Goal: Task Accomplishment & Management: Manage account settings

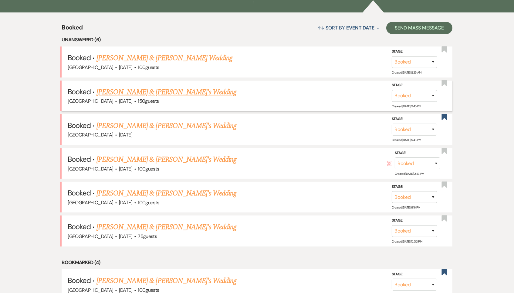
click at [133, 89] on link "[PERSON_NAME] & [PERSON_NAME]'s Wedding" at bounding box center [167, 92] width 140 height 11
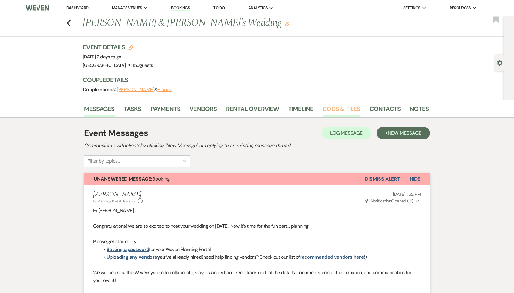
click at [331, 109] on link "Docs & Files" at bounding box center [342, 110] width 38 height 13
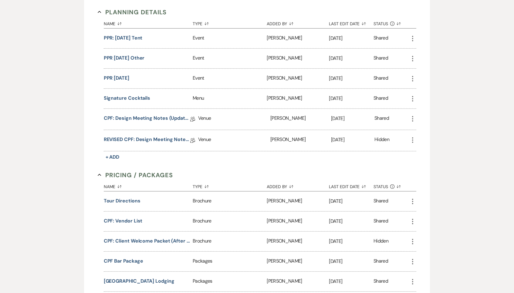
scroll to position [776, 0]
click at [152, 136] on link "REVISED CPF: Design Meeting Notes (Updated: [DATE] )" at bounding box center [147, 139] width 87 height 9
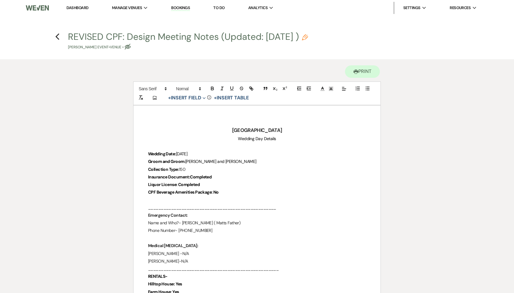
click at [213, 181] on p "Liquor License: Completed" at bounding box center [257, 185] width 218 height 8
click at [225, 188] on p "CPF Beverage Amenities Package: No" at bounding box center [257, 192] width 218 height 8
click at [219, 173] on p "Insurance Document: Completed" at bounding box center [257, 177] width 218 height 8
click at [229, 188] on p "CPF Beverage Amenities Package: No" at bounding box center [257, 192] width 218 height 8
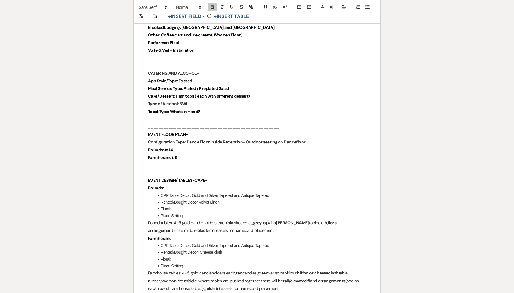
scroll to position [559, 0]
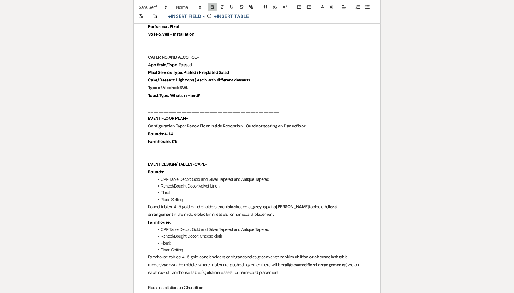
drag, startPoint x: 186, startPoint y: 63, endPoint x: 244, endPoint y: 64, distance: 58.3
click at [244, 69] on p "Meal Service Type: Plated / Preplated Salad" at bounding box center [257, 73] width 218 height 8
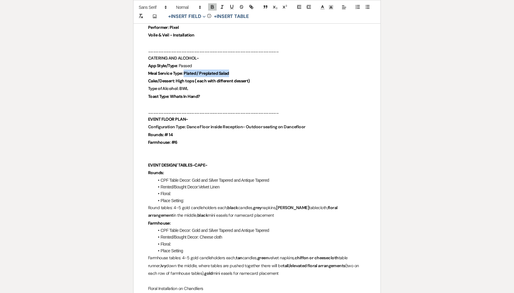
drag, startPoint x: 243, startPoint y: 64, endPoint x: 188, endPoint y: 64, distance: 55.5
click at [188, 70] on p "Meal Service Type: Plated / Preplated Salad" at bounding box center [257, 74] width 218 height 8
click at [214, 7] on icon "button" at bounding box center [212, 6] width 5 height 5
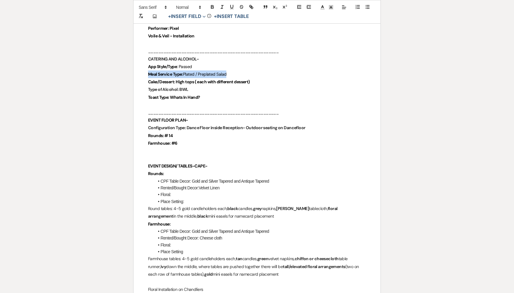
drag, startPoint x: 256, startPoint y: 74, endPoint x: 177, endPoint y: 74, distance: 79.2
click at [177, 78] on p "Cake/Dessert: High tops ( each with different dessert)" at bounding box center [257, 82] width 218 height 8
click at [212, 6] on icon "button" at bounding box center [212, 6] width 5 height 5
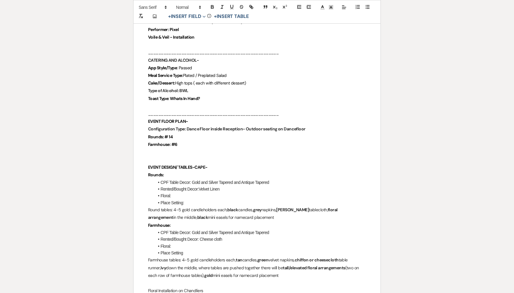
drag, startPoint x: 194, startPoint y: 82, endPoint x: 179, endPoint y: 81, distance: 14.3
click at [179, 87] on p "Type of Alcohol: BWL" at bounding box center [257, 91] width 218 height 8
click at [211, 7] on icon "button" at bounding box center [212, 8] width 2 height 2
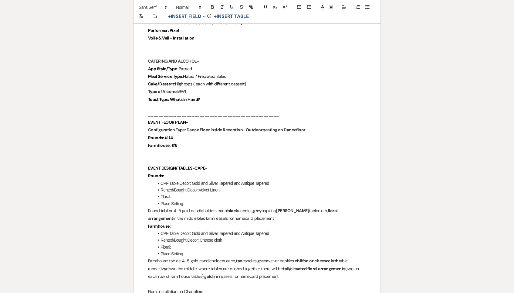
drag, startPoint x: 203, startPoint y: 87, endPoint x: 172, endPoint y: 87, distance: 31.3
click at [172, 96] on p "Toast Type: Whats In Hand?" at bounding box center [257, 100] width 218 height 8
click at [211, 6] on icon "button" at bounding box center [212, 6] width 2 height 2
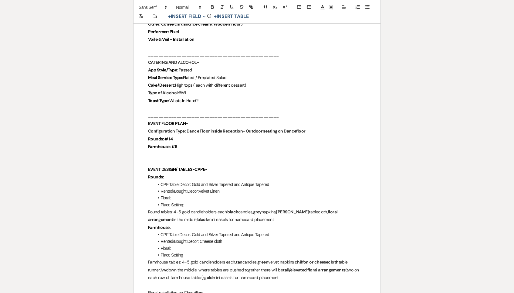
click at [208, 97] on p "Toast Type: Whats In Hand?" at bounding box center [257, 101] width 218 height 8
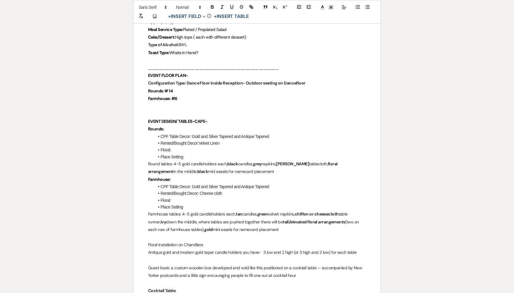
scroll to position [603, 0]
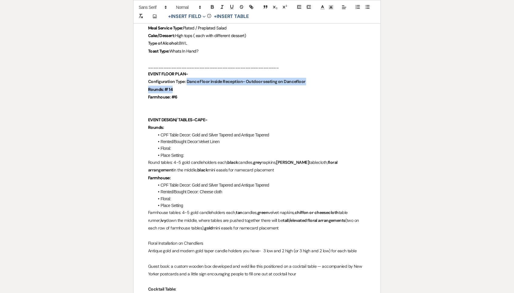
drag, startPoint x: 187, startPoint y: 72, endPoint x: 320, endPoint y: 79, distance: 133.1
click at [320, 86] on p "Rounds: # 14" at bounding box center [257, 90] width 218 height 8
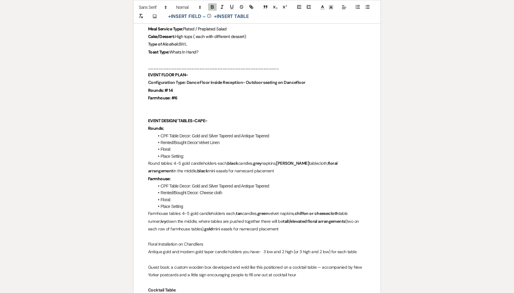
drag, startPoint x: 187, startPoint y: 73, endPoint x: 320, endPoint y: 71, distance: 132.7
click at [320, 79] on p "Configuration Type: Dance Floor inside Reception- Outdoor seating on Dancefloor" at bounding box center [257, 83] width 218 height 8
click at [213, 8] on icon "button" at bounding box center [212, 8] width 2 height 2
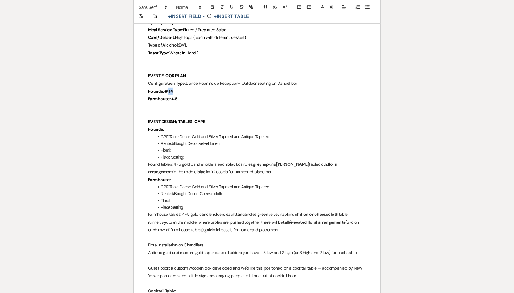
drag, startPoint x: 168, startPoint y: 82, endPoint x: 184, endPoint y: 82, distance: 16.7
click at [184, 87] on p "Rounds: # 14" at bounding box center [257, 91] width 218 height 8
click at [213, 8] on icon "button" at bounding box center [212, 6] width 5 height 5
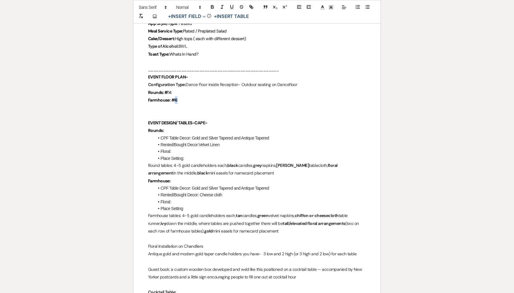
drag, startPoint x: 174, startPoint y: 90, endPoint x: 183, endPoint y: 90, distance: 8.5
click at [183, 96] on p "Farmhouse: #6" at bounding box center [257, 100] width 218 height 8
click at [212, 7] on icon "button" at bounding box center [212, 8] width 2 height 2
click at [189, 112] on p at bounding box center [257, 116] width 218 height 8
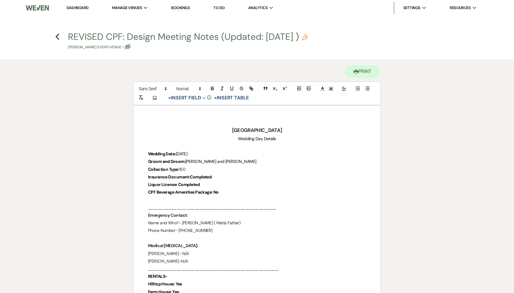
scroll to position [0, 0]
click at [56, 35] on icon "Previous" at bounding box center [57, 36] width 5 height 7
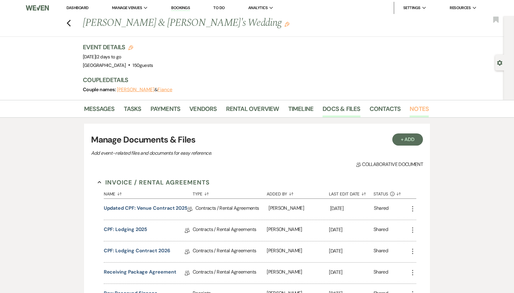
click at [420, 110] on link "Notes" at bounding box center [419, 110] width 19 height 13
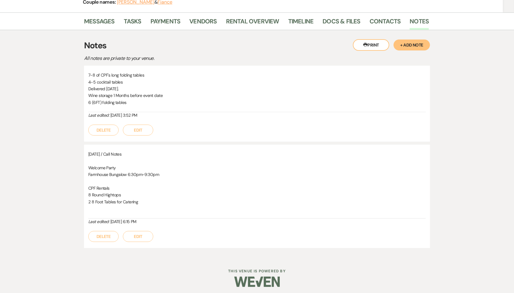
scroll to position [87, 0]
drag, startPoint x: 87, startPoint y: 70, endPoint x: 160, endPoint y: 106, distance: 80.9
click at [160, 106] on div "7-8 of CPF's long folding tables 4-5 cocktail tables Delivered [DATE]. Wine sto…" at bounding box center [257, 104] width 346 height 76
click at [160, 106] on div "7-8 of CPF's long folding tables 4-5 cocktail tables Delivered on Thursday. Win…" at bounding box center [257, 92] width 338 height 40
drag, startPoint x: 139, startPoint y: 101, endPoint x: 83, endPoint y: 72, distance: 63.8
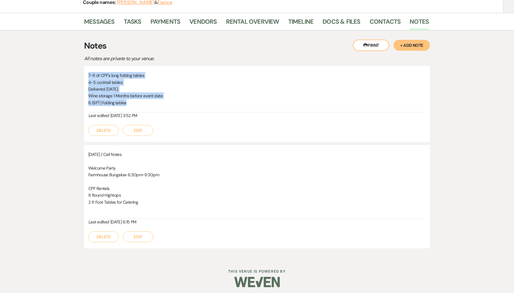
click at [83, 72] on div "Messages Tasks Payments Vendors Rental Overview Timeline Docs & Files Contacts …" at bounding box center [257, 135] width 514 height 244
drag, startPoint x: 85, startPoint y: 72, endPoint x: 158, endPoint y: 102, distance: 78.4
click at [158, 102] on div "7-8 of CPF's long folding tables 4-5 cocktail tables Delivered [DATE]. Wine sto…" at bounding box center [257, 104] width 346 height 76
click at [158, 102] on p "6 (6FT) folding tables" at bounding box center [257, 102] width 338 height 7
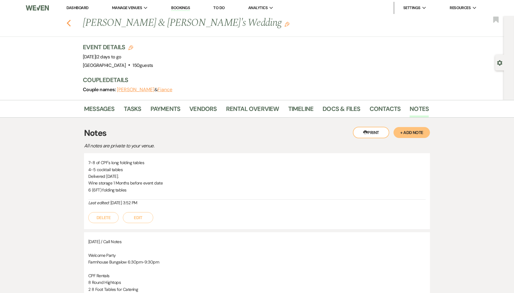
scroll to position [0, 0]
click at [70, 22] on icon "Previous" at bounding box center [68, 22] width 5 height 7
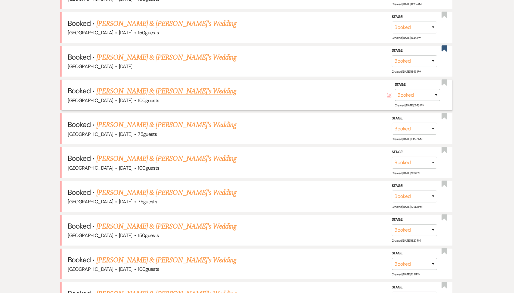
scroll to position [297, 0]
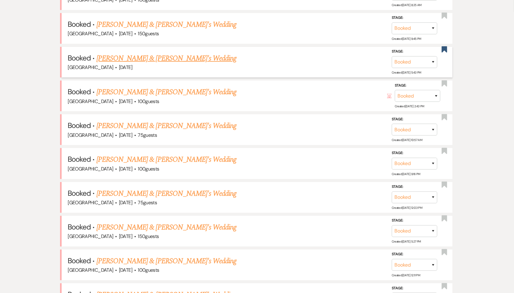
click at [155, 54] on link "[PERSON_NAME] & [PERSON_NAME]'s Wedding" at bounding box center [167, 58] width 140 height 11
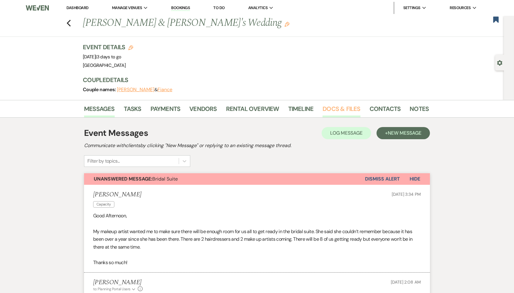
click at [346, 108] on link "Docs & Files" at bounding box center [342, 110] width 38 height 13
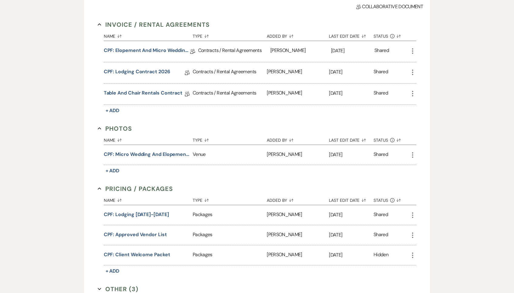
scroll to position [158, 0]
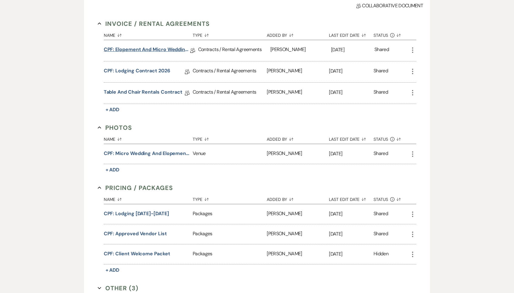
click at [162, 46] on link "CPF: Elopement and Micro Wedding 2025" at bounding box center [147, 50] width 87 height 9
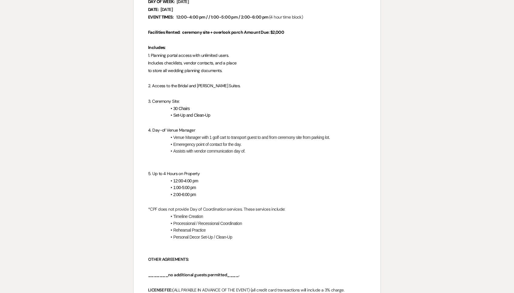
scroll to position [229, 0]
click at [256, 147] on li "Assists with vendor communication day of." at bounding box center [260, 150] width 212 height 7
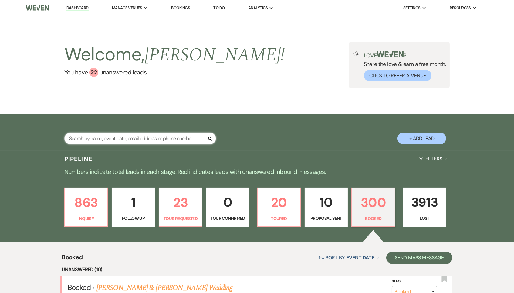
click at [159, 136] on input "text" at bounding box center [140, 138] width 152 height 12
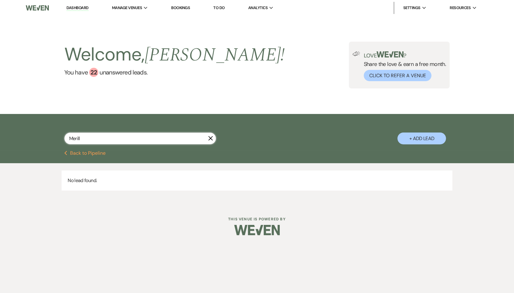
click at [74, 136] on input "Merill" at bounding box center [140, 138] width 152 height 12
type input "Merrill"
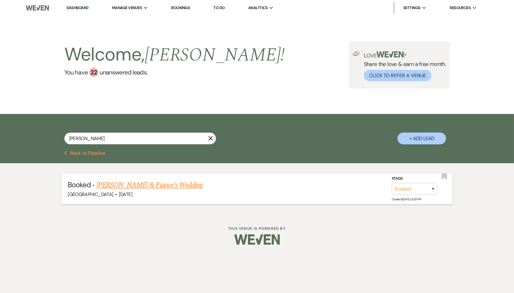
click at [132, 185] on link "[PERSON_NAME] & Fiance's Wedding" at bounding box center [150, 184] width 106 height 11
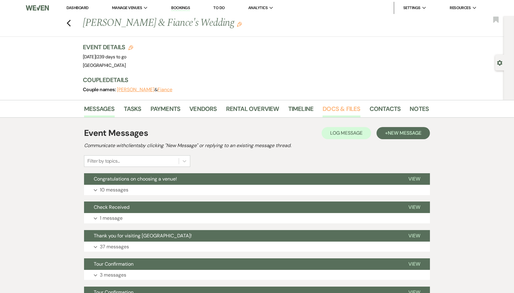
click at [334, 107] on link "Docs & Files" at bounding box center [342, 110] width 38 height 13
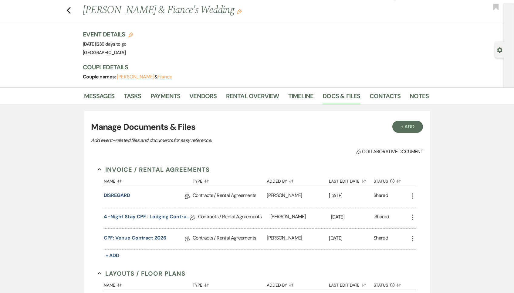
scroll to position [14, 0]
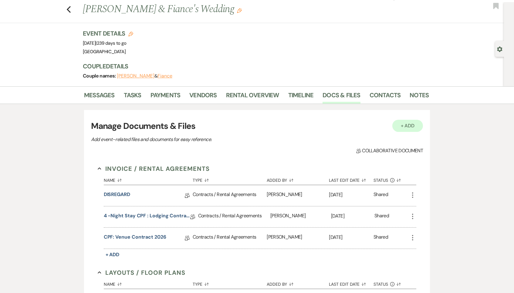
click at [408, 127] on button "+ Add" at bounding box center [407, 126] width 31 height 12
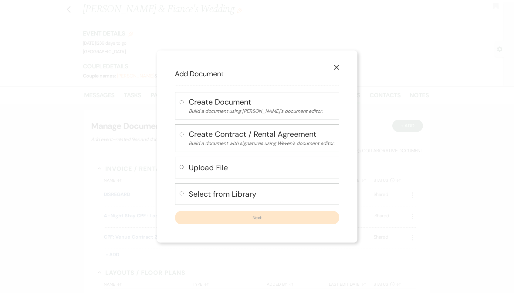
click at [223, 193] on h4 "Select from Library" at bounding box center [262, 193] width 146 height 11
radio input "true"
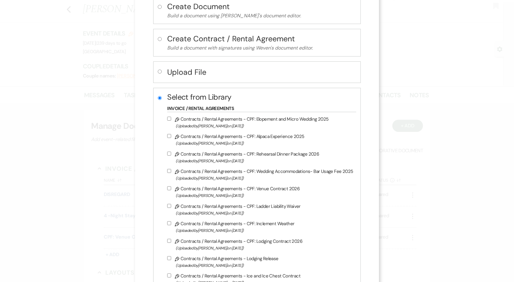
scroll to position [1281, 0]
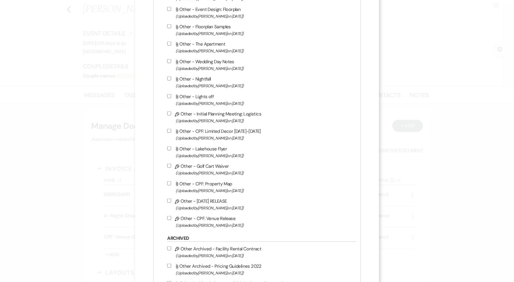
click at [229, 124] on span "(Uploaded by Brooke Robinson on Jan 23rd, 2025 )" at bounding box center [264, 120] width 177 height 7
click at [171, 115] on input "Pencil Other - Initial Planning Meeting: Logistics (Uploaded by Brooke Robinson…" at bounding box center [169, 113] width 4 height 4
checkbox input "true"
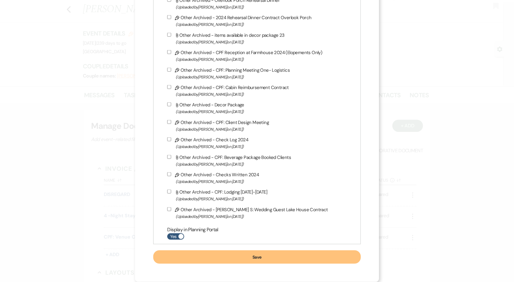
scroll to position [1761, 0]
click at [206, 256] on button "Save" at bounding box center [256, 256] width 207 height 13
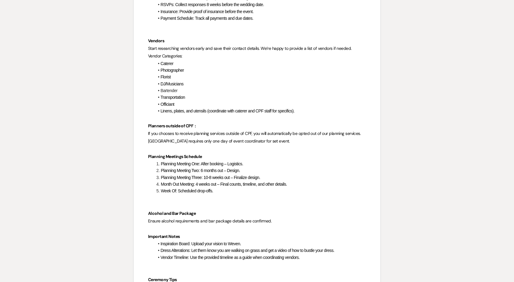
scroll to position [143, 0]
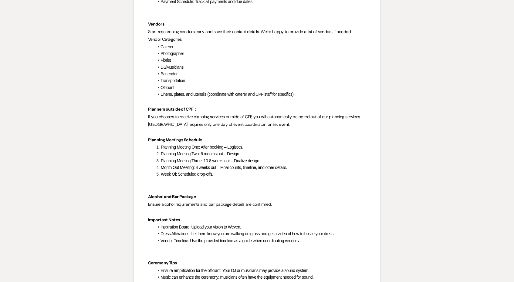
click at [230, 178] on p at bounding box center [257, 182] width 218 height 8
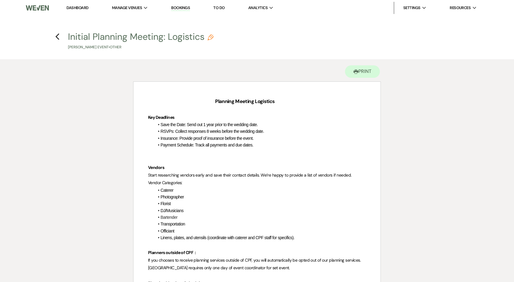
scroll to position [0, 0]
click at [58, 38] on icon "Previous" at bounding box center [57, 36] width 5 height 7
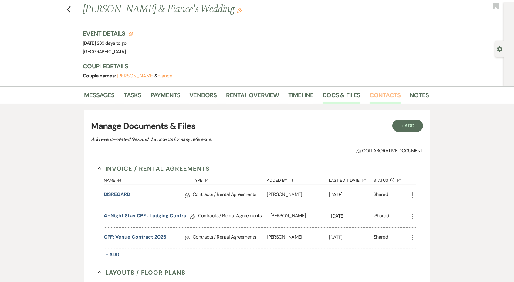
click at [381, 96] on link "Contacts" at bounding box center [385, 96] width 31 height 13
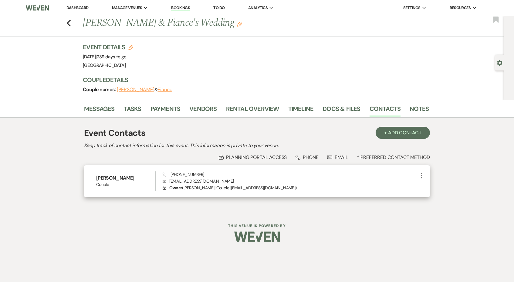
drag, startPoint x: 211, startPoint y: 170, endPoint x: 173, endPoint y: 173, distance: 38.0
click at [173, 173] on div "Phone +1 (941) 356-9853 Envelope merrill2cowles@gmail.com Lock Owner ( Merrill …" at bounding box center [290, 181] width 255 height 20
copy span "1 (941) 356-9853"
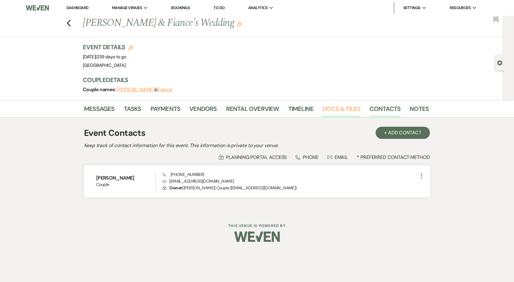
click at [345, 105] on link "Docs & Files" at bounding box center [342, 110] width 38 height 13
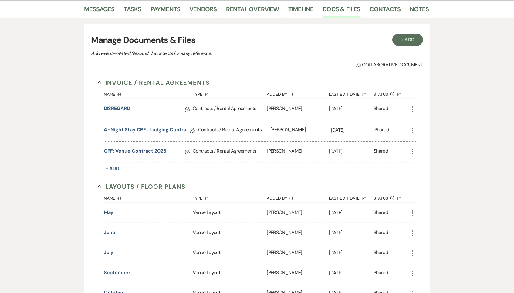
scroll to position [57, 0]
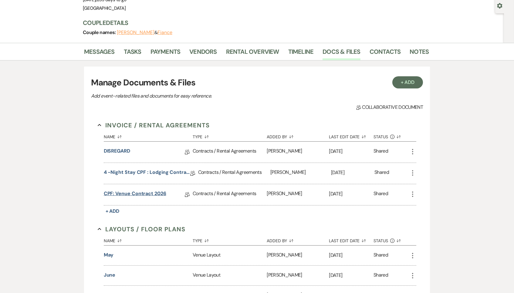
click at [128, 190] on link "CPF: Venue Contract 2026" at bounding box center [135, 194] width 63 height 9
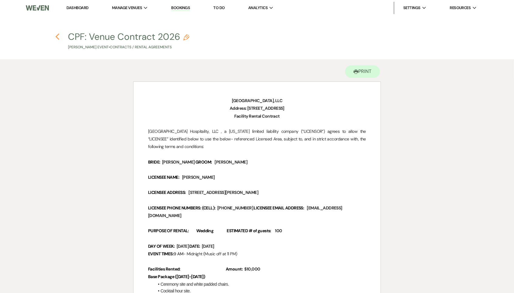
click at [57, 35] on icon "Previous" at bounding box center [57, 36] width 5 height 7
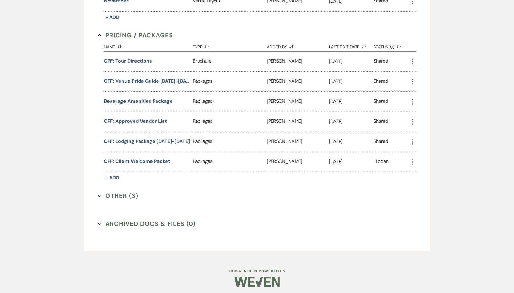
scroll to position [410, 0]
click at [126, 195] on button "Other (3) Expand" at bounding box center [118, 196] width 41 height 9
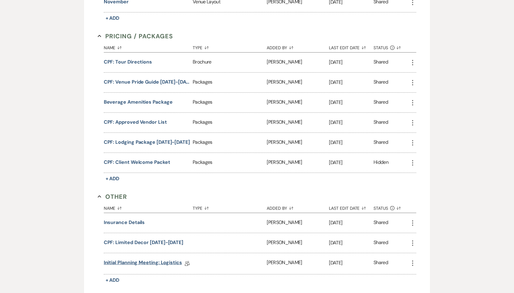
click at [151, 260] on link "Initial Planning Meeting: Logistics" at bounding box center [143, 263] width 78 height 9
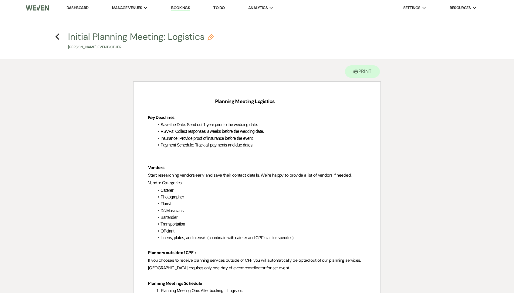
click at [192, 215] on li "Bartender" at bounding box center [260, 217] width 212 height 7
click at [192, 230] on li "Officiant" at bounding box center [260, 230] width 212 height 7
click at [191, 215] on li "Bartender" at bounding box center [260, 217] width 212 height 7
click at [189, 207] on li "DJ/Musicians" at bounding box center [260, 210] width 212 height 7
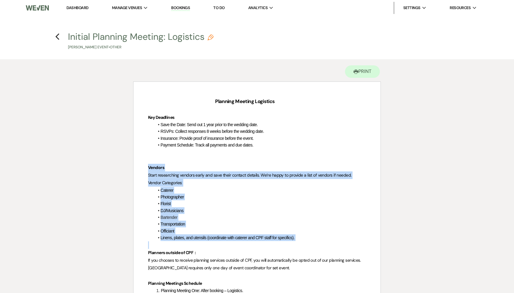
drag, startPoint x: 144, startPoint y: 163, endPoint x: 220, endPoint y: 243, distance: 109.9
click at [220, 243] on p at bounding box center [257, 245] width 218 height 8
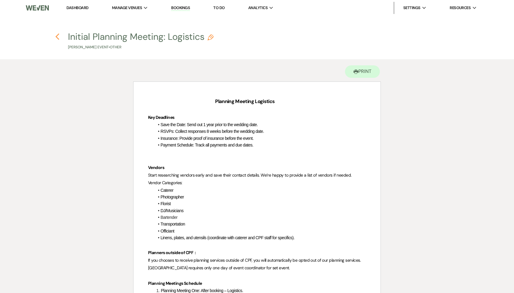
click at [58, 36] on icon "Previous" at bounding box center [57, 36] width 5 height 7
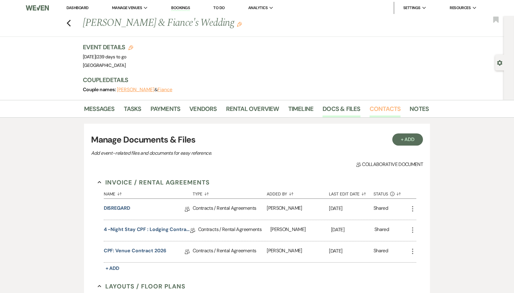
click at [388, 109] on link "Contacts" at bounding box center [385, 110] width 31 height 13
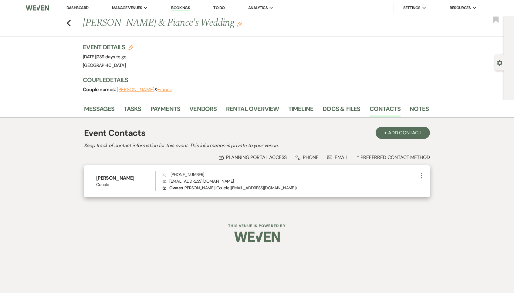
drag, startPoint x: 204, startPoint y: 170, endPoint x: 171, endPoint y: 172, distance: 33.1
click at [171, 172] on div "Phone +1 (941) 356-9853 Envelope merrill2cowles@gmail.com Lock Owner ( Merrill …" at bounding box center [290, 181] width 255 height 20
click at [234, 165] on div "Merrill Couple Phone +1 (941) 356-9853 Envelope merrill2cowles@gmail.com Lock O…" at bounding box center [257, 181] width 346 height 32
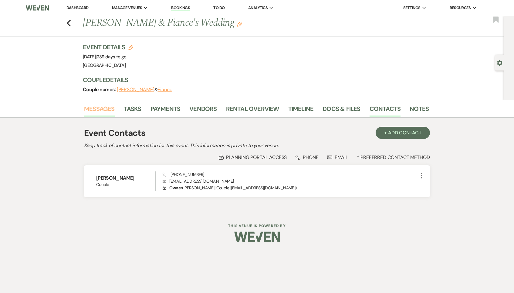
click at [94, 106] on link "Messages" at bounding box center [99, 110] width 31 height 13
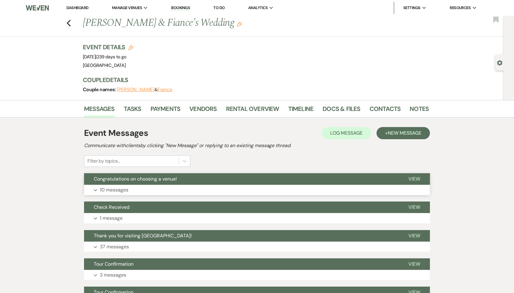
click at [161, 185] on button "Expand 10 messages" at bounding box center [257, 190] width 346 height 10
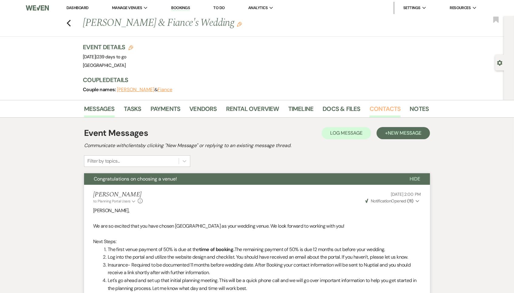
click at [387, 104] on link "Contacts" at bounding box center [385, 110] width 31 height 13
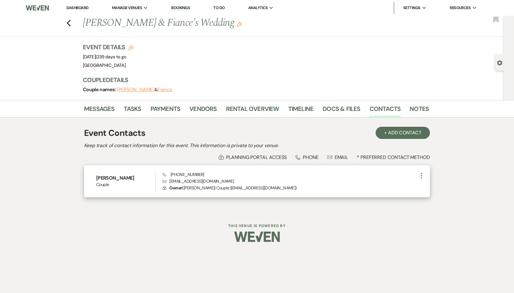
drag, startPoint x: 207, startPoint y: 172, endPoint x: 171, endPoint y: 175, distance: 35.9
click at [171, 175] on div "Phone +1 (941) 356-9853 Envelope merrill2cowles@gmail.com Lock Owner ( Merrill …" at bounding box center [290, 181] width 255 height 20
copy span "+1 (941) 356-9853"
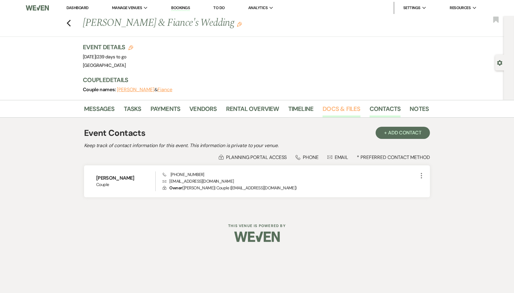
click at [338, 111] on link "Docs & Files" at bounding box center [342, 110] width 38 height 13
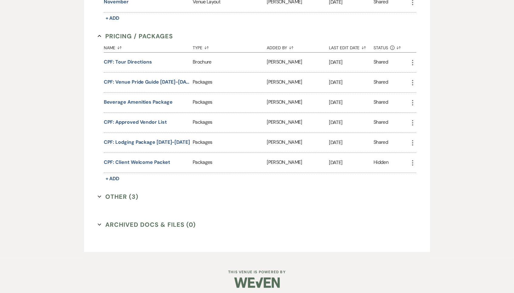
click at [132, 194] on button "Other (3) Expand" at bounding box center [118, 196] width 41 height 9
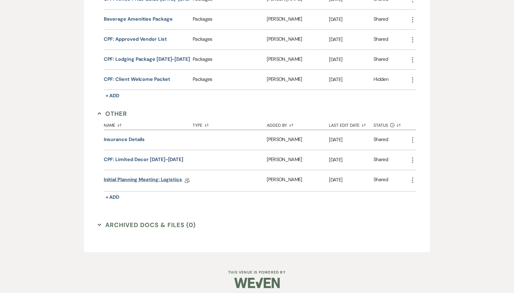
scroll to position [480, 0]
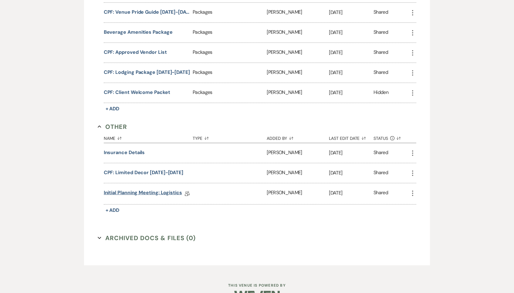
click at [147, 189] on link "Initial Planning Meeting: Logistics" at bounding box center [143, 193] width 78 height 9
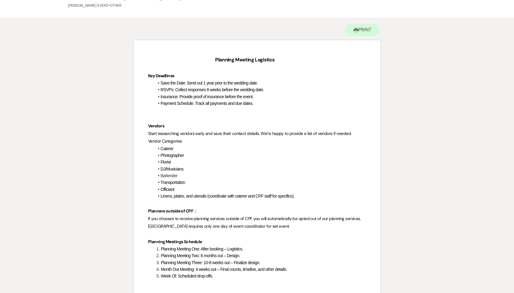
scroll to position [44, 0]
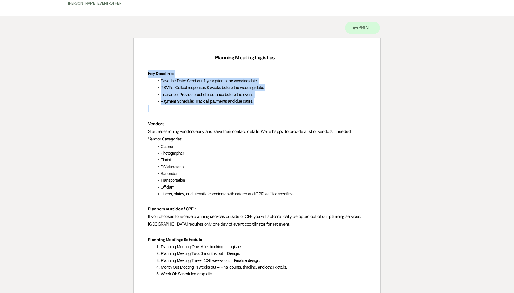
drag, startPoint x: 147, startPoint y: 72, endPoint x: 260, endPoint y: 104, distance: 118.1
click at [260, 105] on p at bounding box center [257, 109] width 218 height 8
drag, startPoint x: 264, startPoint y: 98, endPoint x: 139, endPoint y: 74, distance: 127.6
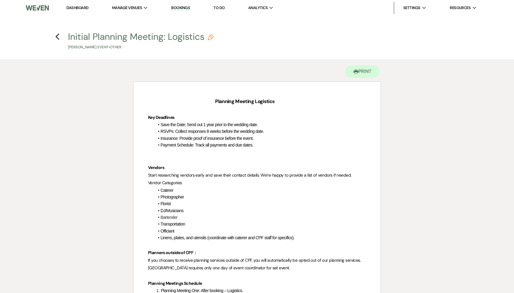
scroll to position [0, 0]
click at [58, 36] on icon "Previous" at bounding box center [57, 36] width 5 height 7
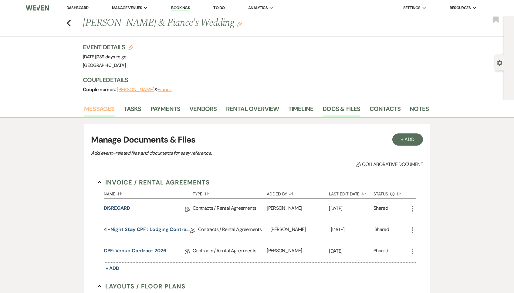
click at [108, 109] on link "Messages" at bounding box center [99, 110] width 31 height 13
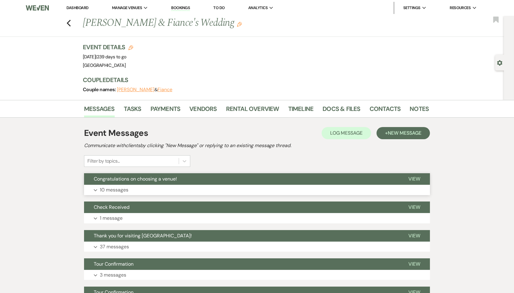
click at [176, 179] on span "Congratulations on choosing a venue!" at bounding box center [135, 178] width 83 height 6
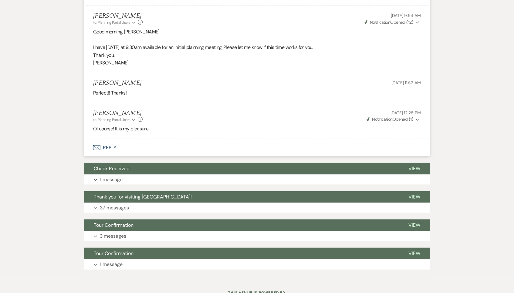
scroll to position [924, 0]
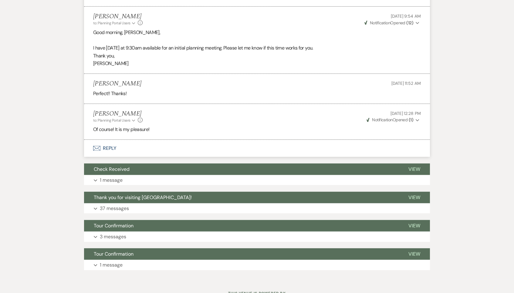
click at [116, 140] on button "Envelope Reply" at bounding box center [257, 148] width 346 height 17
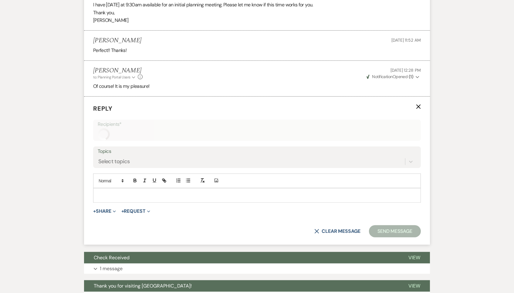
scroll to position [968, 0]
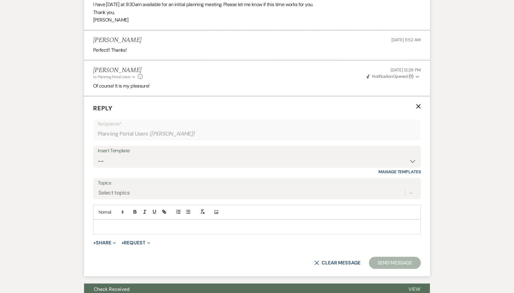
click at [159, 211] on form "Reply X Recipients* Planning Portal Users ( Merrill ) Insert Template -- Weven …" at bounding box center [257, 186] width 346 height 180
click at [159, 223] on p at bounding box center [257, 226] width 318 height 7
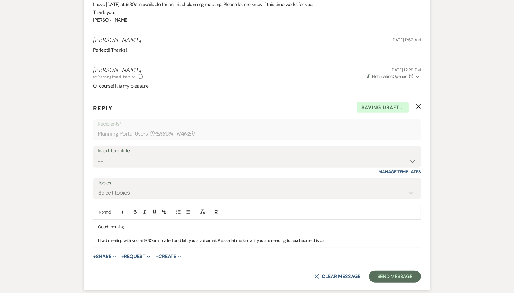
drag, startPoint x: 338, startPoint y: 219, endPoint x: 84, endPoint y: 211, distance: 254.2
click at [84, 211] on form "Reply X Saving draft... Recipients* Planning Portal Users ( Merrill ) Insert Te…" at bounding box center [257, 192] width 346 height 193
copy div "I had meeting with you at 9:30am. I called and left you a voicemail. Please let…"
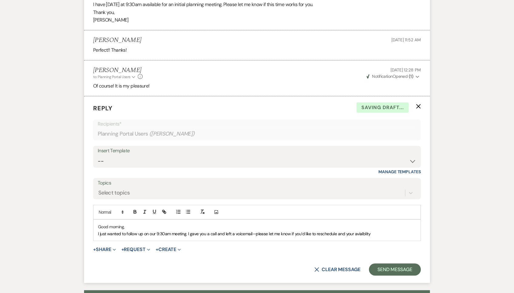
click at [363, 231] on span "I just wanted to follow up on our 9:30am meeting. I gave you a call and left a …" at bounding box center [234, 233] width 273 height 5
click at [378, 230] on p "I just wanted to follow up on our 9:30am meeting. I gave you a call and left a …" at bounding box center [257, 233] width 318 height 7
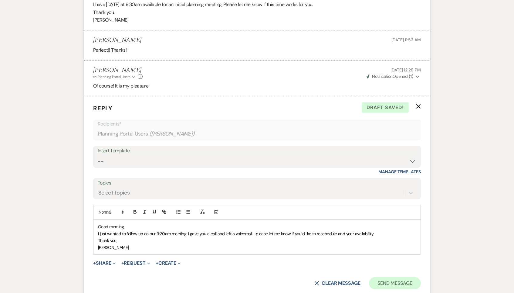
click at [406, 277] on button "Send Message" at bounding box center [395, 283] width 52 height 12
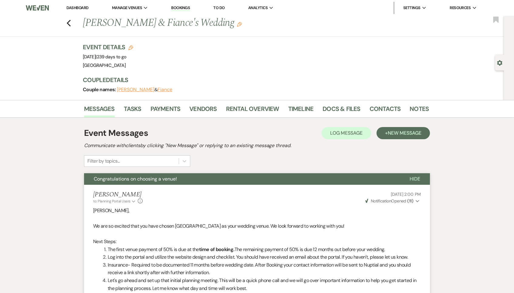
scroll to position [0, 0]
click at [81, 6] on link "Dashboard" at bounding box center [77, 7] width 22 height 5
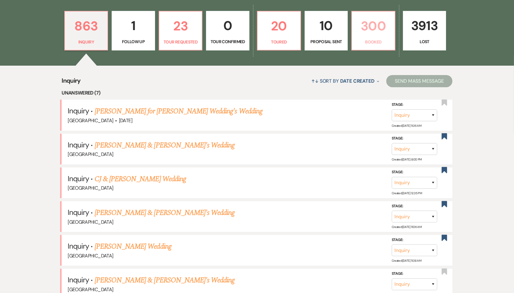
scroll to position [176, 0]
click at [386, 27] on p "300" at bounding box center [374, 26] width 36 height 20
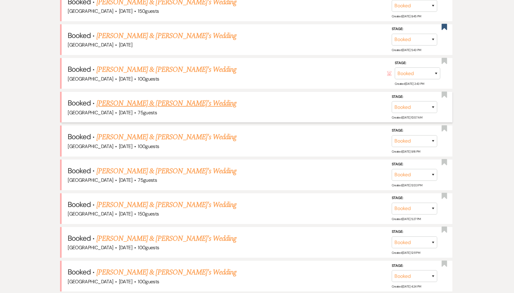
scroll to position [321, 0]
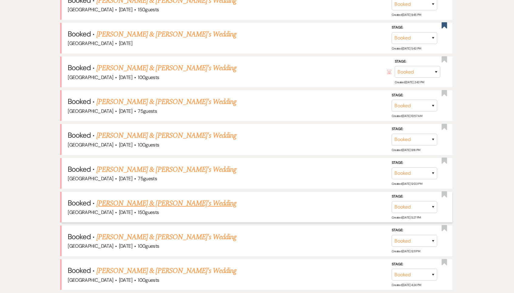
click at [144, 198] on link "[PERSON_NAME] & [PERSON_NAME]'s Wedding" at bounding box center [167, 203] width 140 height 11
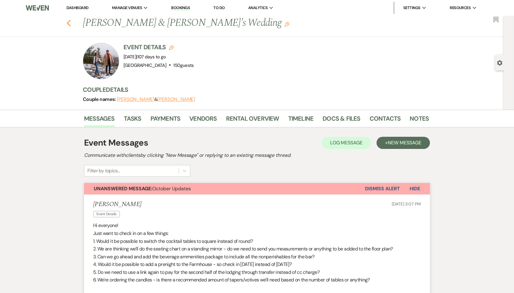
click at [68, 23] on use "button" at bounding box center [69, 23] width 4 height 7
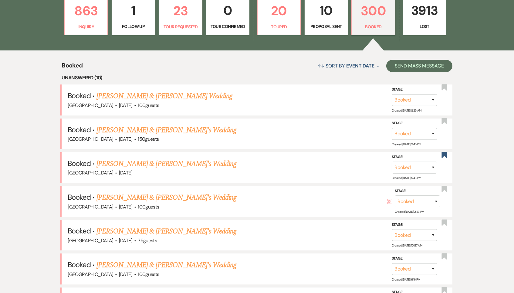
scroll to position [191, 0]
click at [145, 158] on link "[PERSON_NAME] & [PERSON_NAME]'s Wedding" at bounding box center [167, 163] width 140 height 11
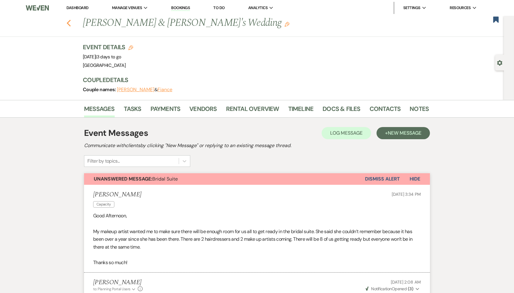
click at [68, 21] on use "button" at bounding box center [69, 23] width 4 height 7
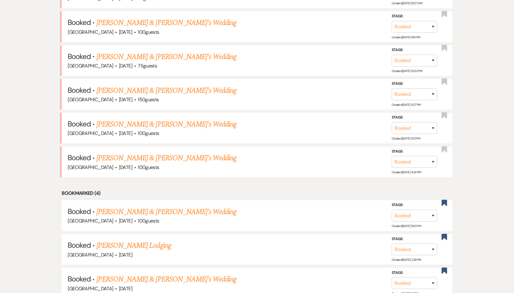
scroll to position [467, 0]
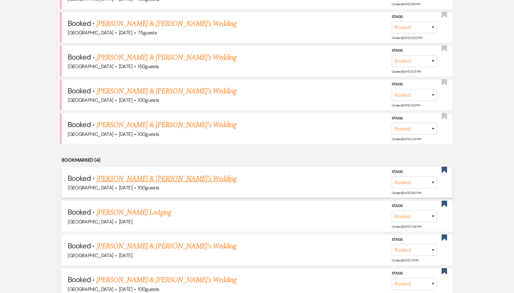
click at [167, 173] on link "[PERSON_NAME] & [PERSON_NAME]'s Wedding" at bounding box center [167, 178] width 140 height 11
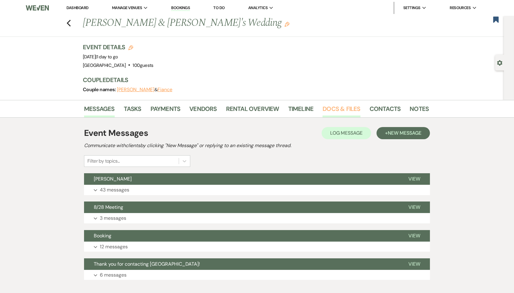
click at [327, 108] on link "Docs & Files" at bounding box center [342, 110] width 38 height 13
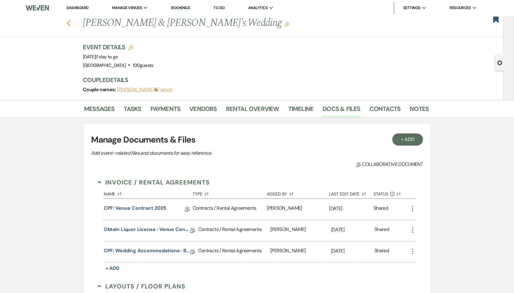
click at [67, 19] on icon "Previous" at bounding box center [68, 22] width 5 height 7
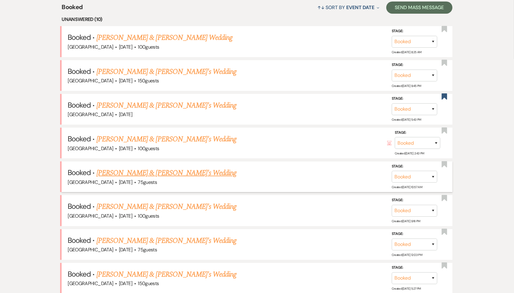
scroll to position [242, 0]
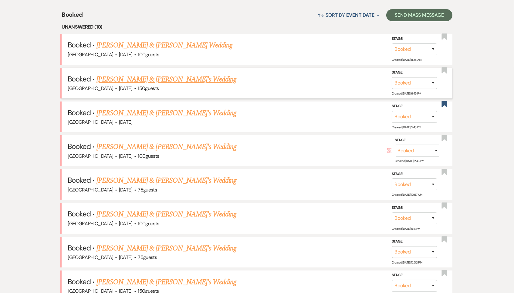
click at [166, 76] on link "[PERSON_NAME] & [PERSON_NAME]'s Wedding" at bounding box center [167, 79] width 140 height 11
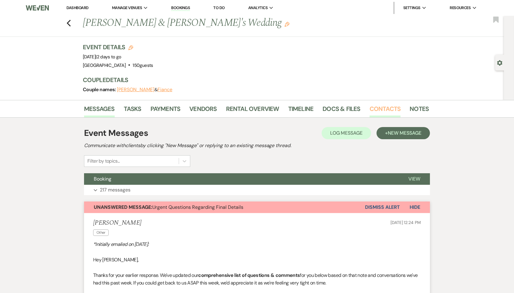
click at [388, 107] on link "Contacts" at bounding box center [385, 110] width 31 height 13
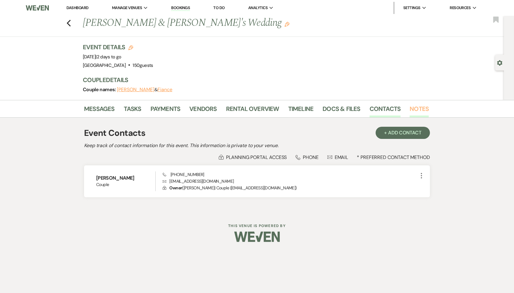
click at [412, 111] on link "Notes" at bounding box center [419, 110] width 19 height 13
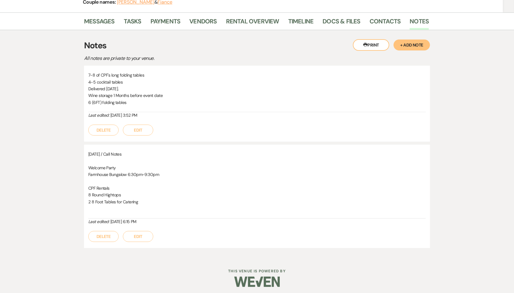
scroll to position [87, 0]
drag, startPoint x: 85, startPoint y: 184, endPoint x: 99, endPoint y: 191, distance: 15.6
click at [99, 191] on div "March 27 2025 / Call Notes Welcome Party Farmhouse Bungalow 6:30pm-9:30pm CPF R…" at bounding box center [257, 196] width 346 height 103
click at [99, 192] on p "8 Round Hightops" at bounding box center [257, 195] width 338 height 7
drag, startPoint x: 134, startPoint y: 186, endPoint x: 87, endPoint y: 185, distance: 47.4
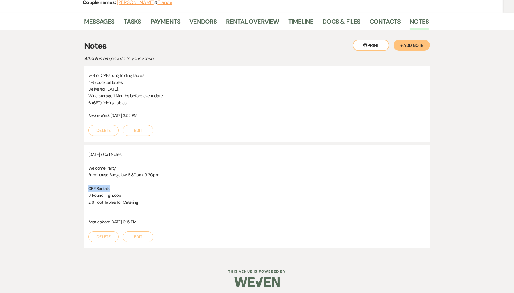
click at [87, 185] on div "March 27 2025 / Call Notes Welcome Party Farmhouse Bungalow 6:30pm-9:30pm CPF R…" at bounding box center [257, 196] width 346 height 103
click at [89, 79] on p "4-5 cocktail tables" at bounding box center [257, 82] width 338 height 7
drag, startPoint x: 85, startPoint y: 82, endPoint x: 134, endPoint y: 81, distance: 48.9
click at [134, 81] on div "7-8 of CPF's long folding tables 4-5 cocktail tables Delivered on Thursday. Win…" at bounding box center [257, 104] width 346 height 76
click at [134, 81] on p "4-5 cocktail tables" at bounding box center [257, 82] width 338 height 7
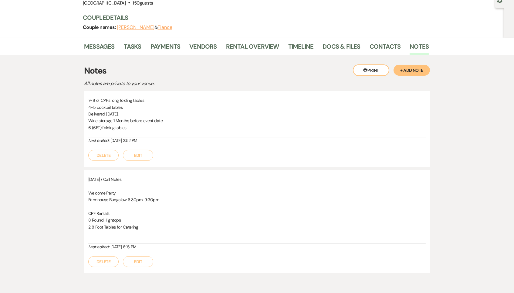
scroll to position [65, 0]
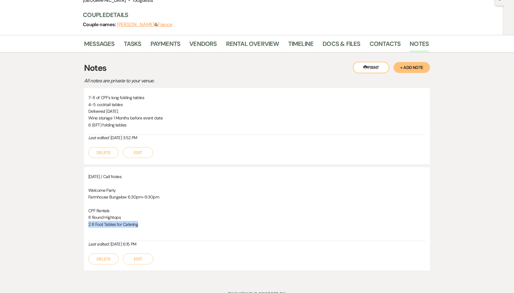
drag, startPoint x: 86, startPoint y: 221, endPoint x: 168, endPoint y: 221, distance: 82.0
click at [168, 221] on div "March 27 2025 / Call Notes Welcome Party Farmhouse Bungalow 6:30pm-9:30pm CPF R…" at bounding box center [257, 218] width 346 height 103
click at [168, 221] on p "2 8 Foot Tables for Catering" at bounding box center [257, 224] width 338 height 7
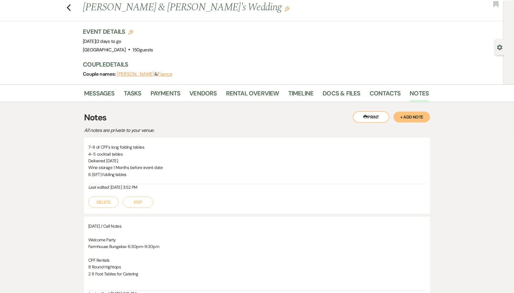
scroll to position [0, 0]
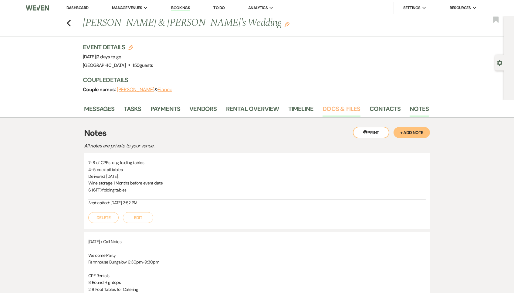
click at [330, 106] on link "Docs & Files" at bounding box center [342, 110] width 38 height 13
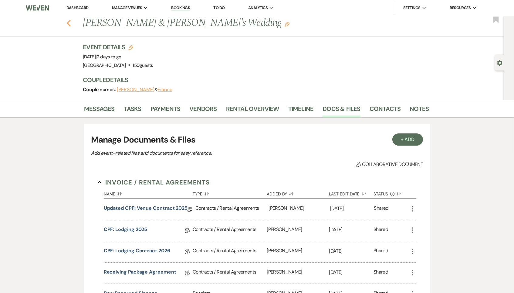
click at [67, 22] on use "button" at bounding box center [69, 23] width 4 height 7
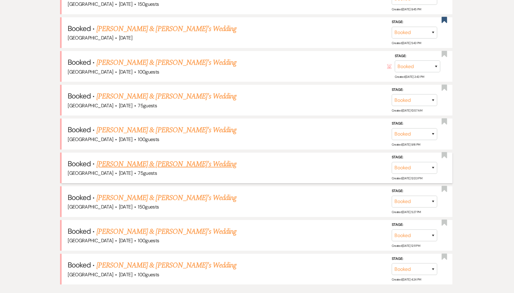
scroll to position [303, 0]
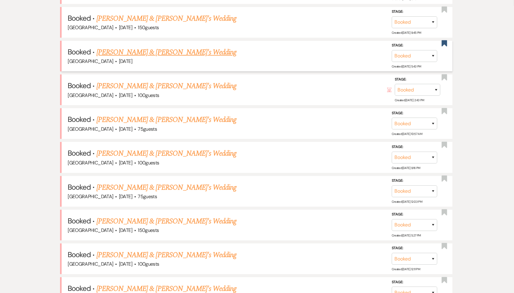
click at [151, 47] on link "RaeAnna Sholar & Fiance's Wedding" at bounding box center [167, 52] width 140 height 11
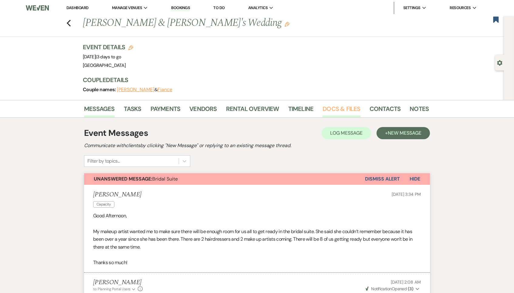
click at [339, 104] on link "Docs & Files" at bounding box center [342, 110] width 38 height 13
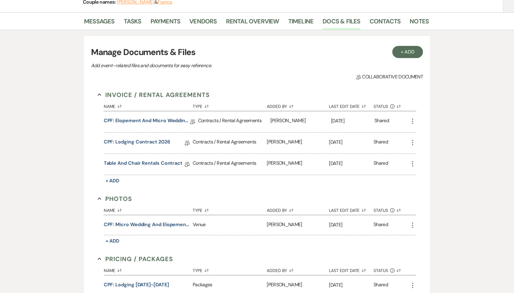
scroll to position [96, 0]
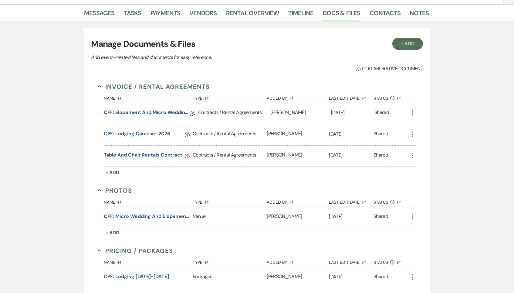
click at [158, 152] on link "Table and Chair Rentals Contract" at bounding box center [143, 155] width 79 height 9
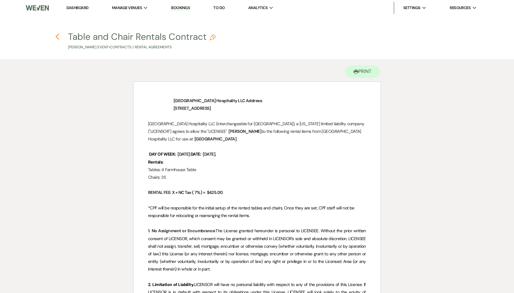
click at [56, 36] on use "button" at bounding box center [57, 36] width 4 height 7
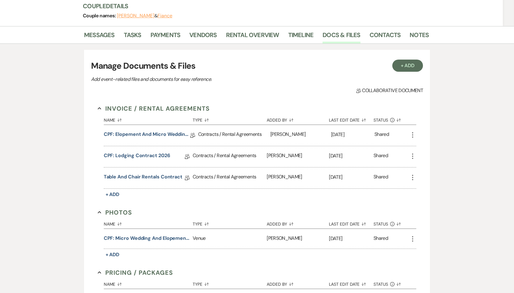
scroll to position [47, 0]
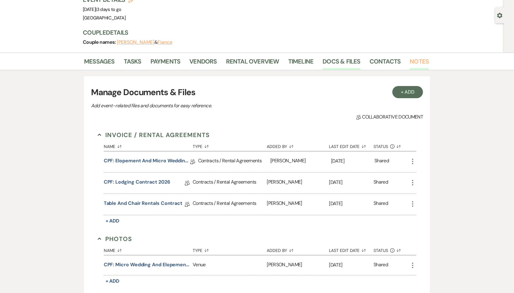
click at [417, 56] on link "Notes" at bounding box center [419, 62] width 19 height 13
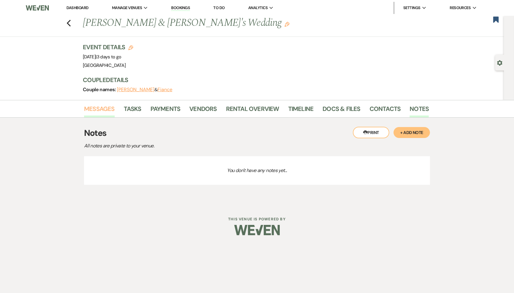
click at [91, 108] on link "Messages" at bounding box center [99, 110] width 31 height 13
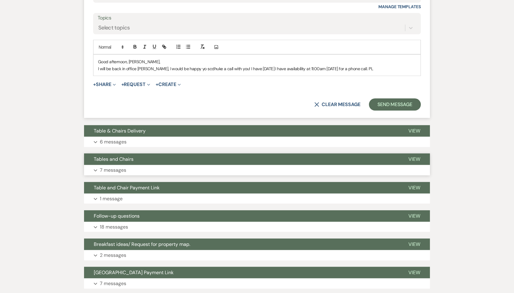
click at [153, 165] on button "Expand 7 messages" at bounding box center [257, 170] width 346 height 10
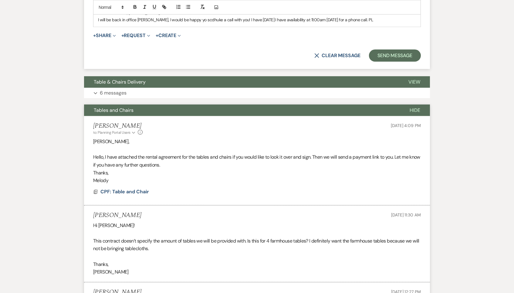
scroll to position [935, 0]
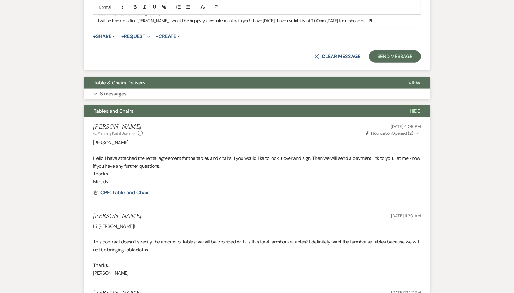
click at [140, 89] on button "Expand 6 messages" at bounding box center [257, 94] width 346 height 10
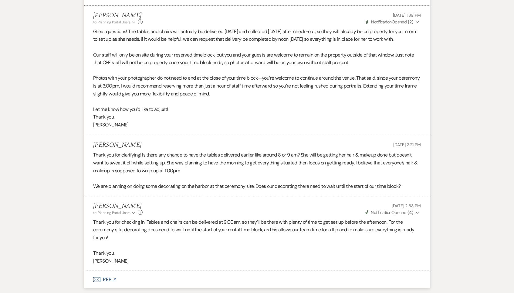
scroll to position [1257, 0]
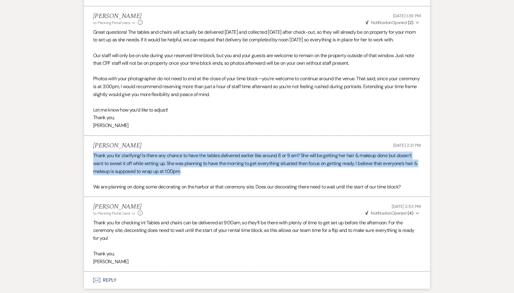
drag, startPoint x: 194, startPoint y: 145, endPoint x: 94, endPoint y: 131, distance: 100.8
click at [94, 151] on p "Thank you for clarifying! Is there any chance to have the tables delivered earl…" at bounding box center [257, 162] width 328 height 23
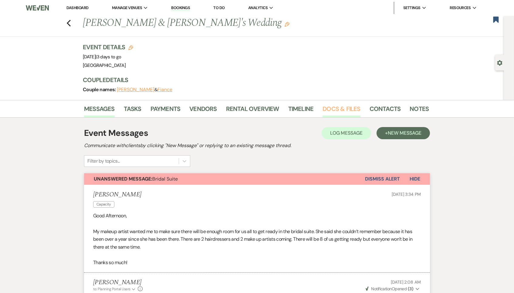
scroll to position [0, 0]
click at [350, 110] on link "Docs & Files" at bounding box center [342, 110] width 38 height 13
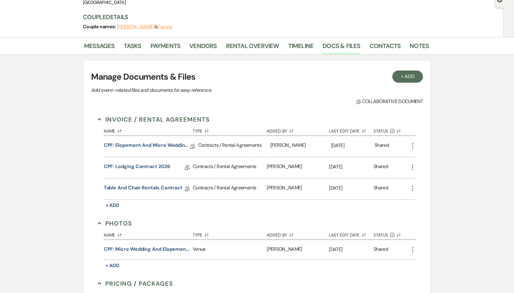
scroll to position [118, 0]
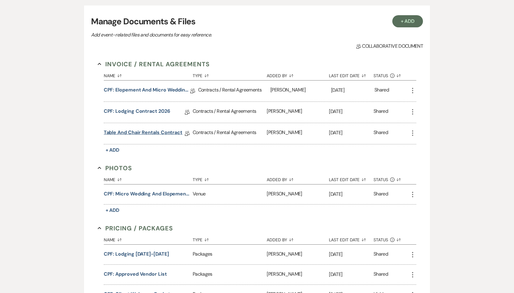
click at [170, 129] on link "Table and Chair Rentals Contract" at bounding box center [143, 133] width 79 height 9
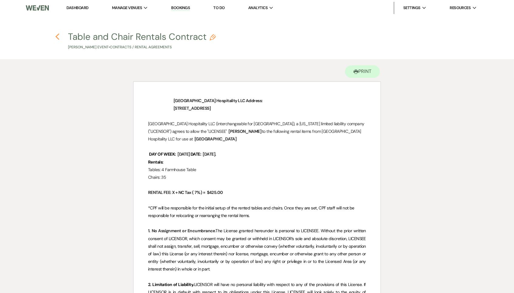
click at [58, 35] on use "button" at bounding box center [57, 36] width 4 height 7
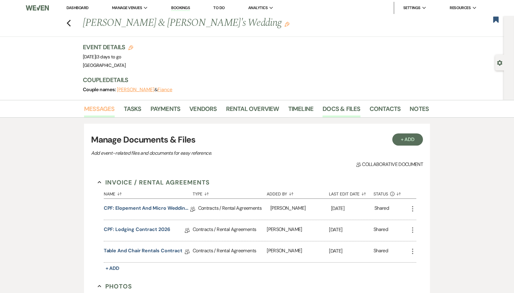
click at [110, 104] on link "Messages" at bounding box center [99, 110] width 31 height 13
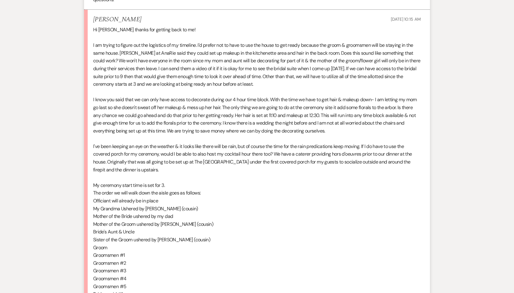
scroll to position [361, 0]
click at [294, 143] on p "I've been keeping an eye on the weather & it looks like there will be rain, but…" at bounding box center [257, 157] width 328 height 31
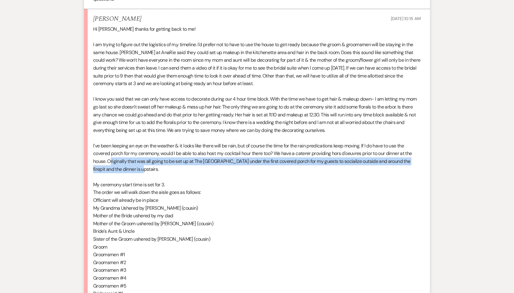
drag, startPoint x: 110, startPoint y: 151, endPoint x: 134, endPoint y: 157, distance: 25.4
click at [134, 157] on p "I've been keeping an eye on the weather & it looks like there will be rain, but…" at bounding box center [257, 157] width 328 height 31
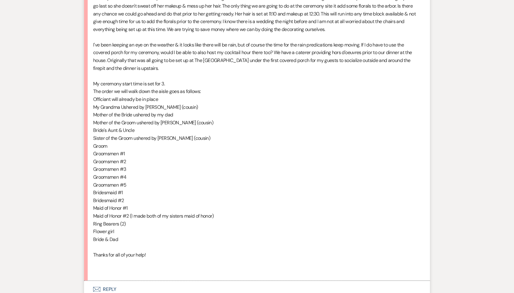
scroll to position [458, 0]
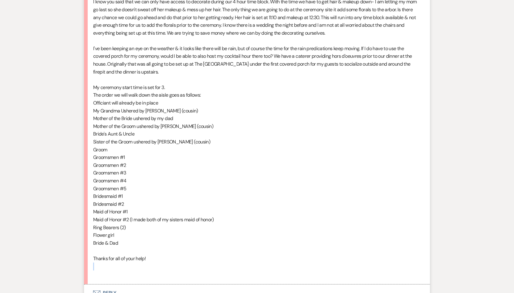
drag, startPoint x: 167, startPoint y: 245, endPoint x: 162, endPoint y: 242, distance: 5.6
click at [162, 242] on div "Hi Brooke thanks for getting back to me! I am trying to figure out the logistic…" at bounding box center [257, 103] width 328 height 350
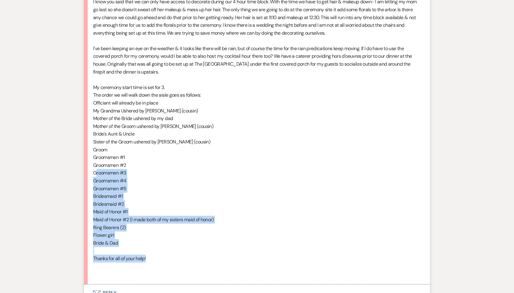
drag, startPoint x: 162, startPoint y: 242, endPoint x: 95, endPoint y: 158, distance: 107.2
click at [95, 158] on div "Hi Brooke thanks for getting back to me! I am trying to figure out the logistic…" at bounding box center [257, 103] width 328 height 350
click at [95, 169] on p "Groomsmen #3" at bounding box center [257, 173] width 328 height 8
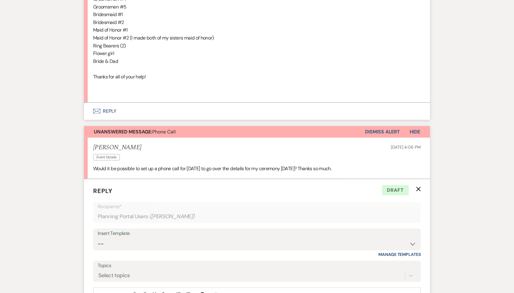
scroll to position [647, 0]
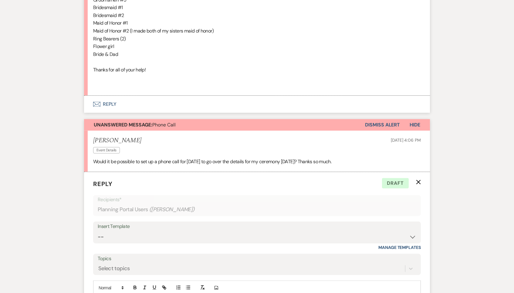
click at [419, 179] on icon "X" at bounding box center [418, 181] width 5 height 5
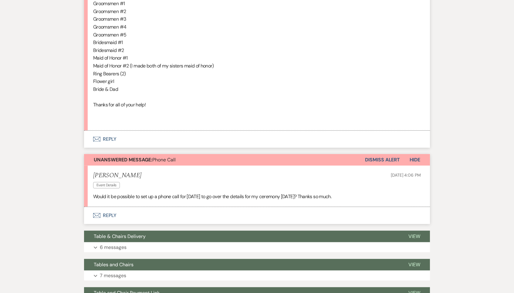
scroll to position [636, 0]
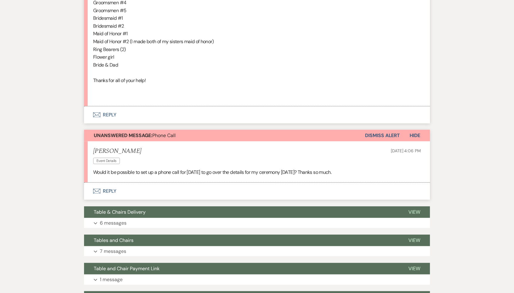
drag, startPoint x: 351, startPoint y: 152, endPoint x: 83, endPoint y: 150, distance: 268.3
copy p "Would it be possible to set up a phone call for tomorrow to go over the details…"
click at [97, 182] on button "Envelope Reply" at bounding box center [257, 190] width 346 height 17
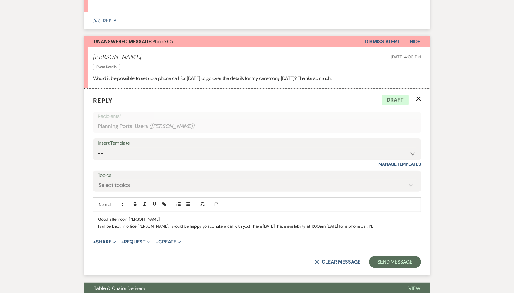
scroll to position [746, 0]
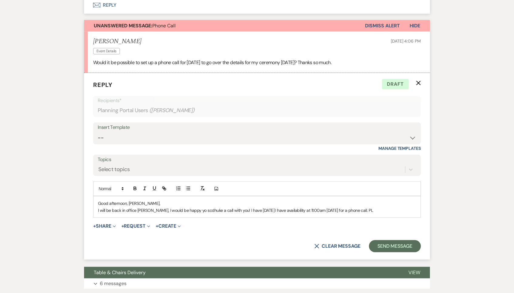
drag, startPoint x: 402, startPoint y: 188, endPoint x: 94, endPoint y: 188, distance: 307.5
click at [94, 196] on div "Good afternoon, Raeanna, I will be back in office wensdau, I would be happy yo …" at bounding box center [256, 206] width 327 height 21
drag, startPoint x: 126, startPoint y: 184, endPoint x: 107, endPoint y: 184, distance: 18.8
click at [107, 200] on p "Good afternoon, Raeanna," at bounding box center [257, 203] width 318 height 7
drag, startPoint x: 133, startPoint y: 193, endPoint x: 149, endPoint y: 192, distance: 16.4
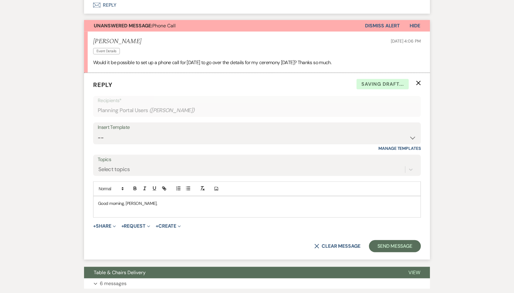
click at [149, 207] on p at bounding box center [257, 210] width 318 height 7
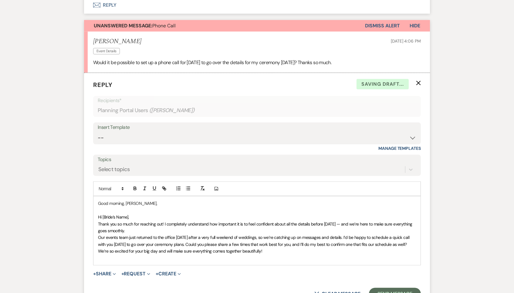
drag, startPoint x: 146, startPoint y: 192, endPoint x: 90, endPoint y: 192, distance: 56.8
click at [90, 192] on form "Reply X Saving draft... Recipients* Planning Portal Users ( RaeAnna Sholar ) In…" at bounding box center [257, 190] width 346 height 234
drag, startPoint x: 141, startPoint y: 197, endPoint x: 90, endPoint y: 197, distance: 50.4
click at [90, 197] on form "Reply X Saving draft... Recipients* Planning Portal Users ( RaeAnna Sholar ) In…" at bounding box center [257, 190] width 346 height 234
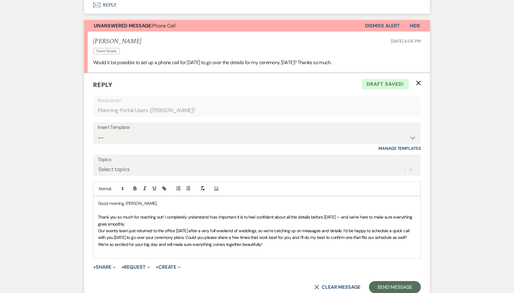
click at [342, 214] on span "Thank you so much for reaching out! I completely understand how important it is…" at bounding box center [255, 220] width 315 height 12
click at [172, 213] on p "Thank you so much for reaching out! I completely understand how important it is…" at bounding box center [257, 220] width 318 height 14
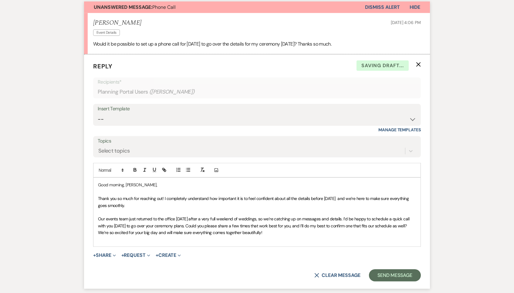
scroll to position [766, 0]
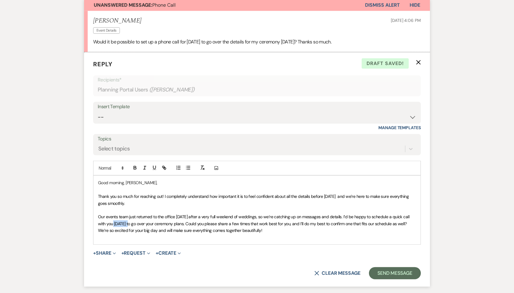
drag, startPoint x: 125, startPoint y: 203, endPoint x: 105, endPoint y: 202, distance: 19.5
click at [105, 214] on span "Our events team just returned to the office today after a very full weekend of …" at bounding box center [254, 220] width 313 height 12
drag, startPoint x: 341, startPoint y: 195, endPoint x: 128, endPoint y: 204, distance: 212.4
click at [128, 214] on span "Our events team just returned to the office today after a very full weekend of …" at bounding box center [256, 220] width 316 height 12
click at [406, 213] on p "Our events team just returned to the office today after a very full weekend of …" at bounding box center [257, 220] width 318 height 14
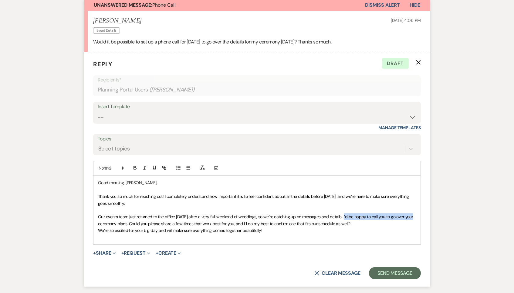
drag, startPoint x: 414, startPoint y: 196, endPoint x: 343, endPoint y: 195, distance: 71.6
click at [343, 213] on p "Our events team just returned to the office today after a very full weekend of …" at bounding box center [257, 220] width 318 height 14
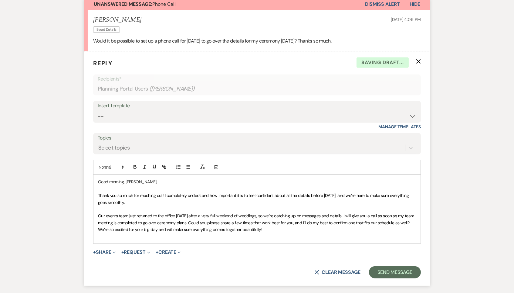
click at [308, 213] on span "Our events team just returned to the office today after a very full weekend of …" at bounding box center [256, 219] width 317 height 12
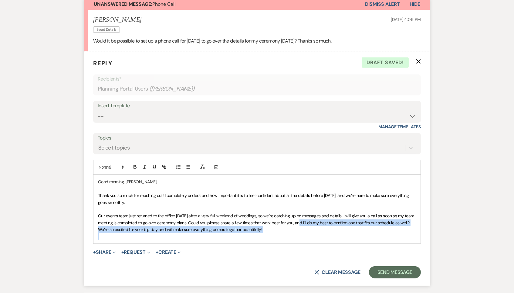
drag, startPoint x: 300, startPoint y: 202, endPoint x: 283, endPoint y: 216, distance: 22.7
click at [283, 216] on div "Good morning, Raeanna, Thank you so much for reaching out! I completely underst…" at bounding box center [256, 209] width 327 height 69
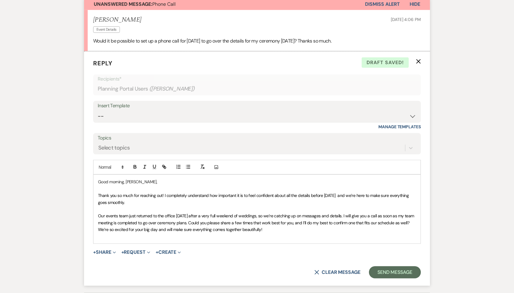
click at [287, 233] on p at bounding box center [257, 236] width 318 height 7
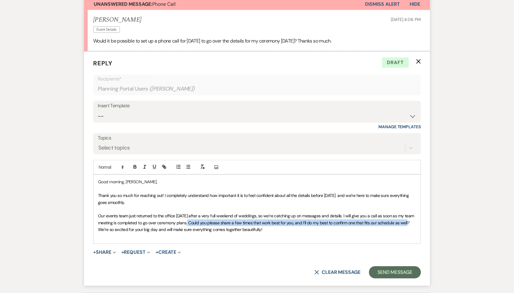
drag, startPoint x: 412, startPoint y: 201, endPoint x: 190, endPoint y: 204, distance: 222.8
click at [190, 212] on p "Our events team just returned to the office today after a very full weekend of …" at bounding box center [257, 219] width 318 height 14
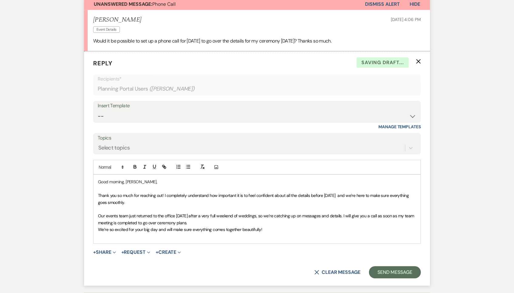
click at [93, 209] on div "Good morning, Raeanna, Thank you so much for reaching out! I completely underst…" at bounding box center [256, 209] width 327 height 69
click at [223, 212] on p "Our events team just returned to the office today after a very full weekend of …" at bounding box center [257, 219] width 318 height 14
click at [148, 178] on p "Good morning, Raeanna," at bounding box center [257, 181] width 318 height 7
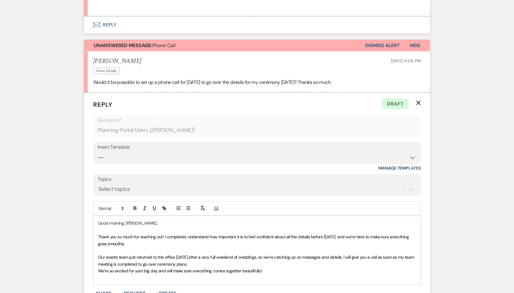
scroll to position [727, 0]
click at [202, 253] on p "Our events team just returned to the office today after a very full weekend of …" at bounding box center [257, 260] width 318 height 14
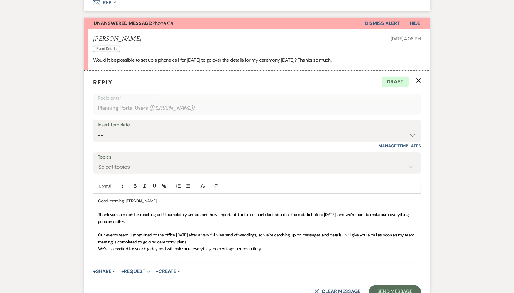
scroll to position [749, 0]
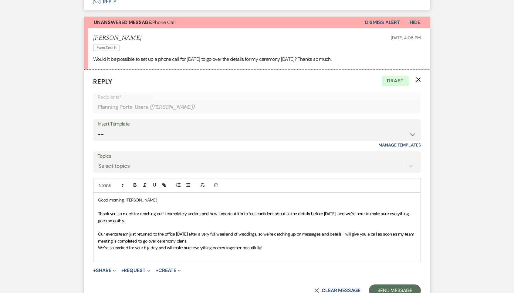
click at [95, 227] on div "Good morning, Raeanna, Thank you so much for reaching out! I completely underst…" at bounding box center [256, 227] width 327 height 69
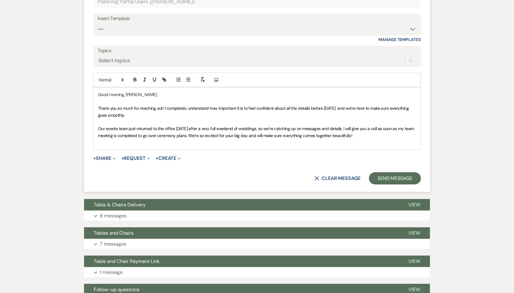
scroll to position [854, 0]
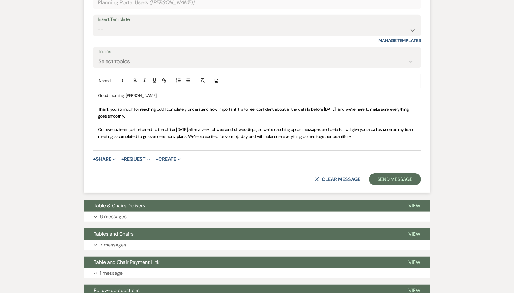
click at [148, 140] on p at bounding box center [257, 143] width 318 height 7
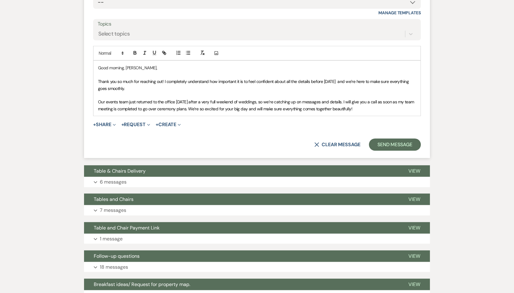
scroll to position [882, 0]
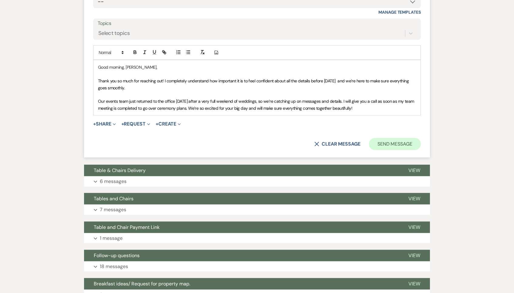
click at [410, 138] on button "Send Message" at bounding box center [395, 144] width 52 height 12
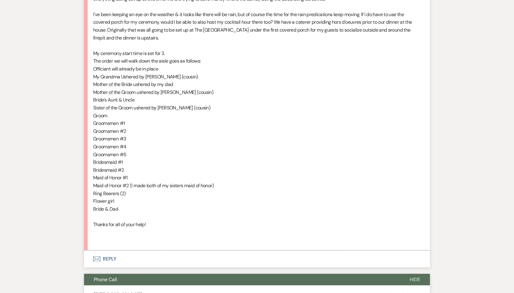
scroll to position [494, 0]
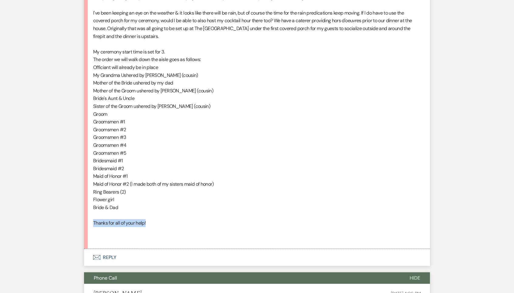
drag, startPoint x: 155, startPoint y: 208, endPoint x: 84, endPoint y: 206, distance: 70.4
click at [84, 206] on li "RaeAnna Sholar Oct 14, 2025, 10:15 AM Hi Brooke thanks for getting back to me! …" at bounding box center [257, 62] width 346 height 372
click at [151, 219] on p "Thanks for all of your help!" at bounding box center [257, 223] width 328 height 8
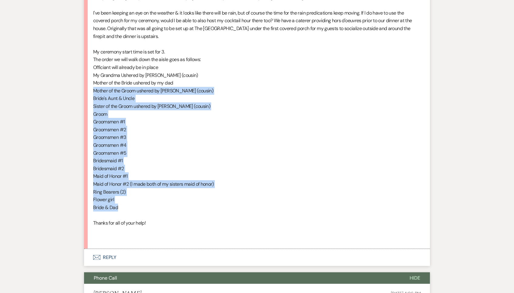
drag, startPoint x: 152, startPoint y: 190, endPoint x: 107, endPoint y: 73, distance: 126.2
click at [107, 73] on div "Hi Brooke thanks for getting back to me! I am trying to figure out the logistic…" at bounding box center [257, 68] width 328 height 350
click at [107, 79] on p "Mother of the Bride ushered by my dad" at bounding box center [257, 83] width 328 height 8
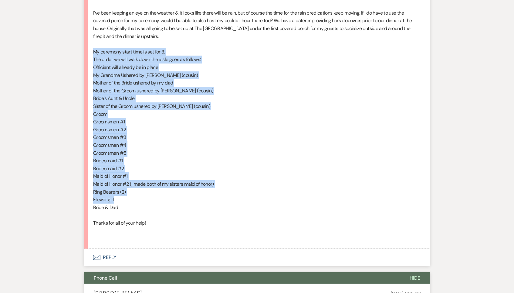
drag, startPoint x: 93, startPoint y: 36, endPoint x: 127, endPoint y: 184, distance: 151.9
click at [127, 184] on div "Hi Brooke thanks for getting back to me! I am trying to figure out the logistic…" at bounding box center [257, 68] width 328 height 350
click at [127, 195] on p "Flower girl" at bounding box center [257, 199] width 328 height 8
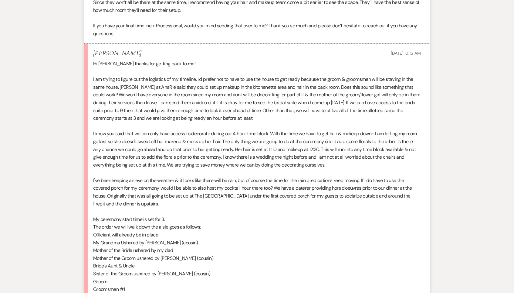
scroll to position [328, 0]
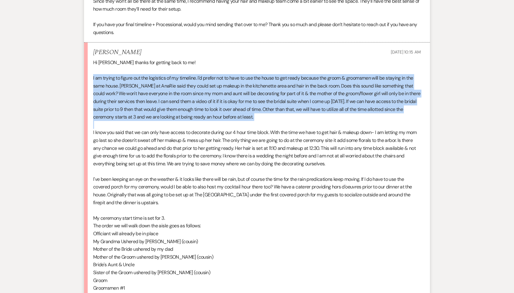
drag, startPoint x: 254, startPoint y: 112, endPoint x: 87, endPoint y: 70, distance: 172.4
click at [87, 70] on li "RaeAnna Sholar Oct 14, 2025, 10:15 AM Hi Brooke thanks for getting back to me! …" at bounding box center [257, 228] width 346 height 372
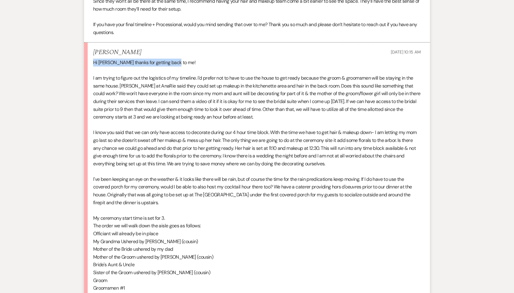
drag, startPoint x: 89, startPoint y: 54, endPoint x: 215, endPoint y: 55, distance: 126.0
click at [215, 55] on li "RaeAnna Sholar Oct 14, 2025, 10:15 AM Hi Brooke thanks for getting back to me! …" at bounding box center [257, 228] width 346 height 372
click at [215, 59] on p "Hi [PERSON_NAME] thanks for getting back to me!" at bounding box center [257, 63] width 328 height 8
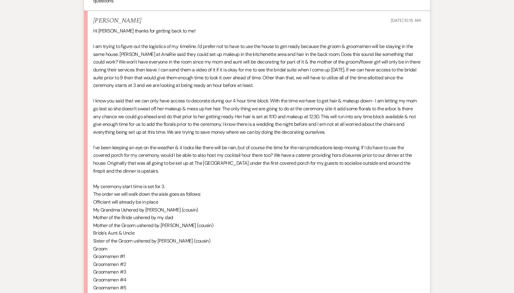
scroll to position [360, 0]
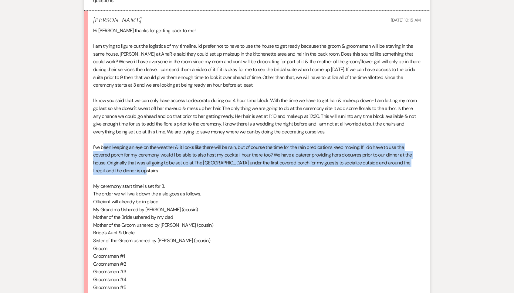
drag, startPoint x: 159, startPoint y: 161, endPoint x: 103, endPoint y: 138, distance: 60.8
click at [103, 143] on p "I've been keeping an eye on the weather & it looks like there will be rain, but…" at bounding box center [257, 158] width 328 height 31
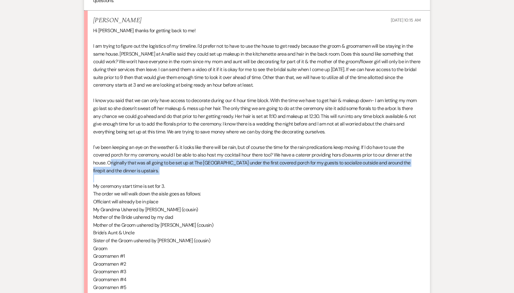
drag, startPoint x: 112, startPoint y: 151, endPoint x: 174, endPoint y: 162, distance: 63.6
click at [174, 162] on div "Hi Brooke thanks for getting back to me! I am trying to figure out the logistic…" at bounding box center [257, 202] width 328 height 350
click at [174, 174] on p at bounding box center [257, 178] width 328 height 8
drag, startPoint x: 104, startPoint y: 151, endPoint x: 169, endPoint y: 163, distance: 65.6
click at [169, 163] on div "Hi Brooke thanks for getting back to me! I am trying to figure out the logistic…" at bounding box center [257, 202] width 328 height 350
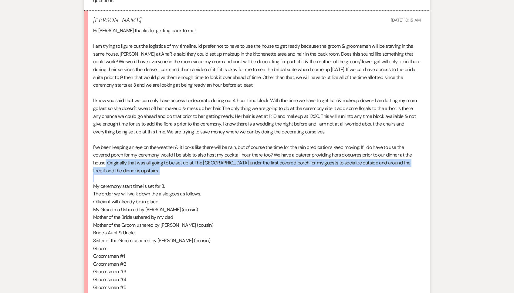
click at [169, 174] on p at bounding box center [257, 178] width 328 height 8
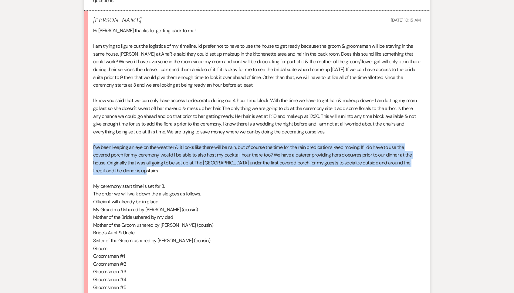
drag, startPoint x: 165, startPoint y: 161, endPoint x: 78, endPoint y: 136, distance: 90.8
click at [78, 136] on div "Messages Tasks Payments Vendors Rental Overview Timeline Docs & Files Contacts …" at bounding box center [257, 281] width 514 height 1082
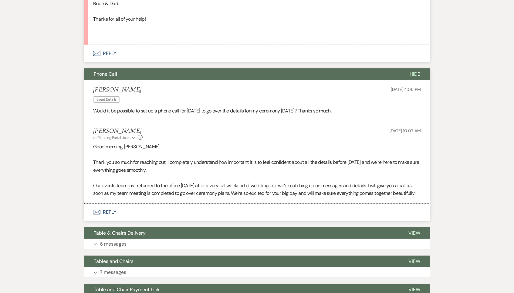
scroll to position [703, 0]
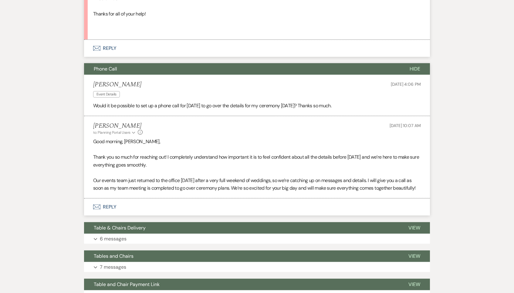
click at [244, 63] on button "Phone Call" at bounding box center [242, 69] width 316 height 12
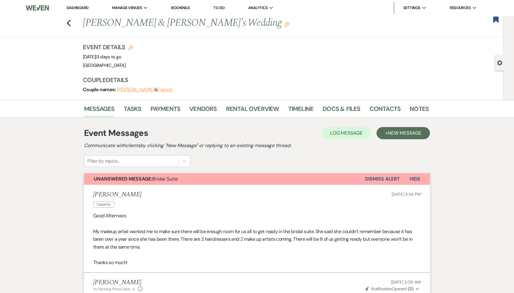
scroll to position [0, 0]
click at [68, 20] on icon "Previous" at bounding box center [68, 22] width 5 height 7
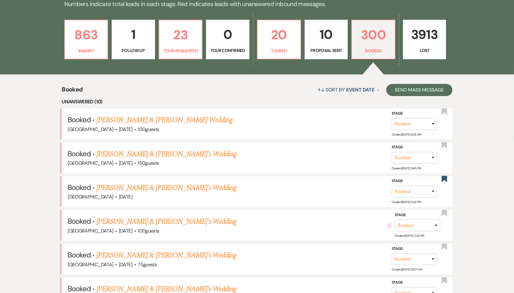
scroll to position [165, 0]
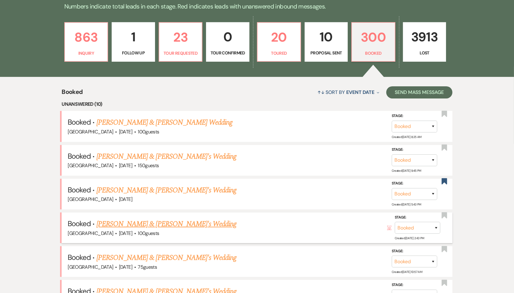
click at [126, 218] on link "[PERSON_NAME] & [PERSON_NAME]'s Wedding" at bounding box center [167, 223] width 140 height 11
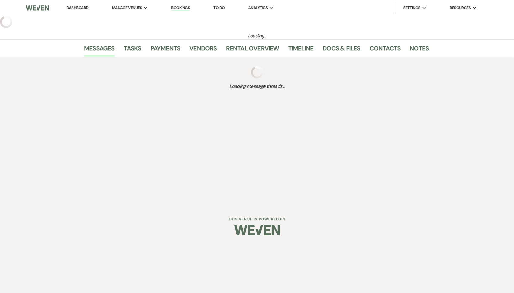
select select "4"
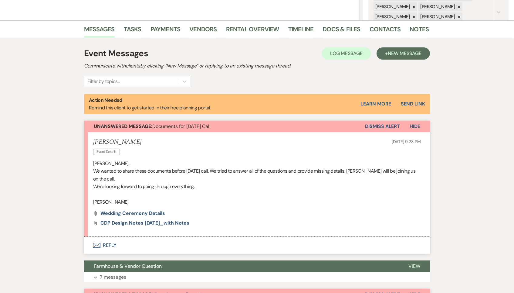
scroll to position [136, 0]
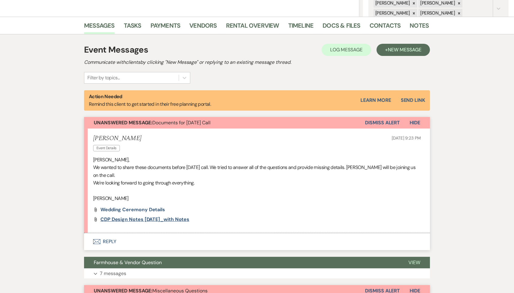
click at [134, 216] on span "CDP Design Notes [DATE]_with notes" at bounding box center [144, 219] width 89 height 6
click at [244, 68] on div "Event Messages Log Log Message + New Message Communicate with clients by clicki…" at bounding box center [257, 63] width 346 height 40
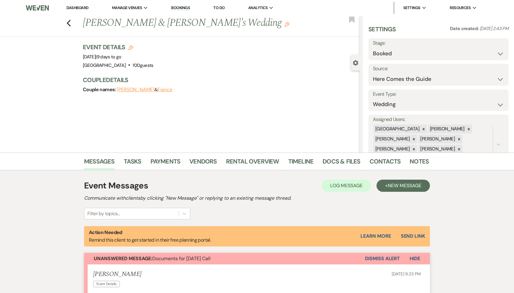
scroll to position [6, 0]
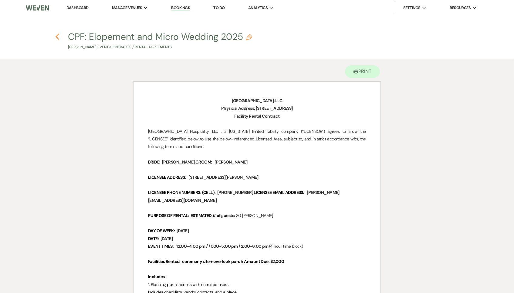
click at [57, 34] on icon "Previous" at bounding box center [57, 36] width 5 height 7
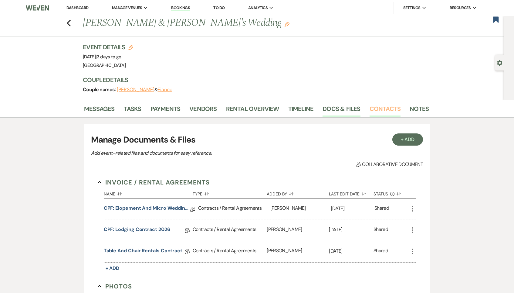
click at [385, 105] on link "Contacts" at bounding box center [385, 110] width 31 height 13
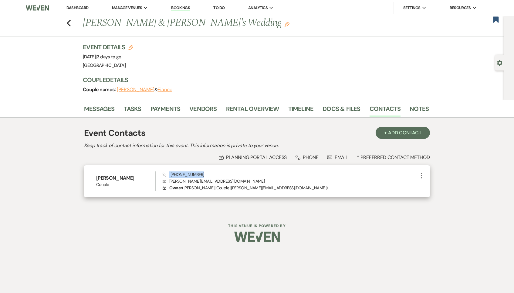
drag, startPoint x: 214, startPoint y: 171, endPoint x: 168, endPoint y: 172, distance: 45.3
click at [168, 172] on div "Phone (910) 625-5195 Envelope raeanna.nicole101@yahoo.com Lock Owner ( RaeAnna …" at bounding box center [290, 181] width 255 height 20
copy span "(910) 625-5195"
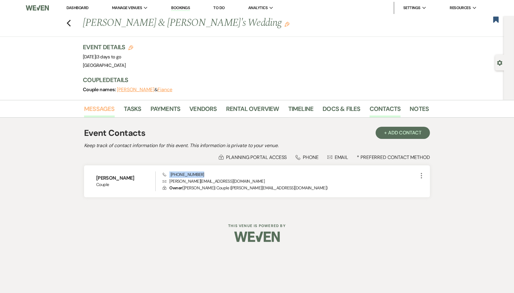
click at [100, 107] on link "Messages" at bounding box center [99, 110] width 31 height 13
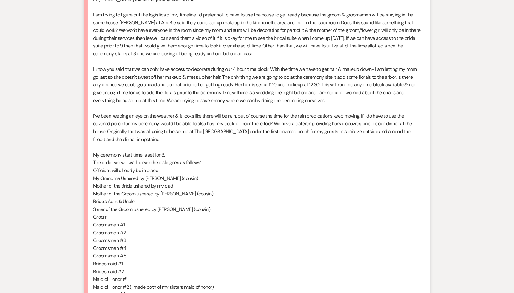
scroll to position [762, 0]
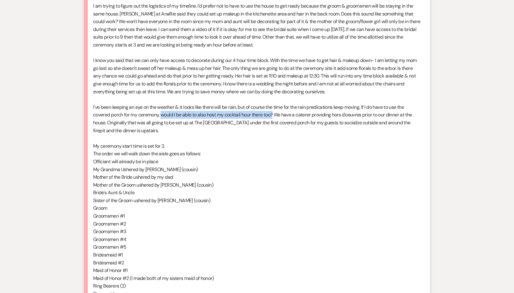
drag, startPoint x: 161, startPoint y: 101, endPoint x: 274, endPoint y: 101, distance: 113.2
click at [274, 103] on p "I've been keeping an eye on the weather & it looks like there will be rain, but…" at bounding box center [257, 118] width 328 height 31
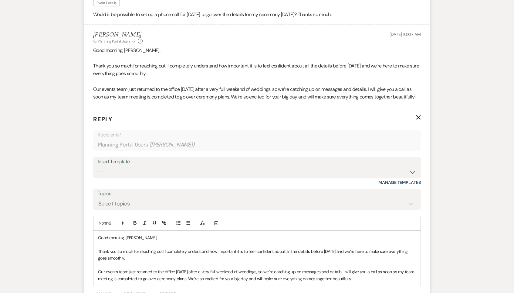
scroll to position [195, 0]
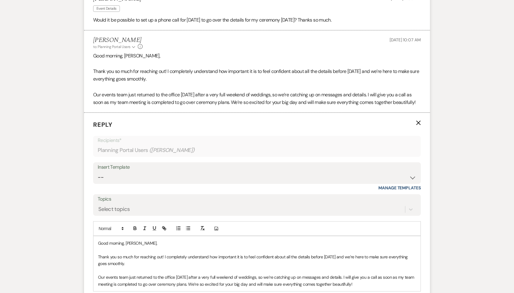
click at [420, 120] on icon "X" at bounding box center [418, 122] width 5 height 5
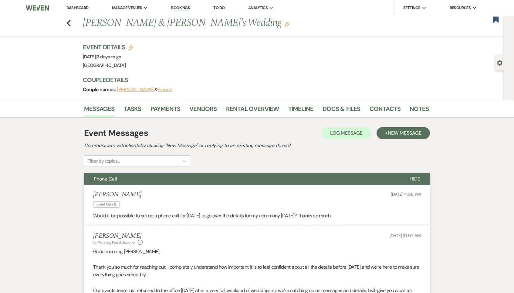
scroll to position [0, 0]
click at [68, 20] on icon "Previous" at bounding box center [68, 22] width 5 height 7
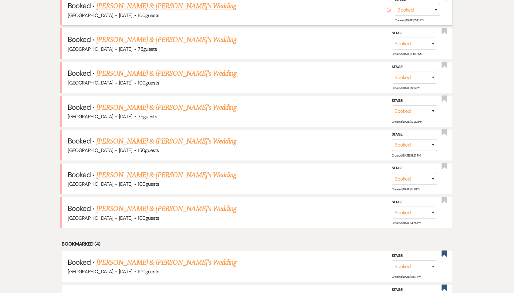
scroll to position [385, 0]
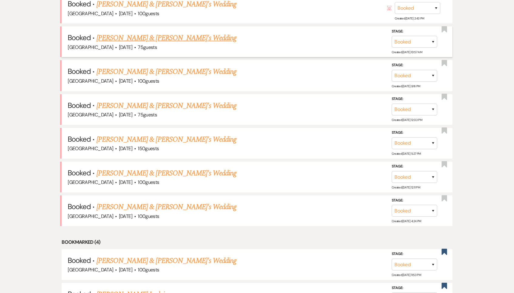
click at [136, 48] on span "·" at bounding box center [135, 48] width 2 height 0
click at [142, 32] on link "[PERSON_NAME] & [PERSON_NAME]'s Wedding" at bounding box center [167, 37] width 140 height 11
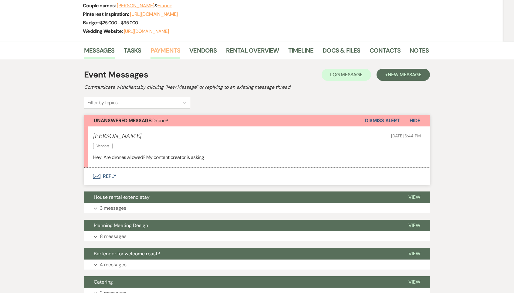
scroll to position [93, 0]
click at [112, 178] on button "Envelope Reply" at bounding box center [257, 176] width 346 height 17
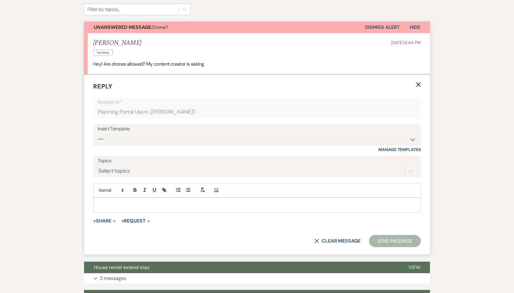
scroll to position [202, 0]
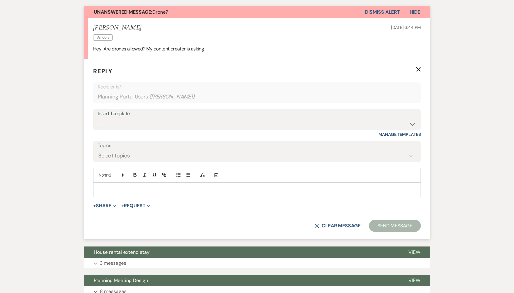
click at [151, 188] on p at bounding box center [257, 189] width 318 height 7
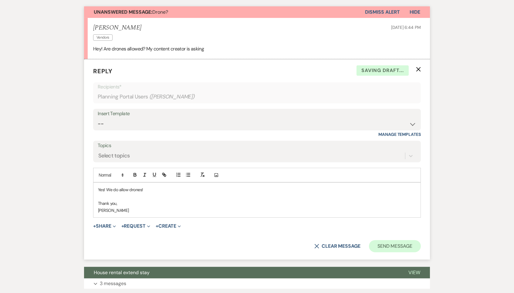
click at [408, 244] on button "Send Message" at bounding box center [395, 246] width 52 height 12
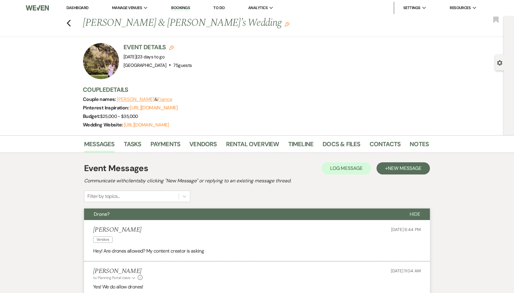
scroll to position [0, 0]
click at [66, 22] on div "Previous Breanna Cutts & Fiance's Wedding Edit Bookmark" at bounding box center [250, 26] width 507 height 21
click at [70, 21] on icon "Previous" at bounding box center [68, 22] width 5 height 7
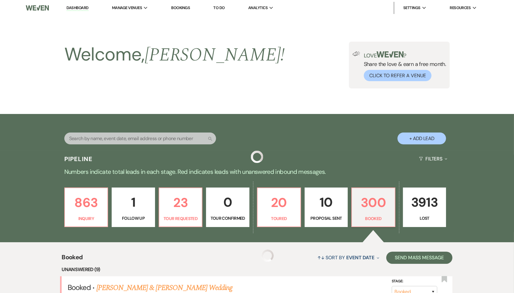
scroll to position [385, 0]
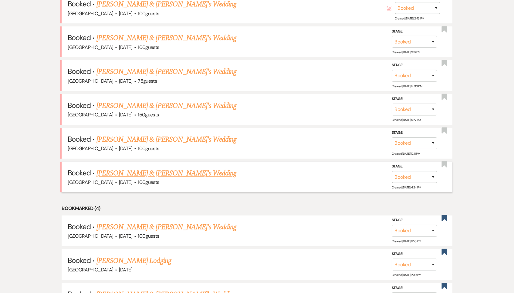
click at [150, 168] on link "[PERSON_NAME] & [PERSON_NAME]'s Wedding" at bounding box center [167, 173] width 140 height 11
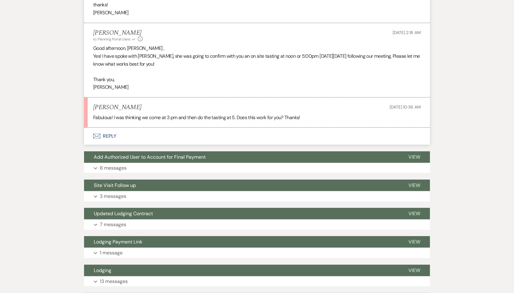
scroll to position [733, 0]
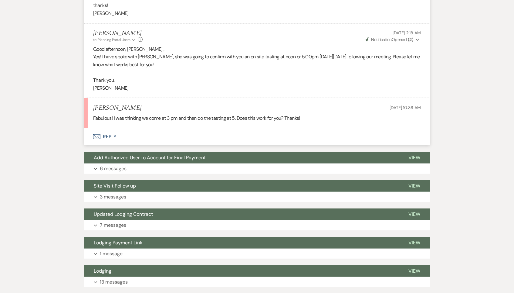
click at [117, 128] on button "Envelope Reply" at bounding box center [257, 136] width 346 height 17
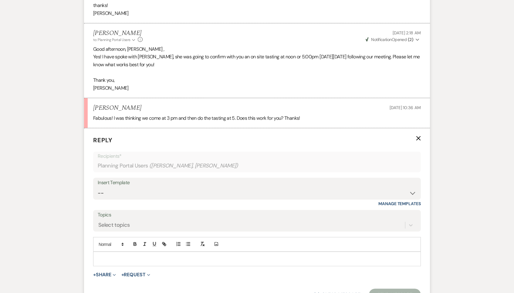
scroll to position [789, 0]
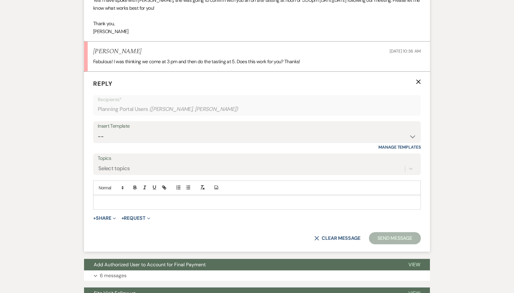
click at [141, 195] on div at bounding box center [256, 202] width 327 height 14
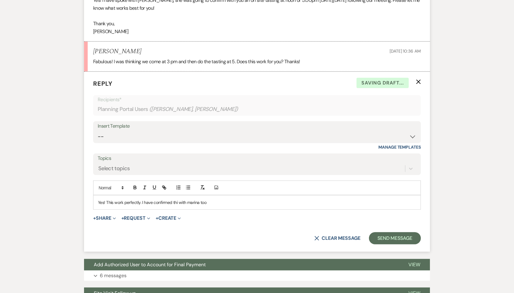
click at [180, 199] on p "Yes! This work perfectly. I have confirmed thi with marina too" at bounding box center [257, 202] width 318 height 7
click at [178, 199] on p "Yes! This work perfectly. I have confirmed thi with marina too" at bounding box center [257, 202] width 318 height 7
click at [192, 199] on p "Yes! This work perfectly. I have confirmed this with marina too" at bounding box center [257, 202] width 318 height 7
click at [240, 199] on p "Yes! This work perfectly. I have confirmed this with Marina too" at bounding box center [257, 202] width 318 height 7
click at [223, 199] on p "Yes! This work perfectly. I have confirmed this with Marina too. I look foward …" at bounding box center [257, 202] width 318 height 7
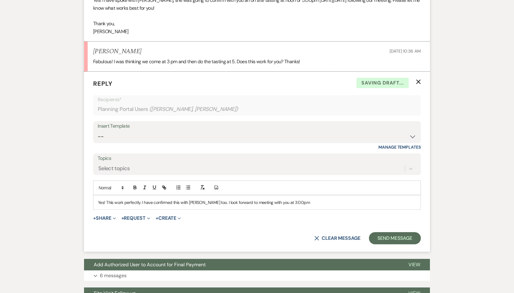
click at [316, 199] on p "Yes! This work perfectly. I have confirmed this with Marina too. I look forward…" at bounding box center [257, 202] width 318 height 7
click at [400, 232] on button "Send Message" at bounding box center [395, 238] width 52 height 12
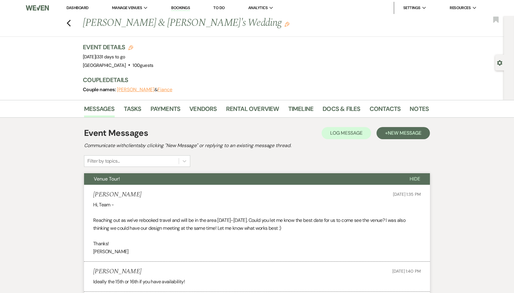
scroll to position [0, 0]
click at [69, 22] on icon "Previous" at bounding box center [68, 22] width 5 height 7
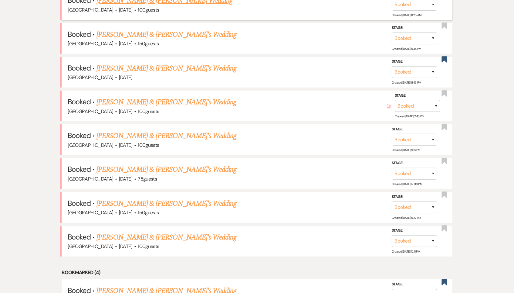
scroll to position [288, 0]
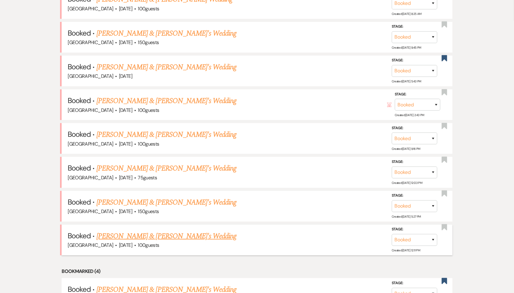
click at [127, 230] on link "[PERSON_NAME] & [PERSON_NAME]'s Wedding" at bounding box center [167, 235] width 140 height 11
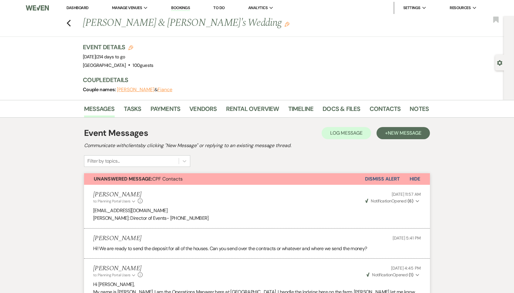
click at [72, 23] on div "Previous Skyler Hrycko & Fiance's Wedding Edit Bookmark" at bounding box center [250, 26] width 507 height 21
click at [65, 21] on div "Previous Skyler Hrycko & Fiance's Wedding Edit Bookmark" at bounding box center [250, 26] width 507 height 21
click at [69, 23] on use "button" at bounding box center [69, 23] width 4 height 7
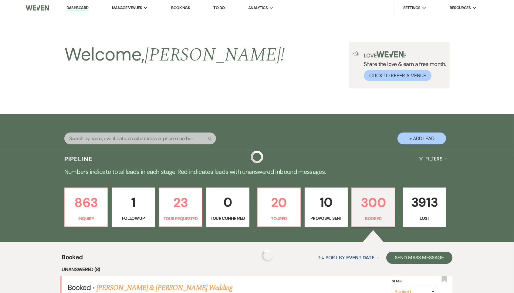
scroll to position [288, 0]
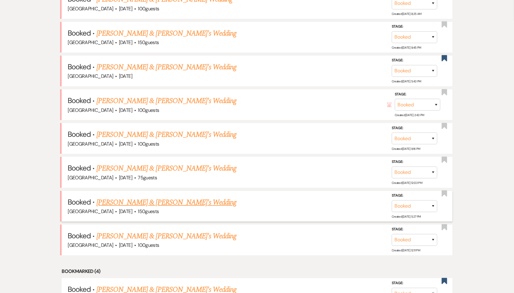
click at [135, 197] on link "[PERSON_NAME] & [PERSON_NAME]'s Wedding" at bounding box center [167, 202] width 140 height 11
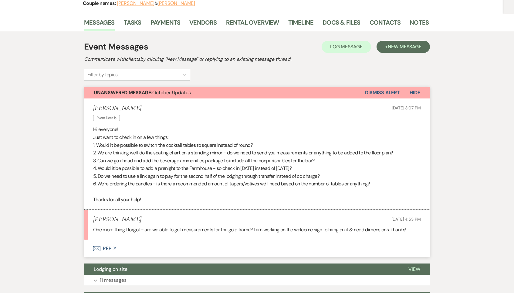
scroll to position [97, 0]
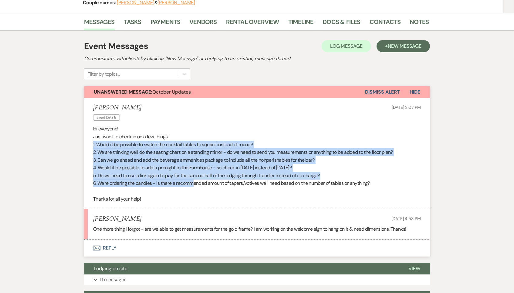
drag, startPoint x: 92, startPoint y: 138, endPoint x: 193, endPoint y: 177, distance: 108.3
click at [193, 177] on li "Rachel Event Details Oct 14, 2025, 3:07 PM Hi everyone! Just want to check in o…" at bounding box center [257, 153] width 346 height 111
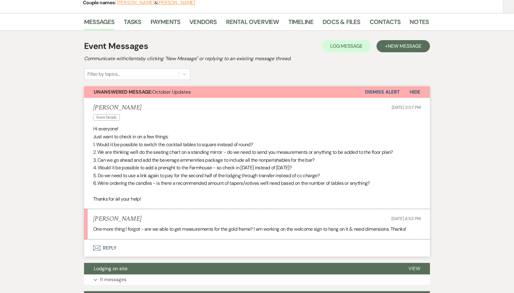
click at [194, 179] on p "6. We're ordering the candles - is there a recommended amount of tapers/votives…" at bounding box center [257, 183] width 328 height 8
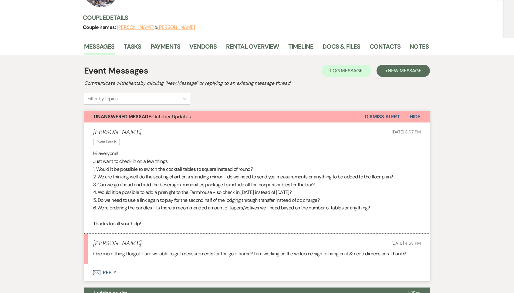
scroll to position [70, 0]
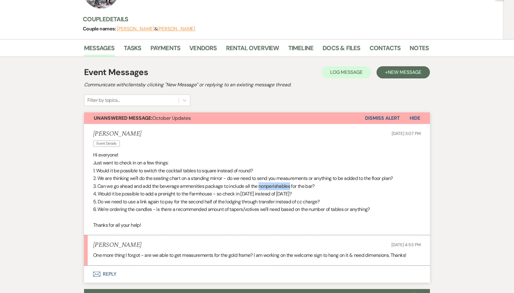
drag, startPoint x: 260, startPoint y: 183, endPoint x: 291, endPoint y: 183, distance: 31.3
click at [291, 183] on p "3. Can we go ahead and add the beverage ammenities package to include all the n…" at bounding box center [257, 186] width 328 height 8
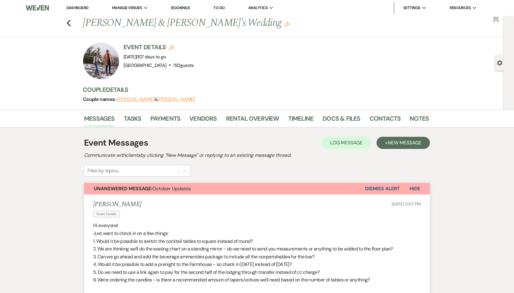
scroll to position [0, 0]
click at [68, 22] on icon "Previous" at bounding box center [68, 22] width 5 height 7
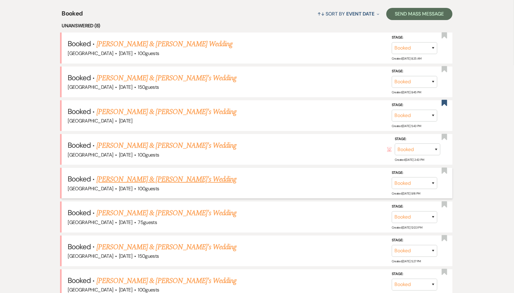
scroll to position [240, 0]
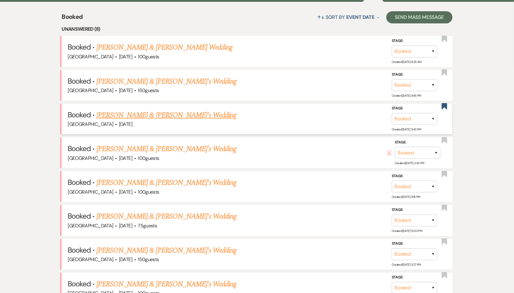
click at [149, 110] on link "RaeAnna Sholar & Fiance's Wedding" at bounding box center [167, 115] width 140 height 11
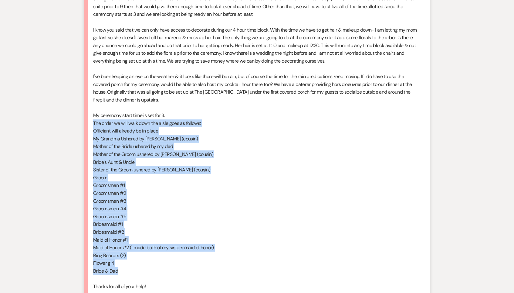
scroll to position [460, 0]
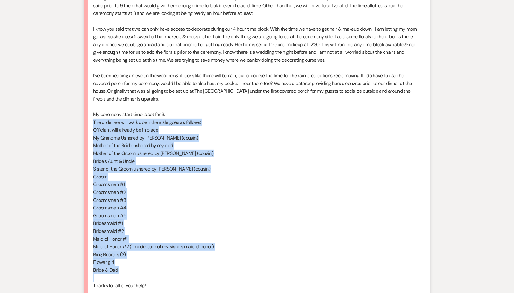
drag, startPoint x: 91, startPoint y: 139, endPoint x: 146, endPoint y: 259, distance: 132.1
click at [146, 259] on li "RaeAnna Sholar Oct 14, 2025, 10:15 AM Hi Brooke thanks for getting back to me! …" at bounding box center [257, 125] width 346 height 372
copy div "The order we will walk down the aisle goes as follows: Officiant will already b…"
click at [158, 258] on p "Flower girl" at bounding box center [257, 262] width 328 height 8
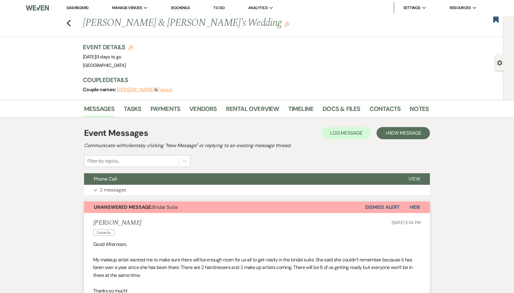
scroll to position [0, 0]
click at [420, 106] on link "Notes" at bounding box center [419, 110] width 19 height 13
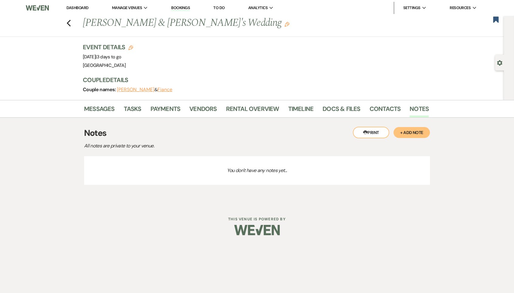
click at [418, 130] on button "+ Add Note" at bounding box center [412, 132] width 36 height 11
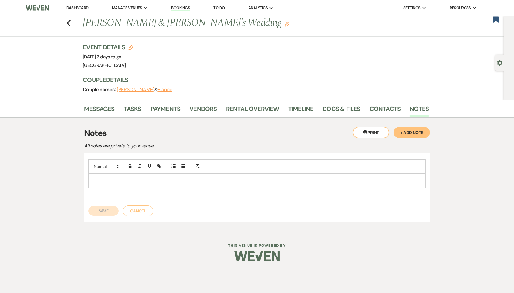
click at [138, 183] on div at bounding box center [257, 180] width 337 height 14
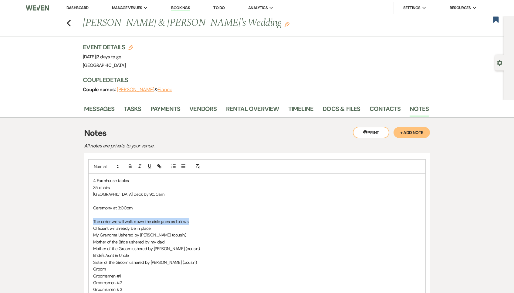
drag, startPoint x: 205, startPoint y: 220, endPoint x: 84, endPoint y: 217, distance: 120.2
click at [84, 217] on div "4 Farmhouse tables 35 chairs Lake House Deck by 9:00am Ceremony at 3:00pm The o…" at bounding box center [257, 276] width 346 height 246
drag, startPoint x: 88, startPoint y: 230, endPoint x: 177, endPoint y: 230, distance: 88.9
click at [177, 230] on div "4 Farmhouse tables 35 chairs Lake House Deck by 9:00am Ceremony at 3:00pm Proce…" at bounding box center [257, 268] width 338 height 191
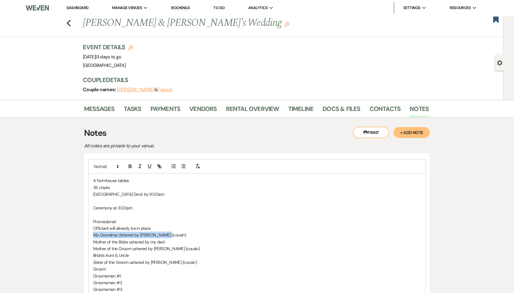
drag, startPoint x: 90, startPoint y: 229, endPoint x: 172, endPoint y: 231, distance: 82.0
click at [172, 231] on div "4 Farmhouse tables 35 chairs Lake House Deck by 9:00am Ceremony at 3:00pm Proce…" at bounding box center [257, 268] width 337 height 191
click at [129, 165] on icon "button" at bounding box center [130, 166] width 2 height 2
click at [168, 225] on p "Officiant will already be in place" at bounding box center [257, 228] width 328 height 7
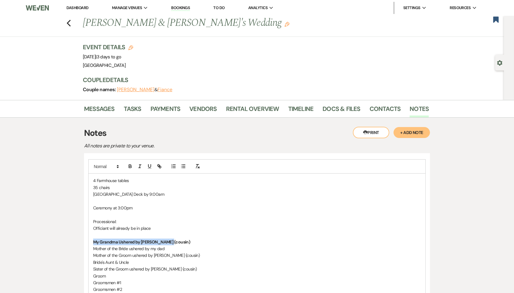
drag, startPoint x: 187, startPoint y: 240, endPoint x: 88, endPoint y: 240, distance: 99.0
click at [88, 240] on div "4 Farmhouse tables 35 chairs Lake House Deck by 9:00am Ceremony at 3:00pm Proce…" at bounding box center [257, 279] width 346 height 253
click at [130, 163] on icon "button" at bounding box center [129, 165] width 5 height 5
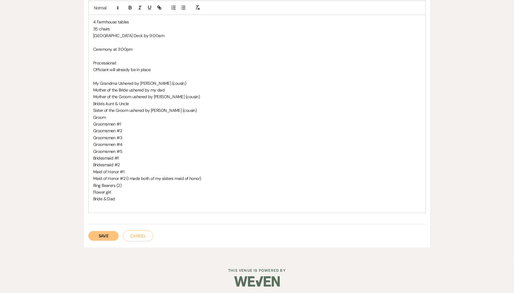
scroll to position [158, 0]
click at [147, 155] on p "Bridesmaid #1" at bounding box center [257, 158] width 328 height 7
click at [146, 168] on p "Maid of Honor #1" at bounding box center [257, 171] width 328 height 7
click at [107, 231] on button "Save" at bounding box center [103, 236] width 30 height 10
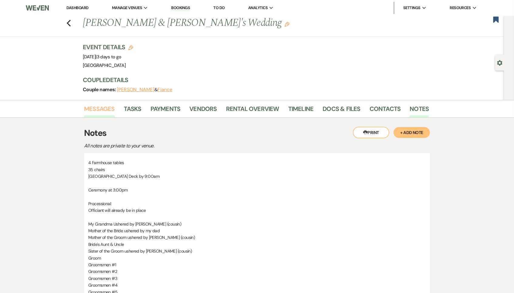
scroll to position [0, 0]
click at [104, 110] on link "Messages" at bounding box center [99, 110] width 31 height 13
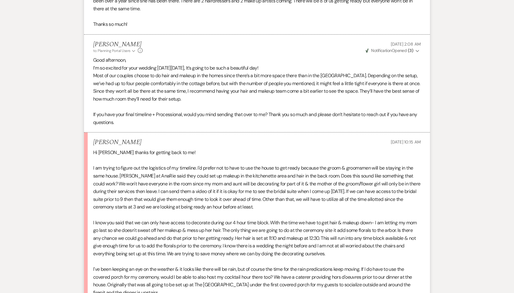
scroll to position [273, 0]
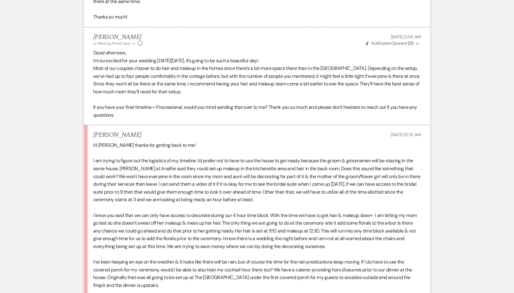
drag, startPoint x: 90, startPoint y: 125, endPoint x: 170, endPoint y: 125, distance: 79.2
click at [170, 131] on div "RaeAnna Sholar Oct 14, 2025, 10:15 AM" at bounding box center [257, 135] width 328 height 8
drag, startPoint x: 170, startPoint y: 126, endPoint x: 83, endPoint y: 130, distance: 86.6
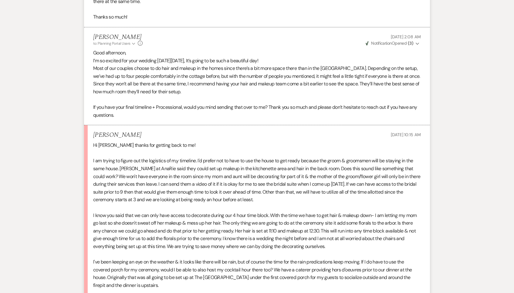
drag, startPoint x: 169, startPoint y: 122, endPoint x: 78, endPoint y: 124, distance: 91.1
drag, startPoint x: 157, startPoint y: 125, endPoint x: 89, endPoint y: 124, distance: 67.4
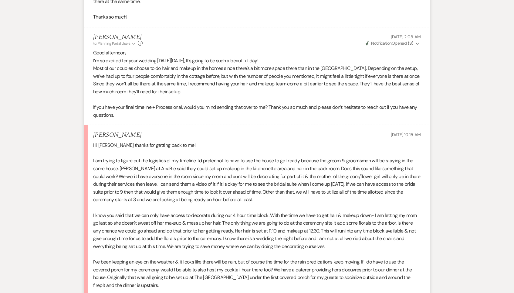
drag, startPoint x: 144, startPoint y: 128, endPoint x: 92, endPoint y: 128, distance: 51.9
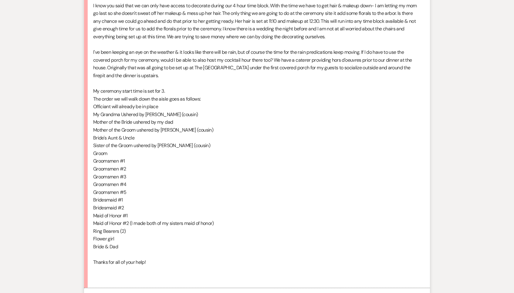
scroll to position [487, 0]
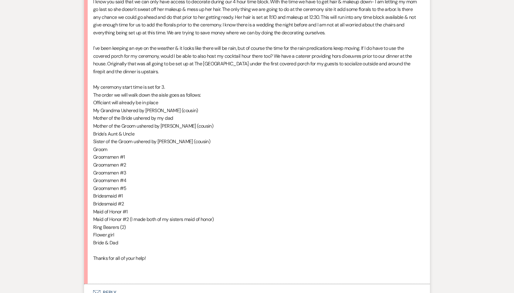
click at [109, 284] on button "Envelope Reply" at bounding box center [257, 292] width 346 height 17
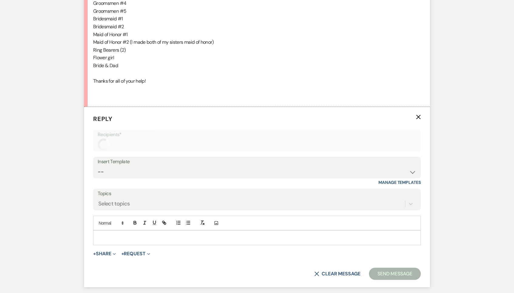
scroll to position [695, 0]
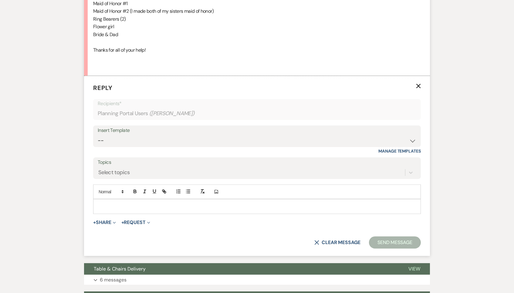
click at [114, 199] on div at bounding box center [256, 206] width 327 height 14
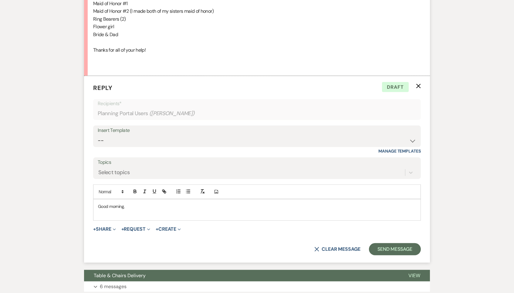
click at [128, 210] on p at bounding box center [257, 213] width 318 height 7
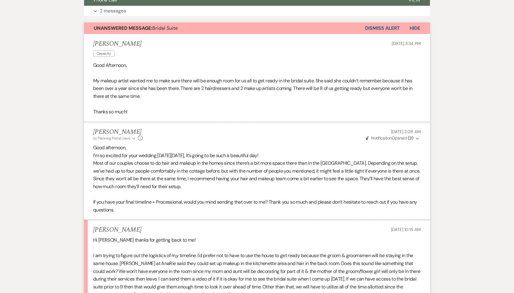
scroll to position [134, 0]
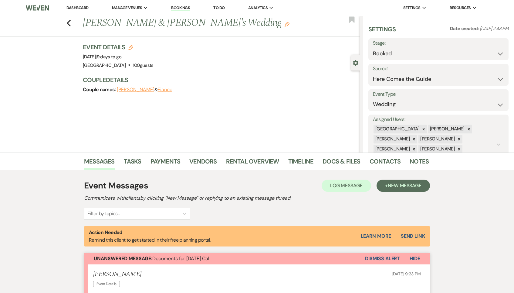
select select "4"
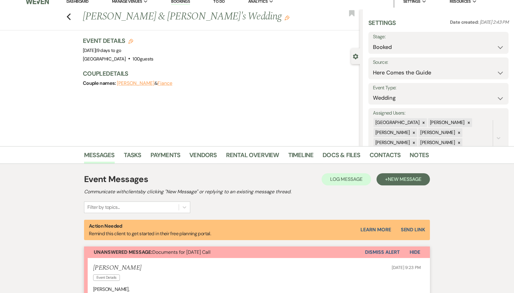
click at [88, 2] on link "Dashboard" at bounding box center [77, 1] width 22 height 5
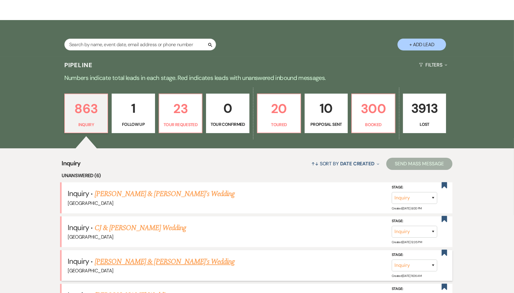
scroll to position [97, 0]
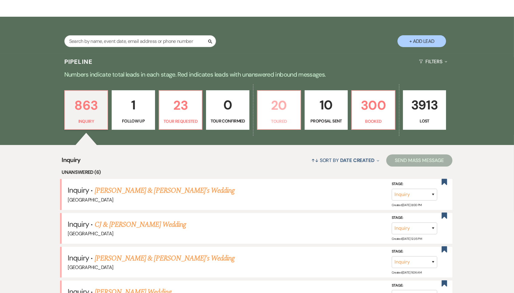
click at [272, 111] on p "20" at bounding box center [279, 105] width 36 height 20
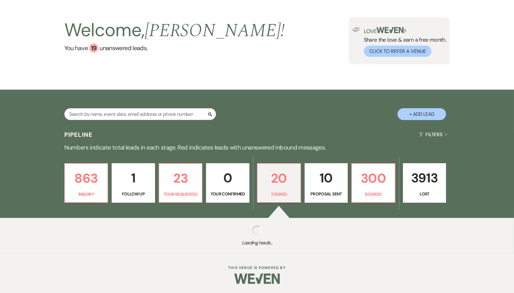
scroll to position [23, 0]
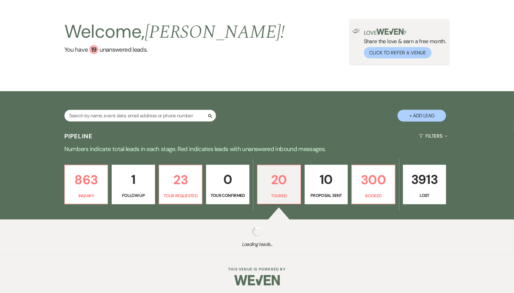
select select "5"
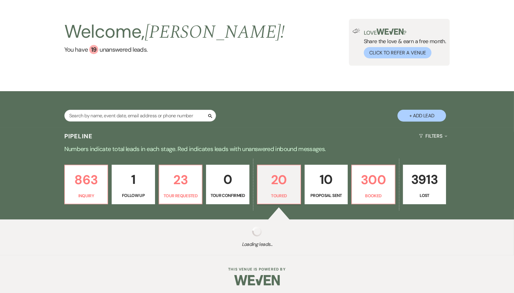
select select "5"
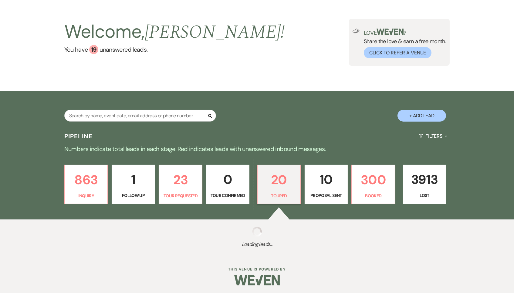
select select "5"
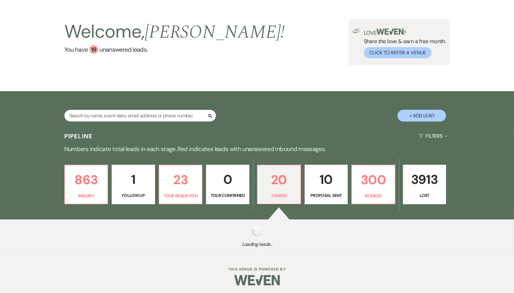
select select "5"
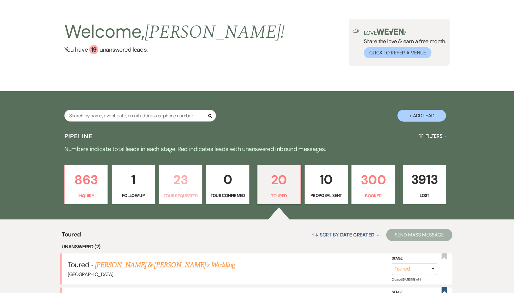
click at [180, 184] on p "23" at bounding box center [181, 179] width 36 height 20
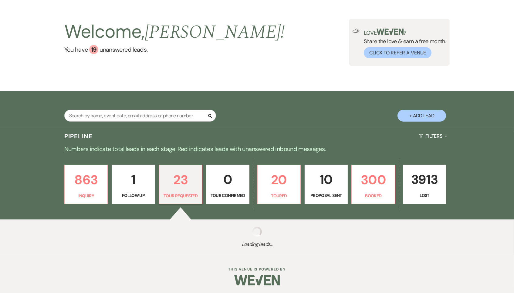
select select "2"
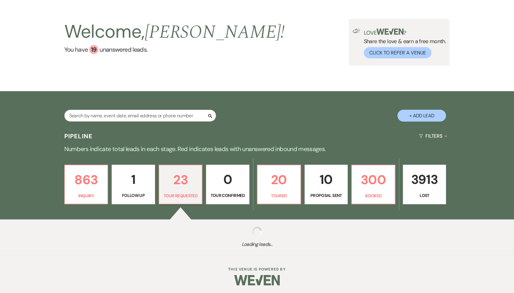
select select "2"
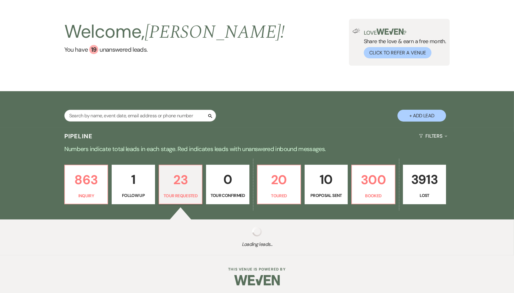
select select "2"
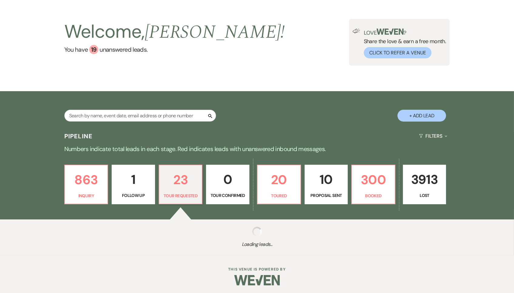
select select "2"
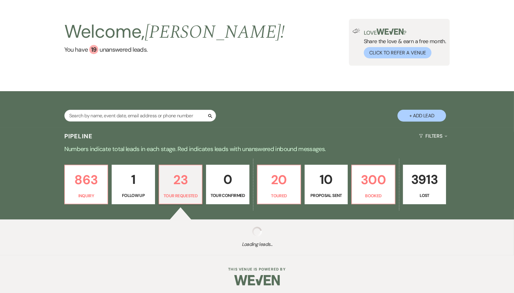
select select "2"
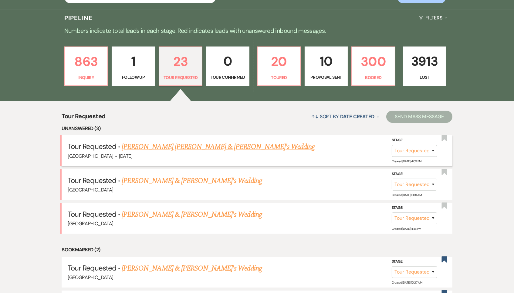
scroll to position [156, 0]
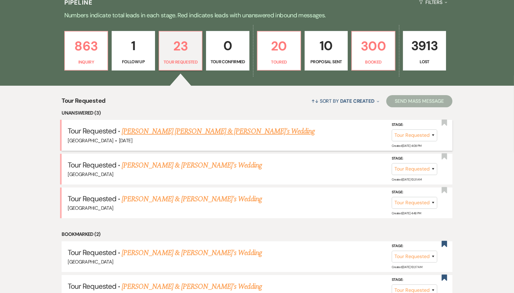
click at [189, 131] on link "Kennedy Hettlinger & Fiance's Wedding" at bounding box center [218, 131] width 193 height 11
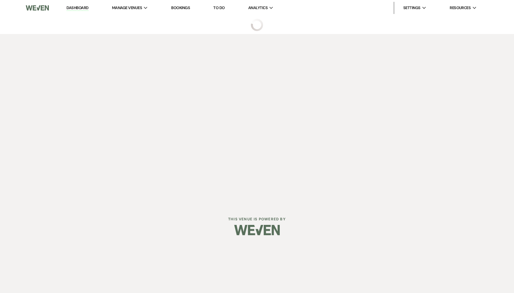
select select "2"
select select "1"
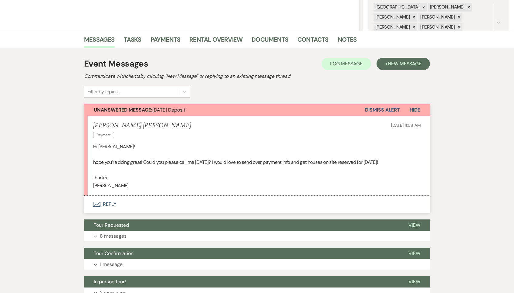
scroll to position [126, 0]
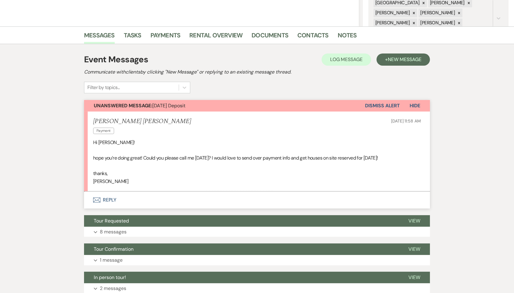
drag, startPoint x: 375, startPoint y: 120, endPoint x: 436, endPoint y: 120, distance: 60.1
click at [436, 120] on div "Messages Tasks Payments Rental Overview Documents Contacts Notes Event Messages…" at bounding box center [257, 178] width 514 height 304
drag, startPoint x: 212, startPoint y: 157, endPoint x: 411, endPoint y: 154, distance: 199.7
click at [411, 154] on p "hope you’re doing great! Could you please call me [DATE]? I would love to send …" at bounding box center [257, 158] width 328 height 8
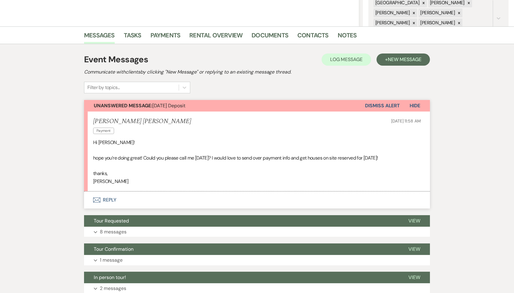
drag, startPoint x: 411, startPoint y: 154, endPoint x: 80, endPoint y: 158, distance: 331.5
click at [80, 158] on div "Messages Tasks Payments Rental Overview Documents Contacts Notes Event Messages…" at bounding box center [257, 178] width 514 height 304
drag, startPoint x: 158, startPoint y: 119, endPoint x: 89, endPoint y: 120, distance: 69.8
click at [89, 120] on li "Kennedy Hettlinger Payment Oct 14, 2025, 11:58 AM Hi Brooke! hope you’re doing …" at bounding box center [257, 151] width 346 height 80
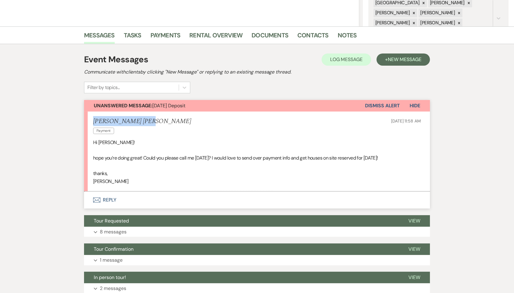
click at [89, 120] on li "Kennedy Hettlinger Payment Oct 14, 2025, 11:58 AM Hi Brooke! hope you’re doing …" at bounding box center [257, 151] width 346 height 80
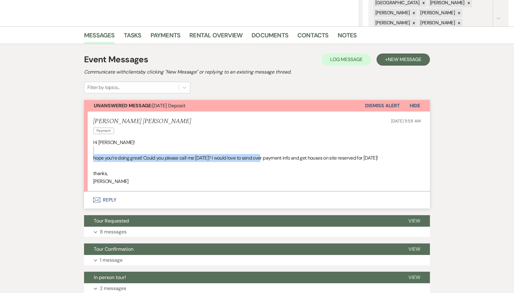
drag, startPoint x: 94, startPoint y: 151, endPoint x: 265, endPoint y: 155, distance: 170.6
click at [265, 155] on div "Hi Brooke! hope you’re doing great! Could you please call me today? I would lov…" at bounding box center [257, 161] width 328 height 47
click at [265, 155] on p "hope you’re doing great! Could you please call me today? I would love to send o…" at bounding box center [257, 158] width 328 height 8
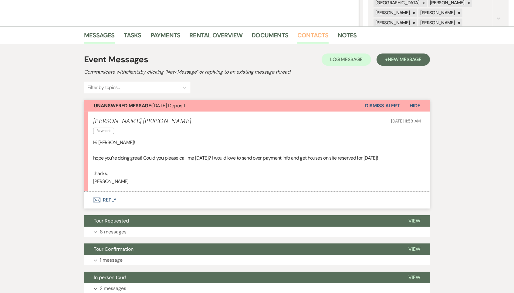
click at [317, 39] on link "Contacts" at bounding box center [312, 36] width 31 height 13
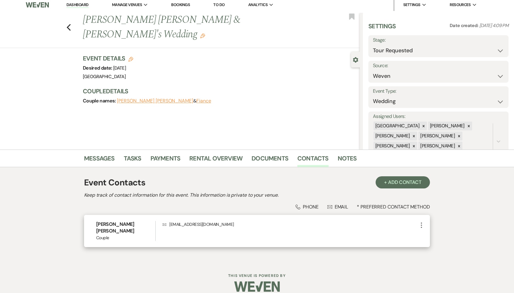
scroll to position [3, 0]
drag, startPoint x: 241, startPoint y: 225, endPoint x: 169, endPoint y: 221, distance: 71.8
click at [169, 221] on p "Envelope kennedyhettlinger13@gmail.com" at bounding box center [290, 224] width 255 height 7
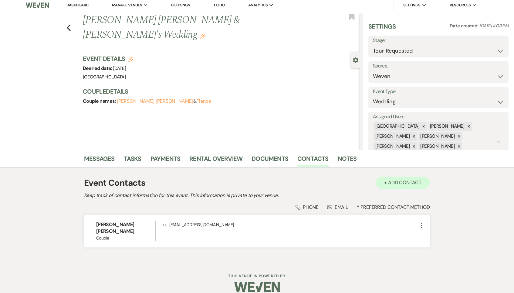
click at [393, 183] on button "+ Add Contact" at bounding box center [403, 182] width 54 height 12
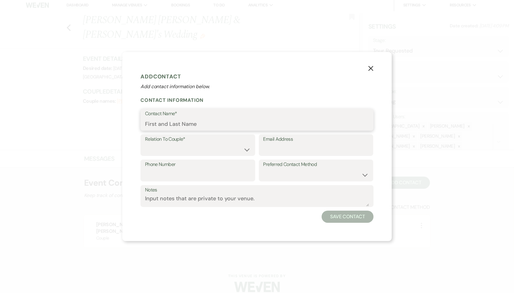
drag, startPoint x: 195, startPoint y: 124, endPoint x: 190, endPoint y: 127, distance: 6.0
click at [194, 124] on input "Contact Name*" at bounding box center [257, 124] width 224 height 12
click at [292, 150] on input "jojoharrsion@live.com" at bounding box center [316, 150] width 106 height 12
click at [333, 149] on input "jojoharrison@live.com" at bounding box center [316, 150] width 106 height 12
type input "jojoharrison@live.com"
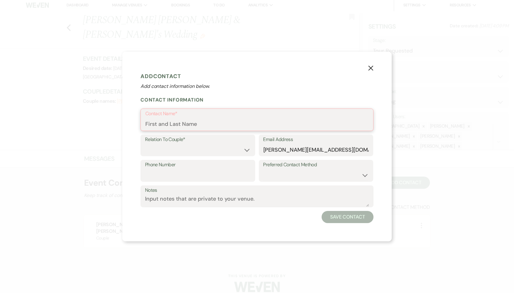
click at [226, 122] on input "Contact Name*" at bounding box center [256, 124] width 223 height 12
type input "Jo Harrison"
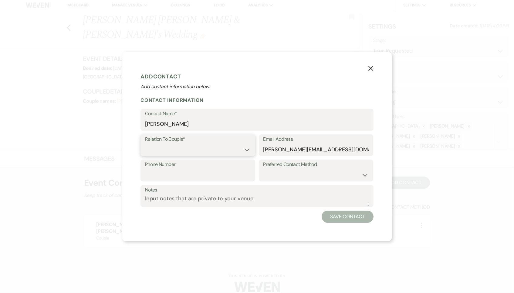
select select "1"
click at [357, 205] on div "Notes" at bounding box center [257, 196] width 233 height 22
click at [357, 222] on div "X Add Contact Add contact information below. Contact Information Contact Name* …" at bounding box center [257, 146] width 270 height 189
click at [356, 218] on button "Save Contact" at bounding box center [348, 216] width 52 height 12
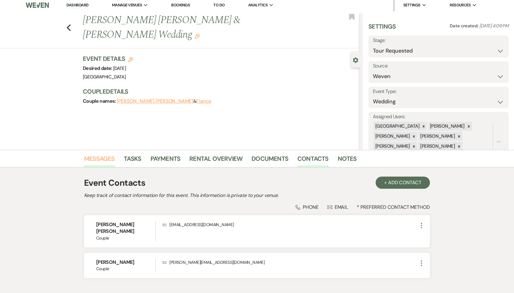
click at [97, 157] on link "Messages" at bounding box center [99, 160] width 31 height 13
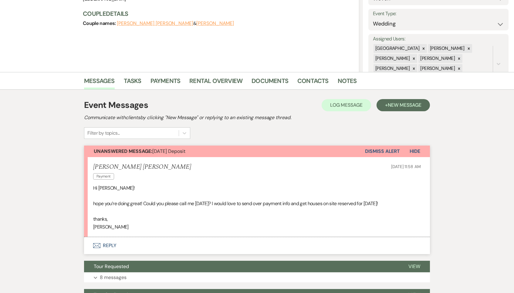
scroll to position [107, 0]
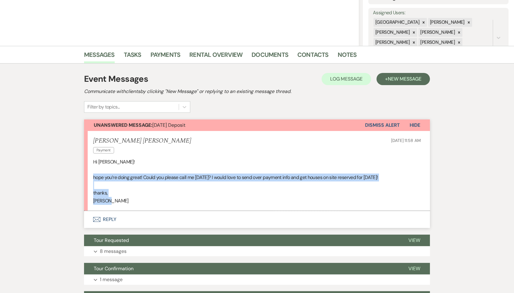
drag, startPoint x: 122, startPoint y: 194, endPoint x: 83, endPoint y: 173, distance: 44.0
click at [83, 173] on div "Messages Tasks Payments Rental Overview Documents Contacts Notes Event Messages…" at bounding box center [257, 198] width 514 height 304
drag, startPoint x: 115, startPoint y: 201, endPoint x: 87, endPoint y: 173, distance: 39.5
click at [87, 173] on li "Kennedy Hettlinger Payment Oct 14, 2025, 11:58 AM Hi Brooke! hope you’re doing …" at bounding box center [257, 171] width 346 height 80
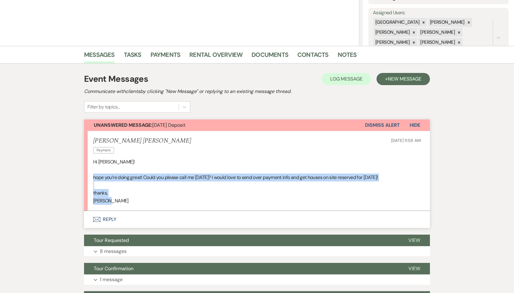
click at [87, 173] on li "Kennedy Hettlinger Payment Oct 14, 2025, 11:58 AM Hi Brooke! hope you’re doing …" at bounding box center [257, 171] width 346 height 80
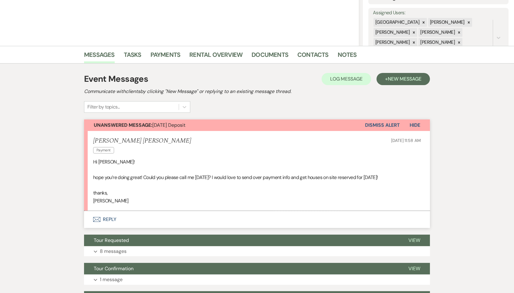
scroll to position [120, 0]
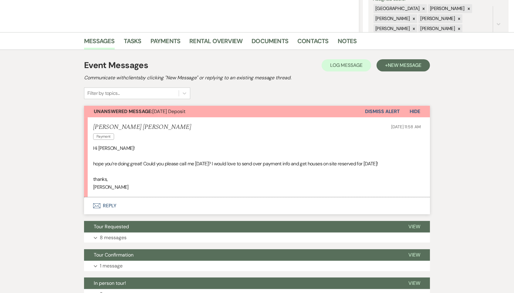
drag, startPoint x: 212, startPoint y: 161, endPoint x: 424, endPoint y: 161, distance: 212.2
click at [424, 161] on li "Kennedy Hettlinger Payment Oct 14, 2025, 11:58 AM Hi Brooke! hope you’re doing …" at bounding box center [257, 157] width 346 height 80
drag, startPoint x: 403, startPoint y: 161, endPoint x: 180, endPoint y: 163, distance: 223.4
click at [180, 163] on p "hope you’re doing great! Could you please call me today? I would love to send o…" at bounding box center [257, 164] width 328 height 8
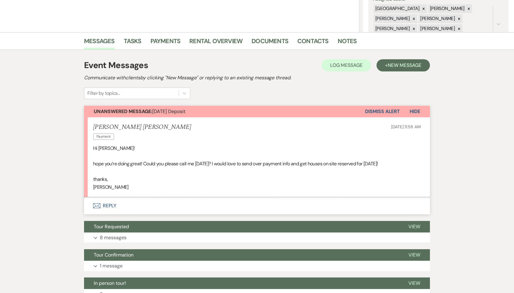
click at [180, 163] on p "hope you’re doing great! Could you please call me today? I would love to send o…" at bounding box center [257, 164] width 328 height 8
click at [110, 202] on button "Envelope Reply" at bounding box center [257, 205] width 346 height 17
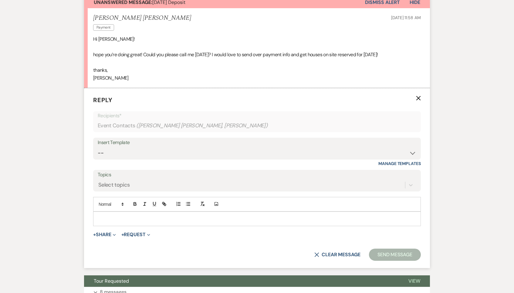
scroll to position [258, 0]
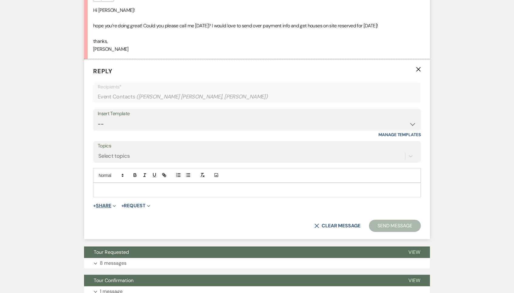
click at [110, 203] on button "+ Share Expand" at bounding box center [104, 205] width 23 height 5
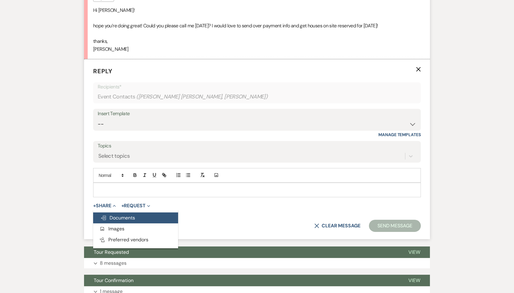
click at [117, 214] on span "Doc Upload Documents" at bounding box center [117, 217] width 35 height 6
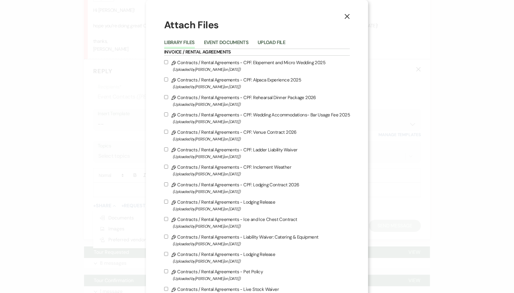
click at [229, 132] on label "Pencil Contracts / Rental Agreements - CPF: Venue Contract 2026 (Uploaded by Br…" at bounding box center [257, 135] width 186 height 14
click at [168, 132] on input "Pencil Contracts / Rental Agreements - CPF: Venue Contract 2026 (Uploaded by Br…" at bounding box center [166, 132] width 4 height 4
checkbox input "true"
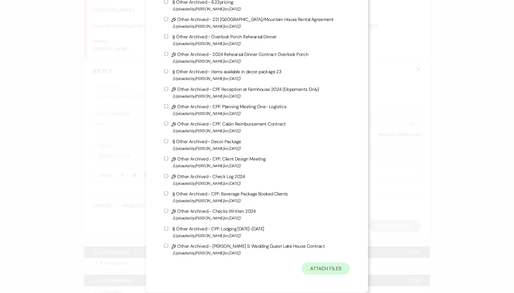
scroll to position [1641, 0]
click at [105, 169] on div "X Attach Files Library Files Event Documents Upload File Invoice / Rental Agree…" at bounding box center [257, 146] width 514 height 293
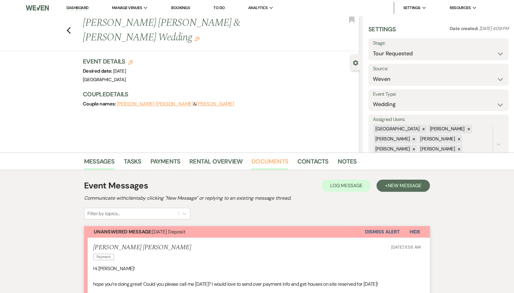
scroll to position [0, 0]
click at [267, 164] on link "Documents" at bounding box center [270, 162] width 37 height 13
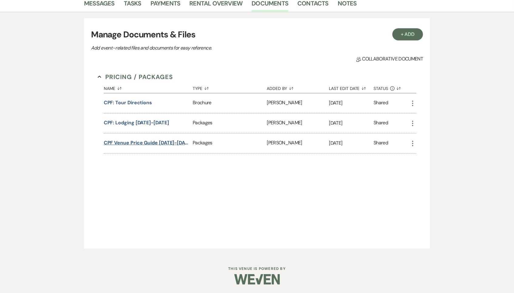
scroll to position [157, 0]
click at [153, 142] on button "CPF Venue Price Guide 2026-2027" at bounding box center [147, 143] width 87 height 7
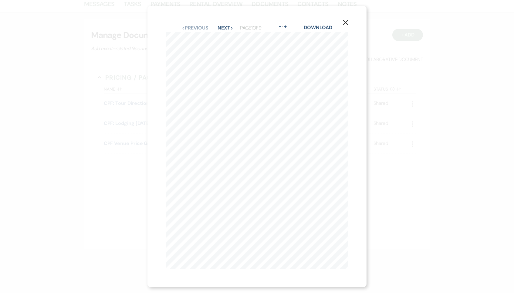
click at [223, 30] on button "Next Next" at bounding box center [226, 27] width 16 height 5
click at [347, 20] on icon "X" at bounding box center [345, 22] width 5 height 5
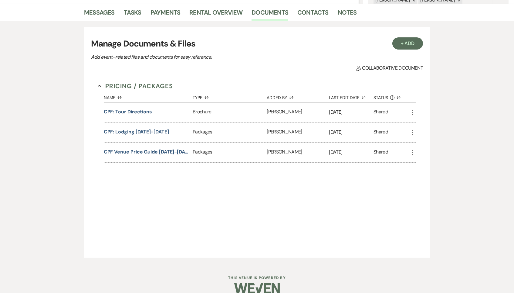
scroll to position [148, 0]
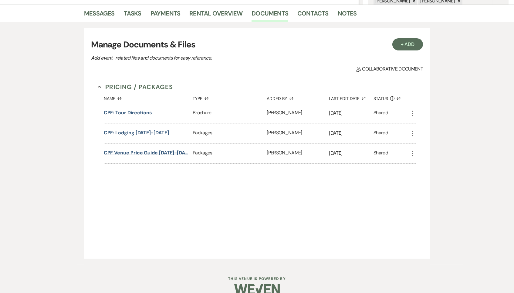
click at [158, 153] on button "CPF Venue Price Guide 2026-2027" at bounding box center [147, 152] width 87 height 7
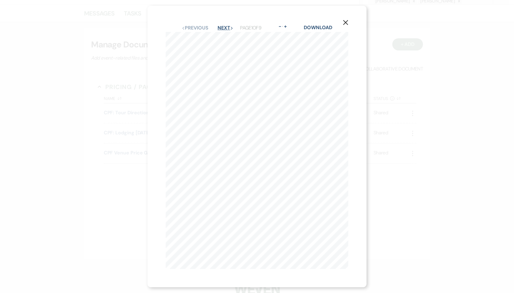
click at [225, 28] on button "Next Next" at bounding box center [226, 27] width 16 height 5
click at [345, 23] on icon "X" at bounding box center [345, 22] width 5 height 5
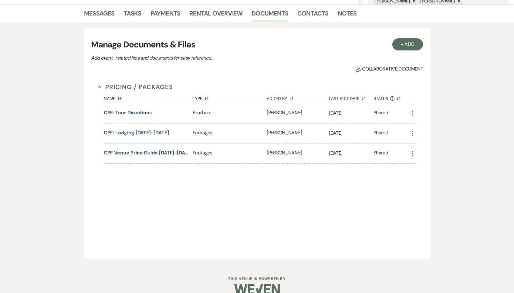
click at [138, 153] on button "CPF Venue Price Guide 2026-2027" at bounding box center [147, 152] width 87 height 7
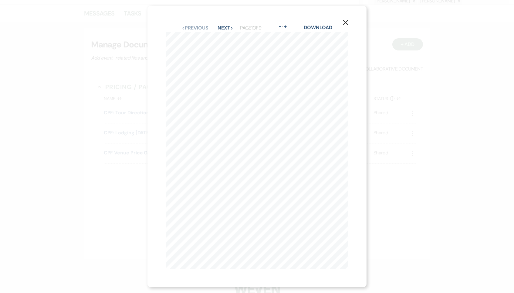
click at [223, 29] on button "Next Next" at bounding box center [226, 27] width 16 height 5
click at [345, 23] on use "button" at bounding box center [345, 22] width 5 height 5
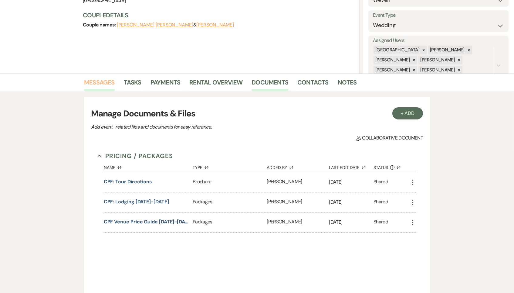
click at [100, 86] on link "Messages" at bounding box center [99, 83] width 31 height 13
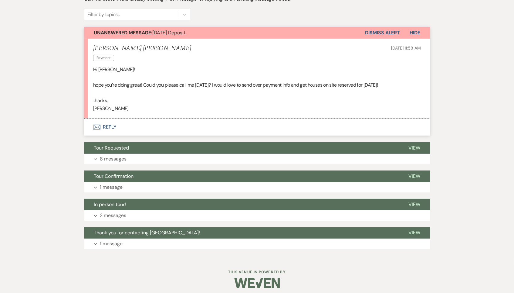
click at [101, 125] on button "Envelope Reply" at bounding box center [257, 126] width 346 height 17
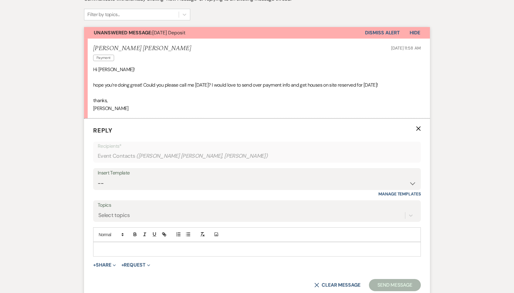
scroll to position [258, 0]
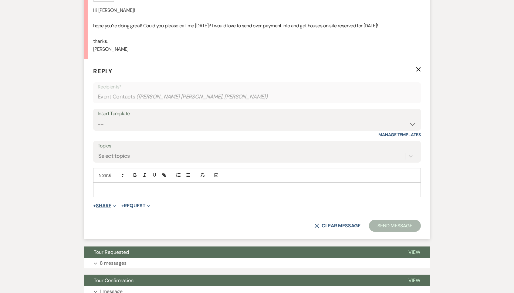
click at [107, 204] on button "+ Share Expand" at bounding box center [104, 205] width 23 height 5
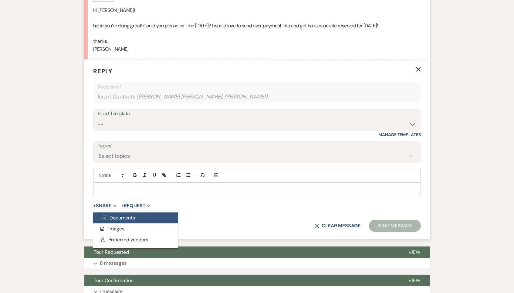
click at [117, 214] on span "Doc Upload Documents" at bounding box center [117, 217] width 35 height 6
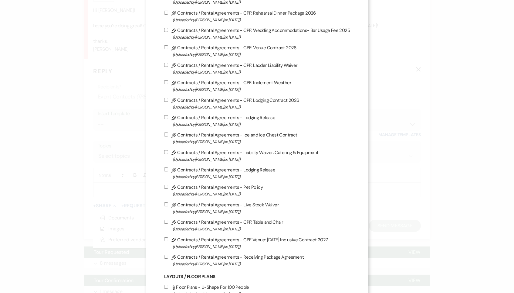
scroll to position [83, 0]
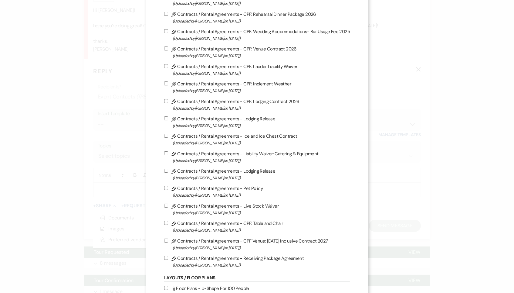
click at [230, 247] on label "Pencil Contracts / Rental Agreements - CPF Venue: Saturday Inclusive Contract 2…" at bounding box center [257, 244] width 186 height 14
click at [168, 242] on input "Pencil Contracts / Rental Agreements - CPF Venue: Saturday Inclusive Contract 2…" at bounding box center [166, 240] width 4 height 4
checkbox input "true"
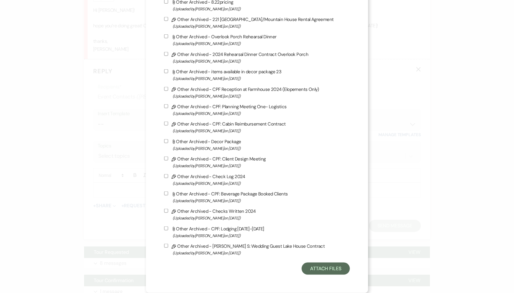
scroll to position [1641, 0]
click at [325, 270] on button "Attach Files" at bounding box center [326, 268] width 48 height 12
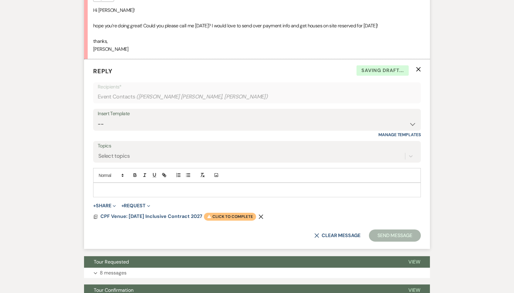
click at [246, 213] on span "Warning Click to complete" at bounding box center [230, 216] width 52 height 8
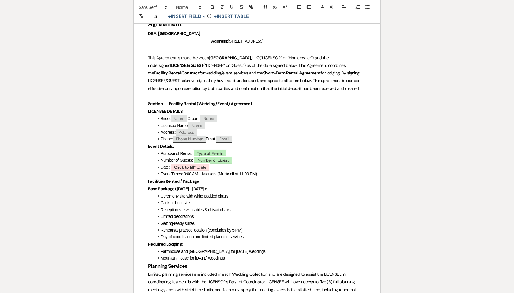
scroll to position [33, 0]
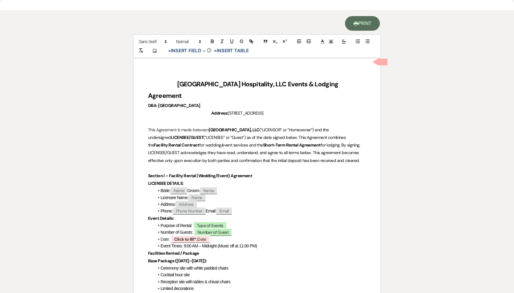
click at [363, 26] on link "Printer Print" at bounding box center [362, 23] width 35 height 15
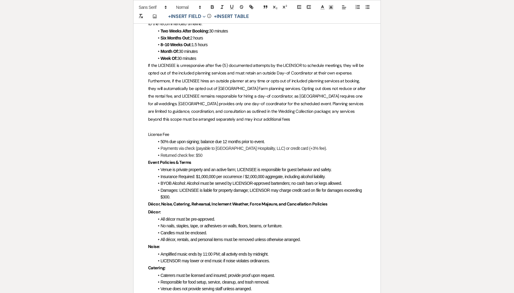
scroll to position [409, 0]
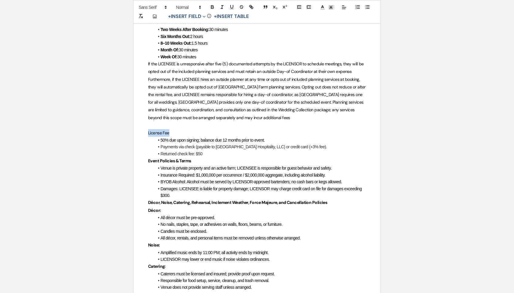
drag, startPoint x: 148, startPoint y: 116, endPoint x: 168, endPoint y: 114, distance: 20.2
drag, startPoint x: 171, startPoint y: 114, endPoint x: 142, endPoint y: 116, distance: 29.5
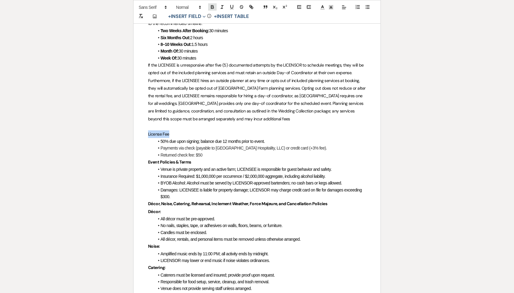
click at [213, 8] on icon "button" at bounding box center [212, 6] width 5 height 5
click at [205, 181] on span "BYOB Alcohol: Alcohol must be served by LICENSOR-approved bartenders; no cash b…" at bounding box center [252, 183] width 182 height 5
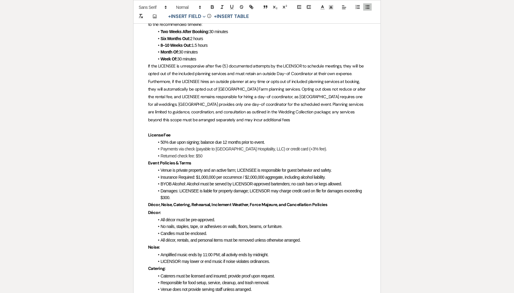
click at [171, 66] on span "If the LICENSEE is unresponsive after five (5) documented attempts by the LICEN…" at bounding box center [257, 92] width 219 height 59
click at [174, 65] on span "If the LICENSEE is unresponsive after five (5) documented attempts by the LICEN…" at bounding box center [257, 93] width 219 height 59
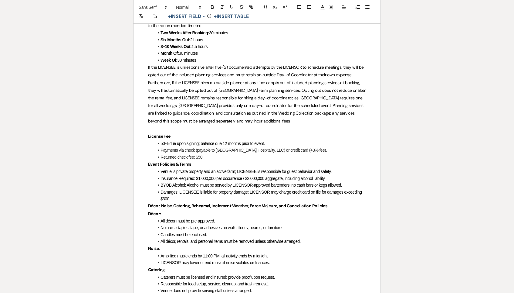
scroll to position [405, 0]
click at [172, 67] on span "If the LICENSEE is unresponsive after five (5) documented attempts by the LICEN…" at bounding box center [257, 94] width 219 height 59
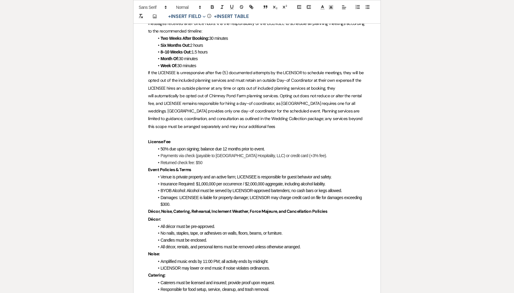
scroll to position [400, 0]
click at [362, 70] on span "If the LICENSEE is unresponsive after five (5) documented attempts by the LICEN…" at bounding box center [256, 99] width 217 height 59
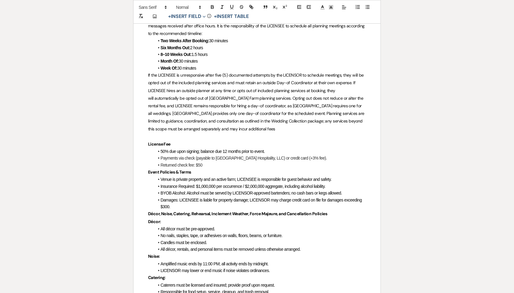
scroll to position [397, 0]
click at [158, 73] on span "If the LICENSEE is unresponsive after five (5) documented attempts by the LICEN…" at bounding box center [256, 102] width 217 height 59
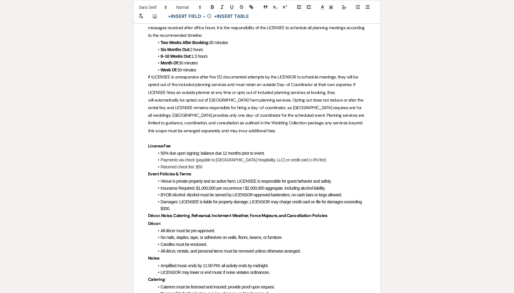
scroll to position [395, 0]
click at [276, 74] on span "If LICENSEE is unresponsive after five (5) documented attempts by the LICENSOR …" at bounding box center [256, 103] width 217 height 59
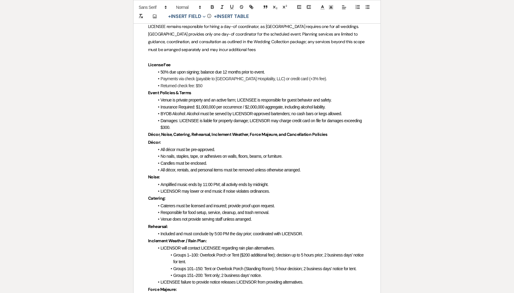
scroll to position [478, 0]
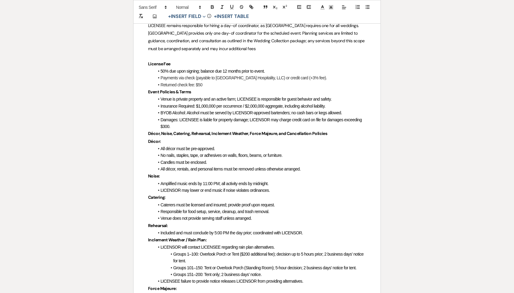
click at [171, 110] on span "BYOB Alcohol: Alcohol must be served by LICENSOR-approved bartenders; no cash b…" at bounding box center [252, 112] width 182 height 5
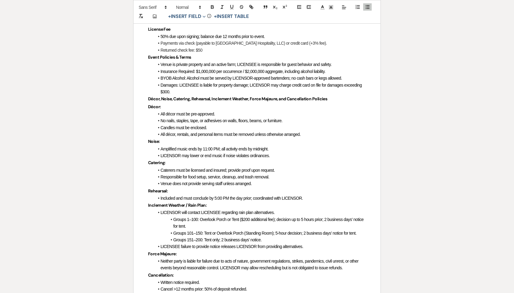
scroll to position [513, 0]
click at [156, 96] on strong "Décor, Noise, Catering, Rehearsal, Inclement Weather, Force Majeure, and Cancel…" at bounding box center [237, 98] width 179 height 5
click at [170, 96] on strong "Décor, Noise, Catering, Rehearsal, Inclement Weather, Force Majeure, and Cancel…" at bounding box center [237, 98] width 179 height 5
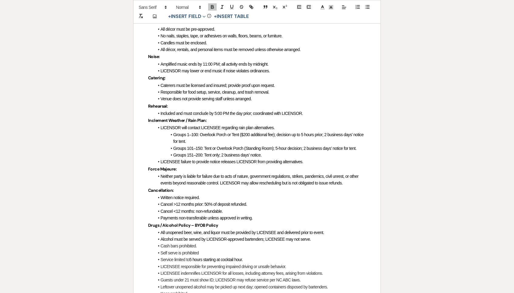
scroll to position [600, 0]
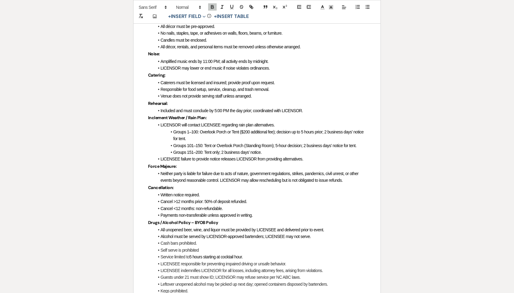
click at [197, 87] on span "Responsible for food setup, service, cleanup, and trash removal." at bounding box center [215, 89] width 109 height 5
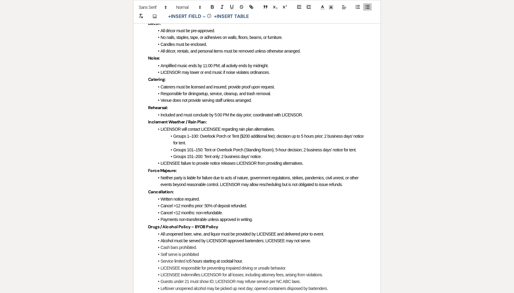
scroll to position [595, 0]
drag, startPoint x: 225, startPoint y: 83, endPoint x: 252, endPoint y: 84, distance: 27.0
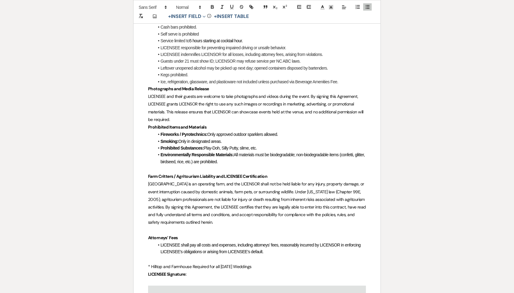
scroll to position [816, 0]
click at [339, 78] on li "Ice, refrigeration, glassware, and plasticware not included unless purchased vi…" at bounding box center [260, 81] width 212 height 7
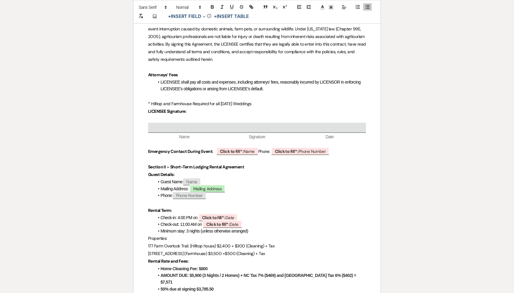
scroll to position [979, 0]
click at [260, 99] on p "* Hilltop and Farmhouse Required for all [DATE] Weddings" at bounding box center [257, 103] width 218 height 8
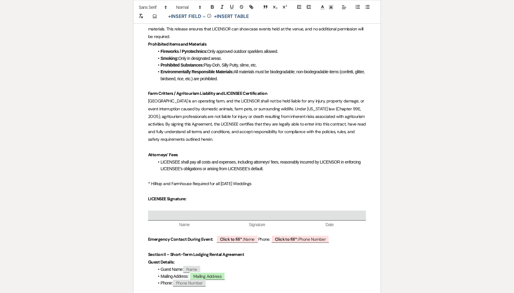
scroll to position [899, 0]
click at [183, 202] on p at bounding box center [257, 206] width 218 height 8
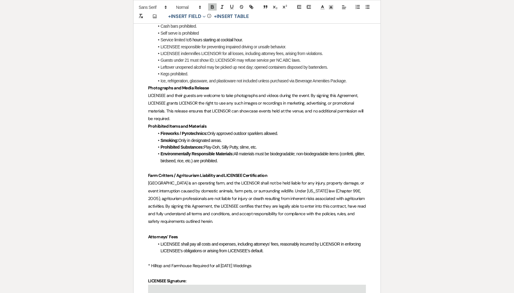
scroll to position [809, 0]
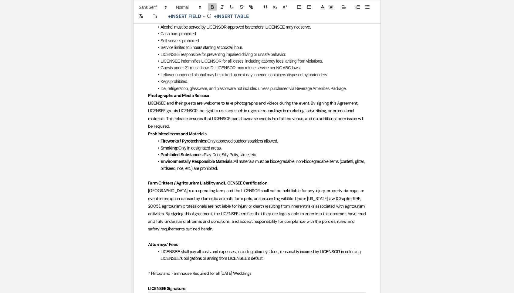
click at [187, 106] on p "LICENSEE and their guests are welcome to take photographs and videos during the…" at bounding box center [257, 114] width 218 height 31
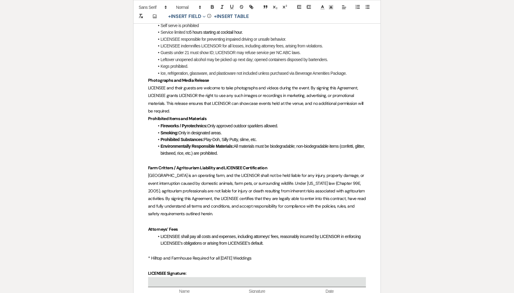
scroll to position [823, 0]
click at [162, 157] on p at bounding box center [257, 161] width 218 height 8
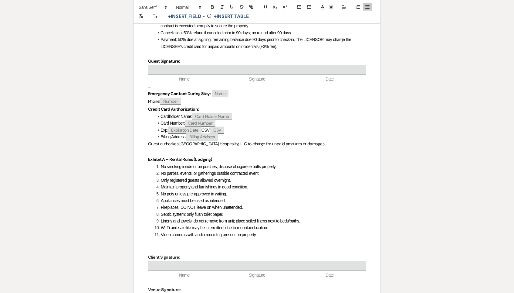
scroll to position [1304, 0]
click at [161, 219] on span "Linens and towels: do not remove from unit; place soiled linens next to beds/ba…" at bounding box center [230, 221] width 139 height 5
drag, startPoint x: 161, startPoint y: 188, endPoint x: 234, endPoint y: 187, distance: 73.2
click at [234, 219] on span "Linens and towels: do not remove from unit; place soiled linens next to beds/ba…" at bounding box center [230, 221] width 139 height 5
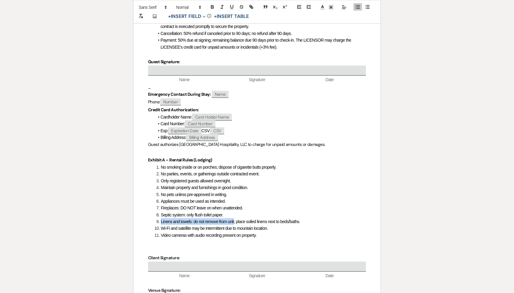
scroll to position [1303, 0]
click at [239, 212] on li "Septic system: only flush toilet paper." at bounding box center [260, 215] width 212 height 7
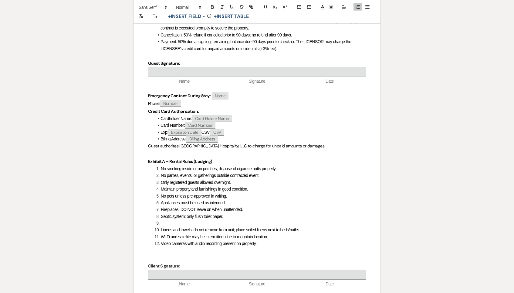
scroll to position [1381, 0]
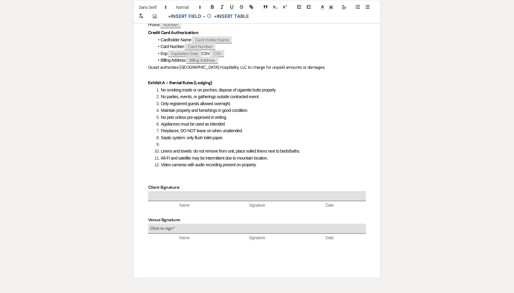
click at [180, 223] on div "Click to sign*" at bounding box center [257, 228] width 218 height 10
select select "owner"
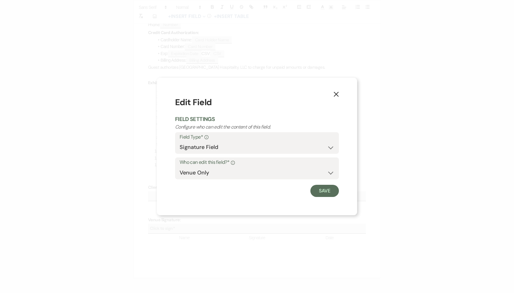
click at [337, 93] on icon "X" at bounding box center [336, 93] width 5 height 5
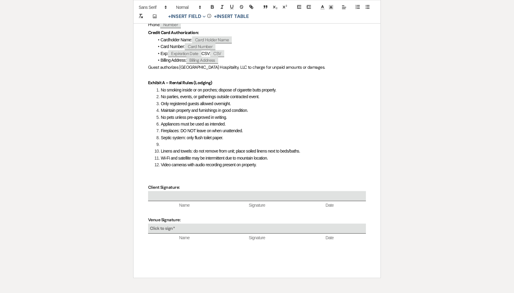
click at [175, 141] on li at bounding box center [260, 144] width 212 height 7
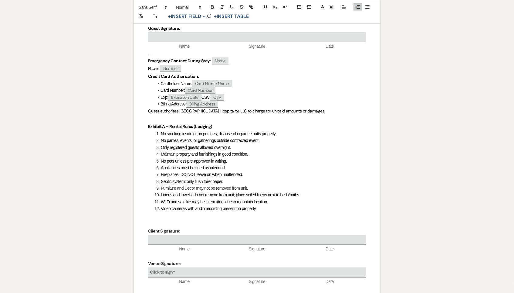
scroll to position [1337, 0]
click at [175, 185] on li "Furniture and Decor may not be removed from unit." at bounding box center [260, 188] width 212 height 7
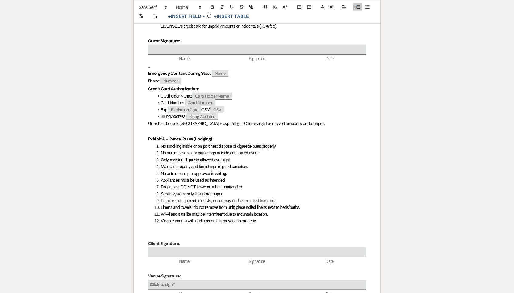
scroll to position [1324, 0]
click at [223, 197] on li "Furniture, equipment, utensils, decor may not be removed from unit." at bounding box center [260, 200] width 212 height 7
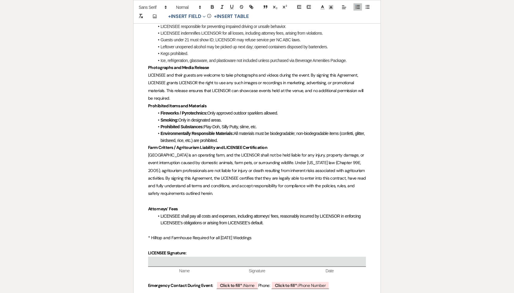
scroll to position [833, 0]
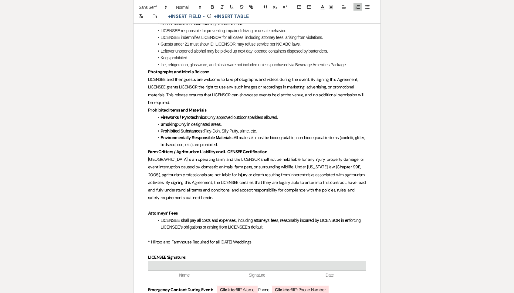
click at [173, 149] on strong "Farm Critters / Agritourism Liability and LICENSEE Certification" at bounding box center [207, 151] width 119 height 5
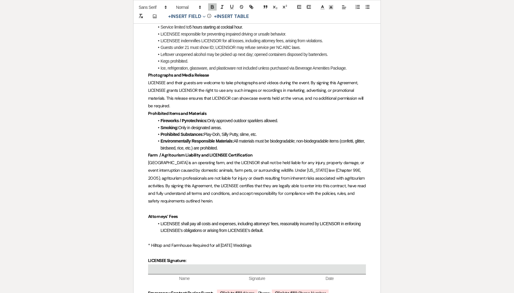
scroll to position [829, 0]
click at [175, 152] on strong "Farm / Agritourism Liability and LICENSEE Certification" at bounding box center [200, 154] width 104 height 5
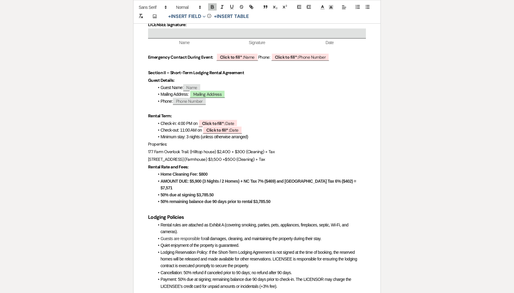
scroll to position [1063, 0]
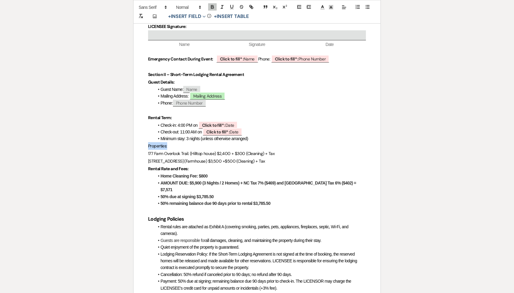
drag, startPoint x: 148, startPoint y: 121, endPoint x: 167, endPoint y: 121, distance: 19.4
click at [212, 5] on icon "button" at bounding box center [212, 6] width 2 height 2
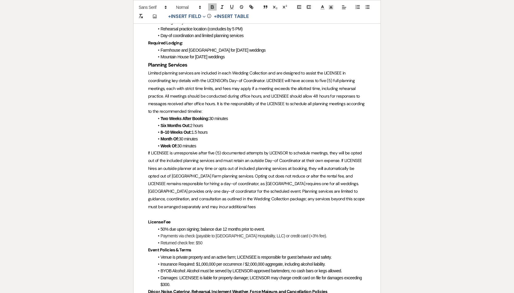
scroll to position [313, 0]
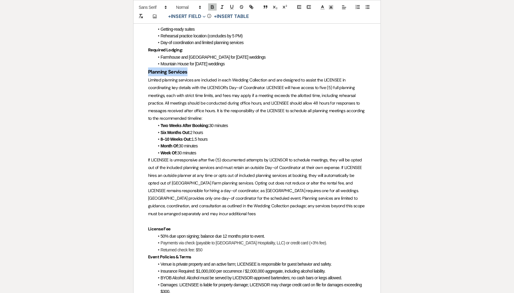
drag, startPoint x: 189, startPoint y: 57, endPoint x: 149, endPoint y: 58, distance: 40.4
click at [149, 67] on h3 "Planning Services" at bounding box center [257, 71] width 218 height 9
click at [195, 8] on span at bounding box center [188, 7] width 30 height 7
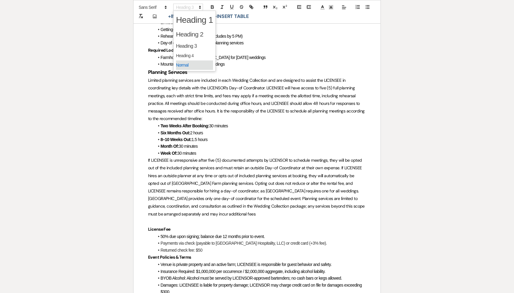
click at [193, 61] on span at bounding box center [194, 64] width 37 height 9
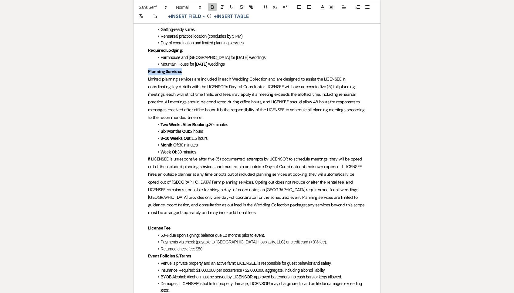
scroll to position [312, 0]
click at [196, 77] on span "Limited planning services are included in each Wedding Collection and are desig…" at bounding box center [257, 99] width 218 height 44
click at [166, 48] on strong "Required Lodging:" at bounding box center [165, 50] width 35 height 5
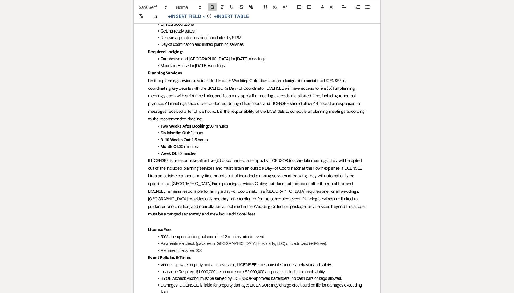
click at [169, 70] on strong "Planning Services" at bounding box center [165, 72] width 34 height 5
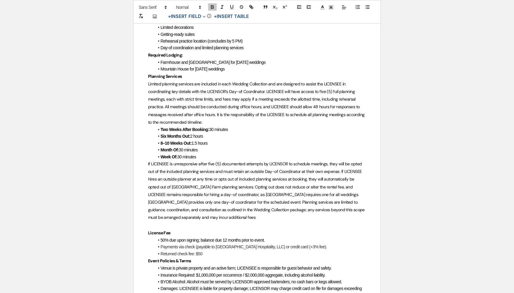
scroll to position [307, 0]
drag, startPoint x: 236, startPoint y: 49, endPoint x: 252, endPoint y: 50, distance: 16.7
click at [252, 60] on li "Farmhouse and [GEOGRAPHIC_DATA] for [DATE] weddings" at bounding box center [260, 63] width 212 height 7
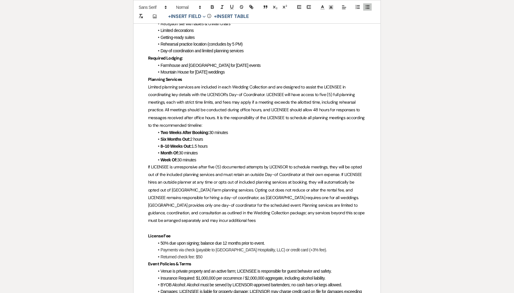
scroll to position [304, 0]
drag, startPoint x: 208, startPoint y: 58, endPoint x: 223, endPoint y: 59, distance: 15.9
click at [223, 70] on span "Mountain House for [DATE] weddings" at bounding box center [193, 72] width 64 height 5
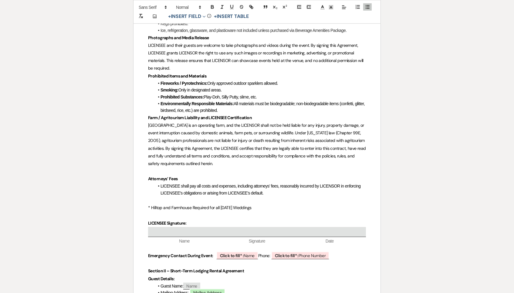
scroll to position [863, 0]
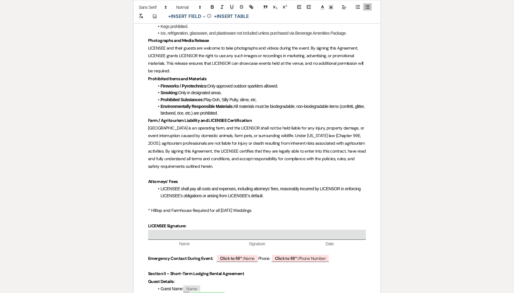
click at [297, 104] on span "All materials must be biodegradable; non-biodegradable items (confetti, glitter…" at bounding box center [263, 110] width 205 height 12
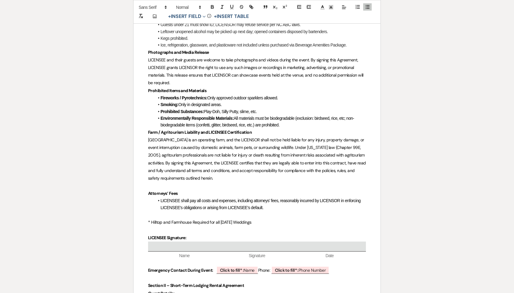
scroll to position [850, 0]
drag, startPoint x: 224, startPoint y: 106, endPoint x: 248, endPoint y: 106, distance: 24.0
click at [248, 116] on span "All materials must be biodegradable (exclusion: birdseed, rice, etc); non-biode…" at bounding box center [258, 122] width 195 height 12
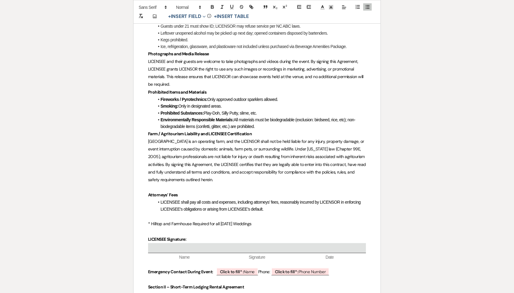
scroll to position [849, 0]
click at [260, 117] on li "Environmentally Responsible Materials: All materials must be biodegradable (exc…" at bounding box center [260, 124] width 212 height 14
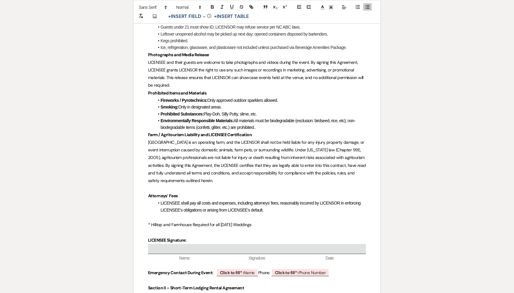
click at [317, 118] on span "All materials must be biodegradable (exclusion: birdseed, rice, etc); non-biode…" at bounding box center [258, 124] width 195 height 12
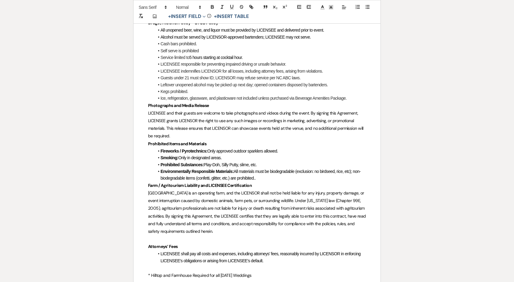
scroll to position [250, 0]
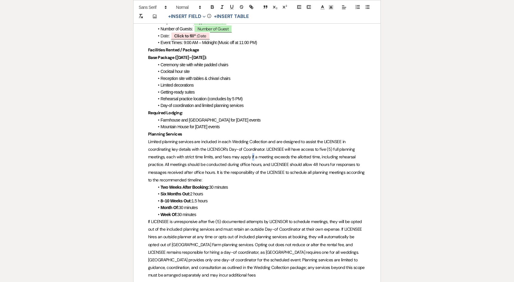
click at [151, 219] on span "If LICENSEE is unresponsive after five (5) documented attempts by LICENSOR to s…" at bounding box center [257, 248] width 218 height 59
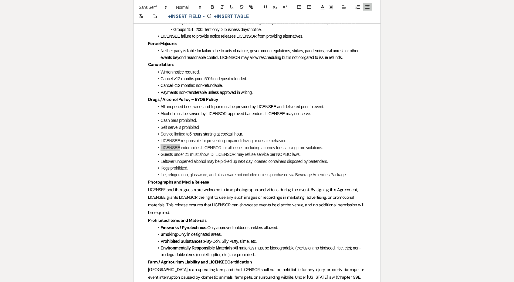
scroll to position [729, 0]
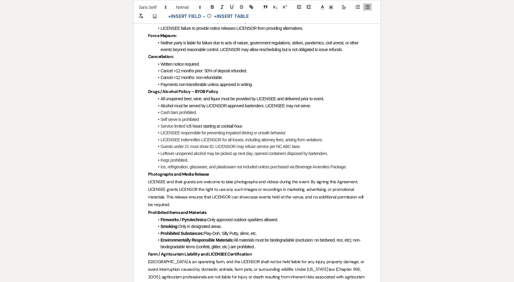
click at [222, 266] on span "[GEOGRAPHIC_DATA] is an operating farm, and the LICENSOR shall not be held liab…" at bounding box center [257, 281] width 219 height 44
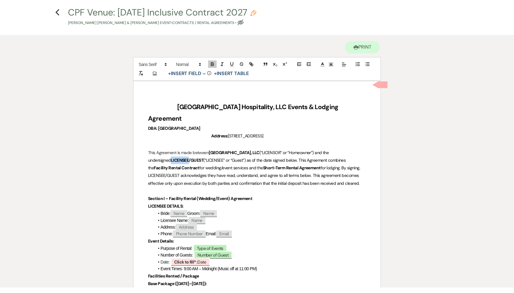
scroll to position [29, 0]
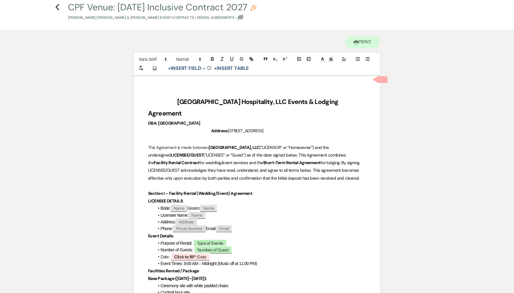
click at [225, 160] on span "for wedding/event services and the" at bounding box center [231, 162] width 64 height 5
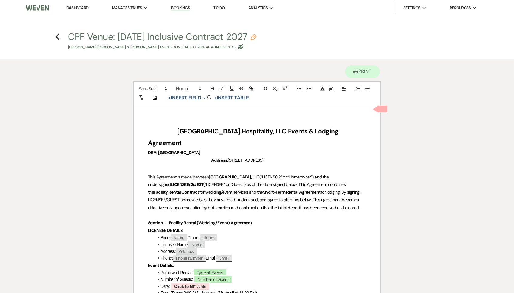
scroll to position [0, 0]
click at [57, 35] on use "button" at bounding box center [57, 36] width 4 height 7
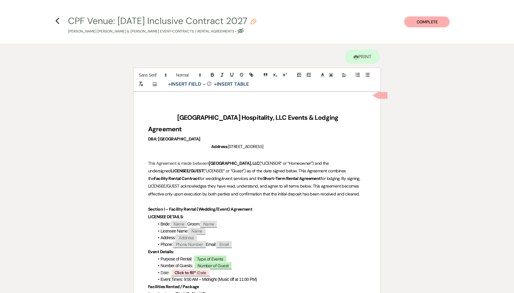
select select "2"
select select "1"
click at [57, 19] on icon "Previous" at bounding box center [57, 20] width 5 height 7
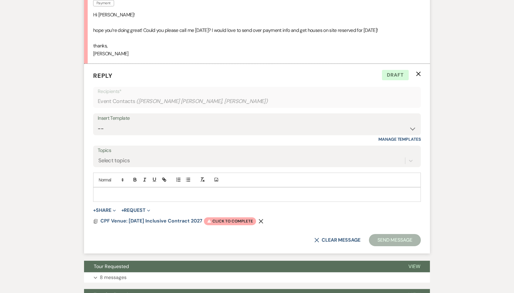
scroll to position [250, 0]
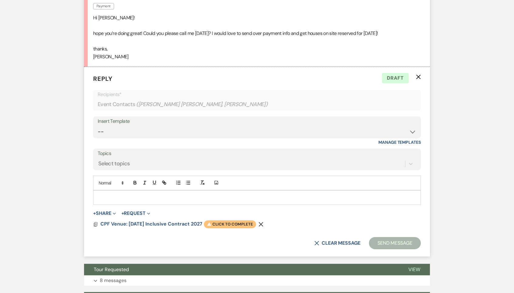
click at [230, 223] on span "Warning Click to complete" at bounding box center [230, 224] width 52 height 8
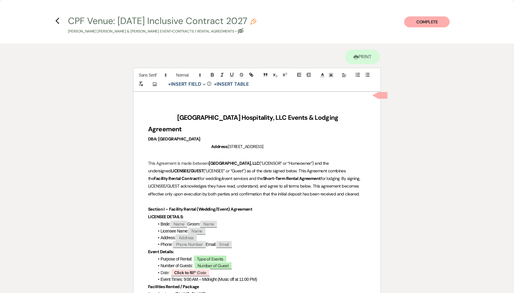
scroll to position [0, 0]
click at [56, 21] on use "button" at bounding box center [57, 21] width 4 height 7
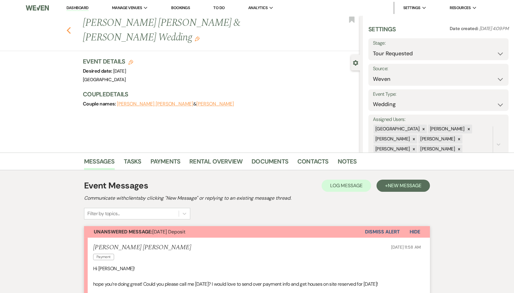
click at [68, 27] on icon "Previous" at bounding box center [68, 30] width 5 height 7
select select "2"
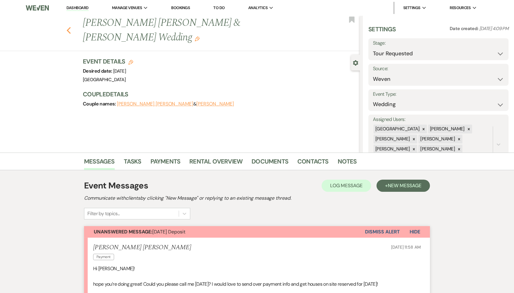
select select "2"
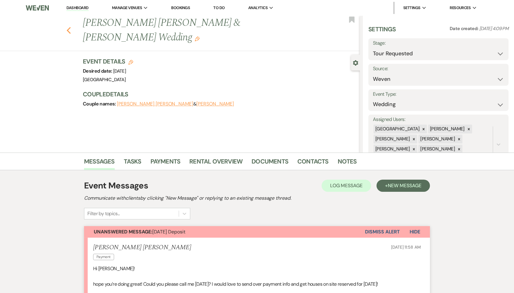
select select "2"
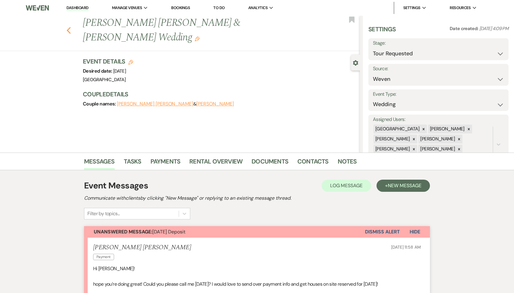
select select "2"
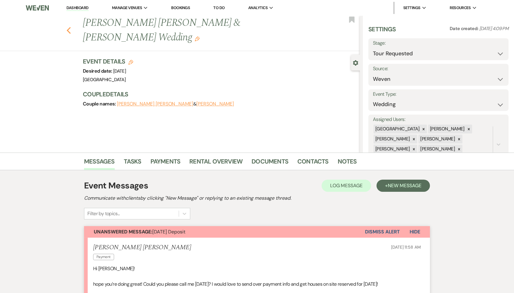
select select "2"
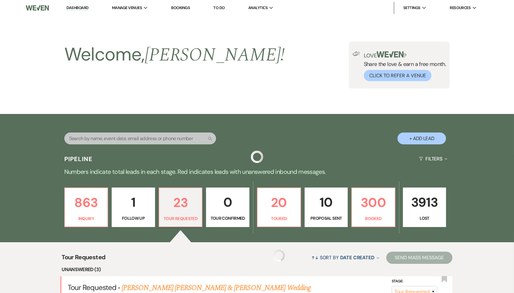
scroll to position [156, 0]
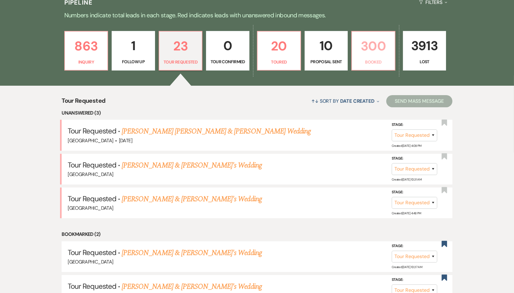
click at [383, 54] on p "300" at bounding box center [374, 46] width 36 height 20
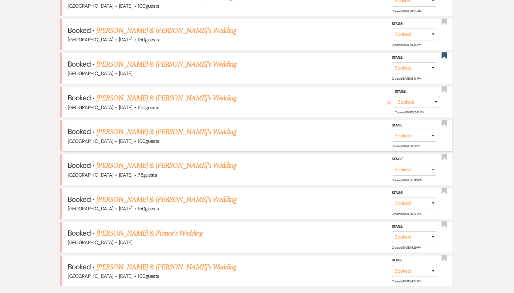
scroll to position [269, 0]
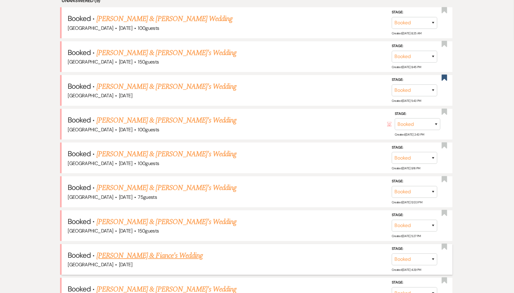
click at [164, 250] on link "[PERSON_NAME] & Fiance's Wedding" at bounding box center [150, 255] width 106 height 11
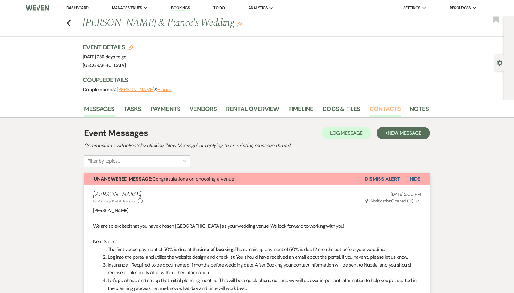
click at [388, 114] on link "Contacts" at bounding box center [385, 110] width 31 height 13
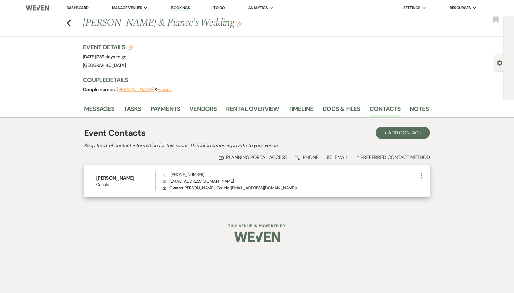
drag, startPoint x: 210, startPoint y: 172, endPoint x: 173, endPoint y: 172, distance: 37.0
click at [173, 172] on div "Phone [PHONE_NUMBER] Envelope [EMAIL_ADDRESS][DOMAIN_NAME] Lock Owner ( [PERSON…" at bounding box center [290, 181] width 255 height 20
copy span "[PHONE_NUMBER]"
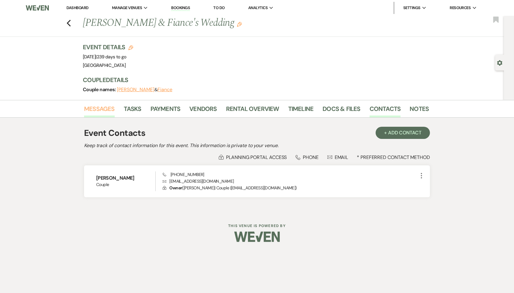
click at [101, 112] on link "Messages" at bounding box center [99, 110] width 31 height 13
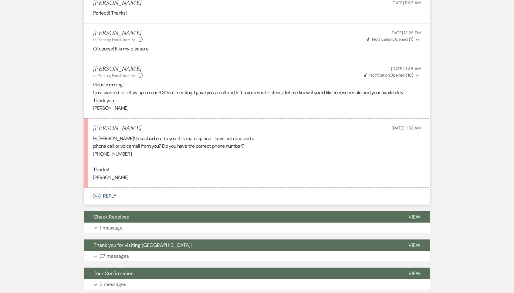
click at [110, 187] on button "Envelope Reply" at bounding box center [257, 195] width 346 height 17
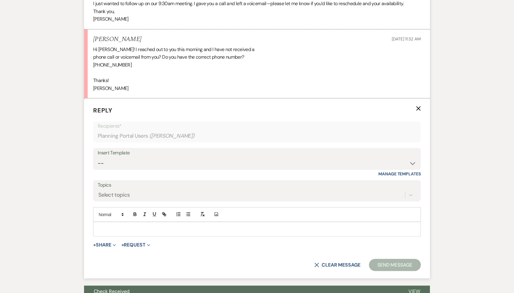
scroll to position [1109, 0]
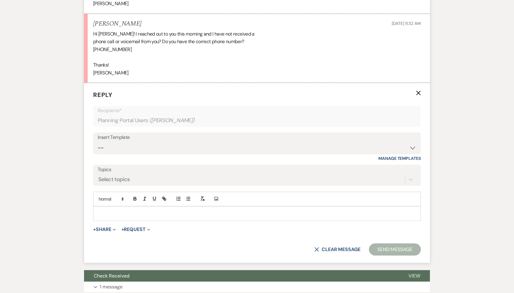
click at [157, 210] on p at bounding box center [257, 213] width 318 height 7
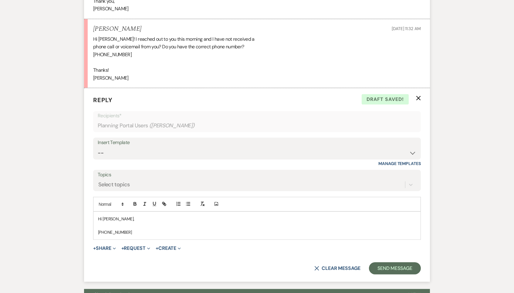
scroll to position [1102, 0]
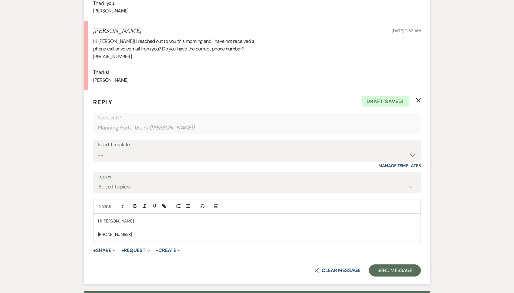
click at [136, 224] on p at bounding box center [257, 227] width 318 height 7
click at [96, 214] on div "Hi [PERSON_NAME], [PHONE_NUMBER]" at bounding box center [256, 228] width 327 height 28
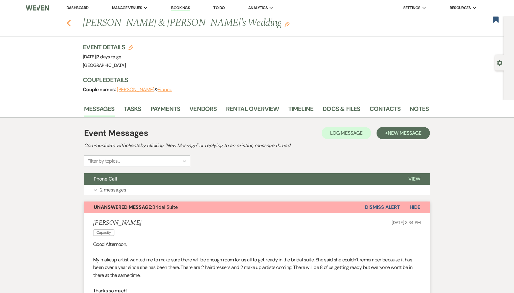
click at [69, 22] on icon "Previous" at bounding box center [68, 22] width 5 height 7
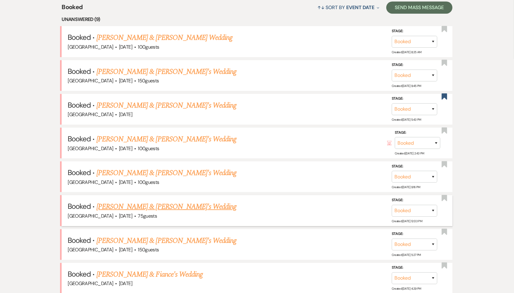
scroll to position [223, 0]
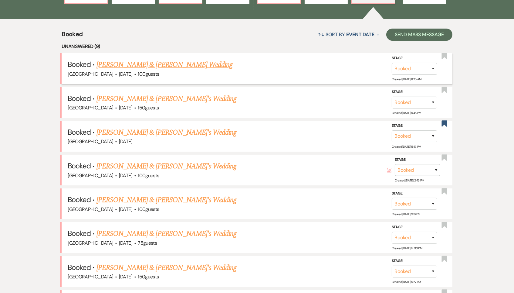
click at [163, 64] on link "[PERSON_NAME] & [PERSON_NAME] Wedding" at bounding box center [165, 64] width 136 height 11
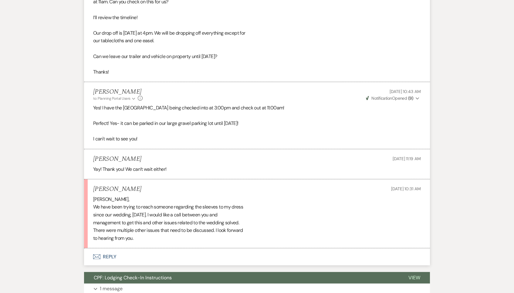
scroll to position [4748, 0]
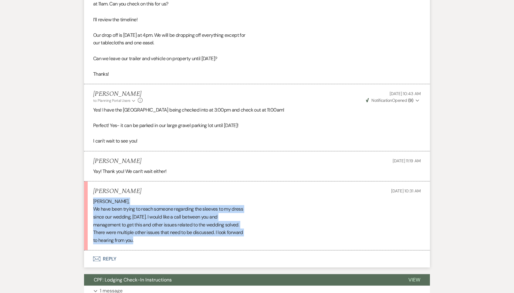
drag, startPoint x: 168, startPoint y: 139, endPoint x: 90, endPoint y: 100, distance: 87.1
click at [90, 181] on li "[PERSON_NAME] [DATE] 10:31 AM [PERSON_NAME], We have been trying to reach someo…" at bounding box center [257, 215] width 346 height 69
copy div "[PERSON_NAME], We have been trying to reach someone regarding the sleeves to my…"
click at [105, 250] on button "Envelope Reply" at bounding box center [257, 258] width 346 height 17
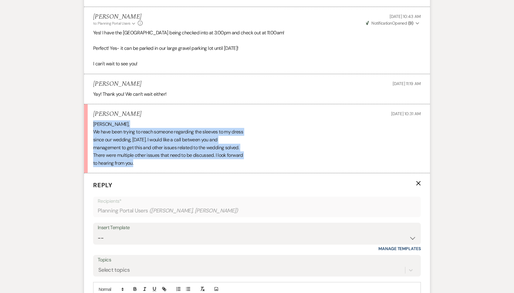
scroll to position [4839, 0]
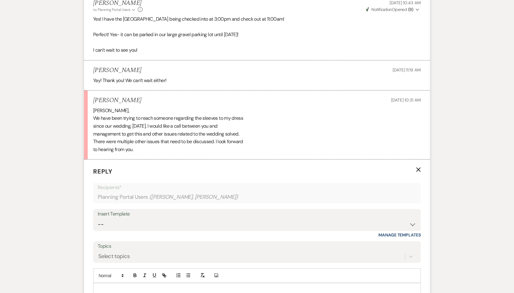
click at [124, 283] on div at bounding box center [256, 290] width 327 height 14
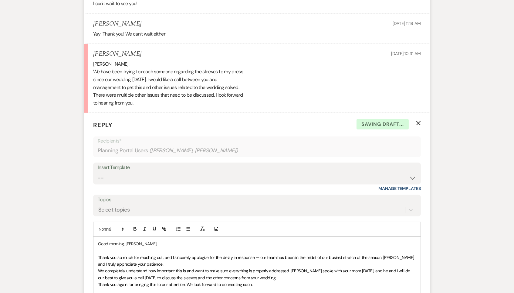
scroll to position [4897, 0]
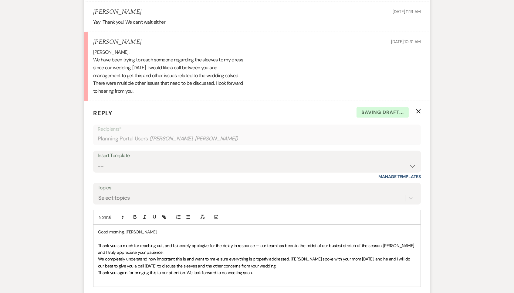
click at [155, 242] on p "Thank you so much for reaching out, and I sincerely apologize for the delay in …" at bounding box center [257, 249] width 318 height 14
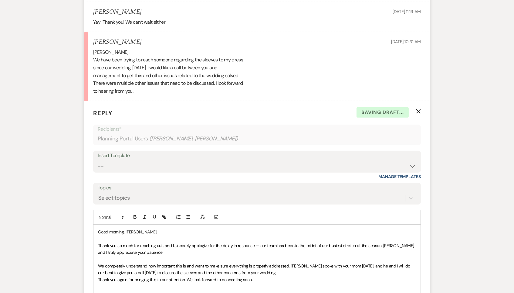
click at [139, 283] on p at bounding box center [257, 286] width 318 height 7
click at [273, 262] on p "We completely understand how important this is and want to make sure everything…" at bounding box center [257, 269] width 318 height 14
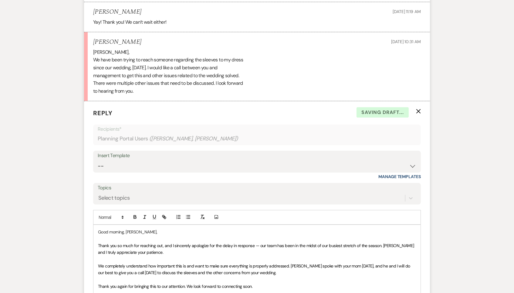
click at [264, 283] on p "Thank you again for bringing this to our attention. We look forward to connecti…" at bounding box center [257, 286] width 318 height 7
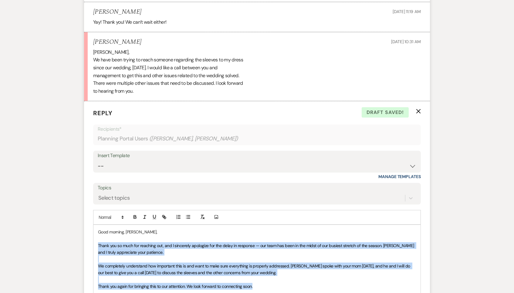
drag, startPoint x: 263, startPoint y: 185, endPoint x: 85, endPoint y: 141, distance: 183.3
click at [85, 141] on form "Reply X Draft saved! Recipients* Planning Portal Users ( [PERSON_NAME], [PERSON…" at bounding box center [257, 218] width 346 height 234
copy div "Thank you so much for reaching out, and I sincerely apologize for the delay in …"
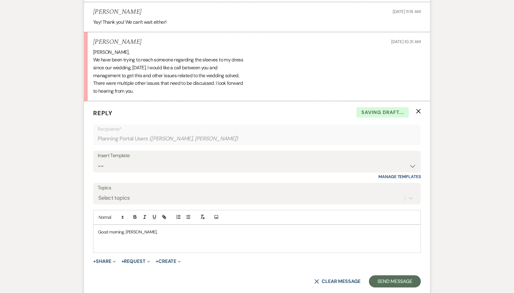
click at [139, 242] on p at bounding box center [257, 245] width 318 height 7
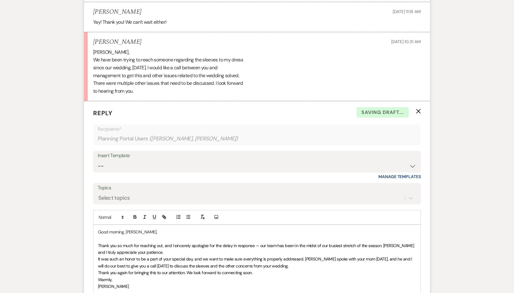
click at [153, 242] on p "Thank you so much for reaching out, and I sincerely apologize for the delay in …" at bounding box center [257, 249] width 318 height 14
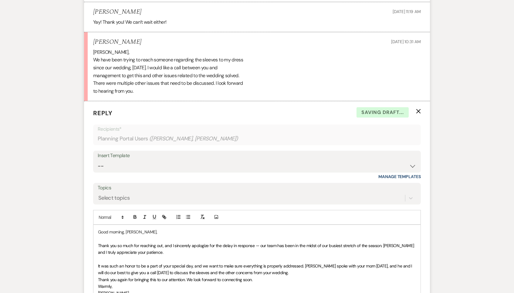
click at [299, 262] on p "It was such an honor to be a part of your special day, and we want to make sure…" at bounding box center [257, 269] width 318 height 14
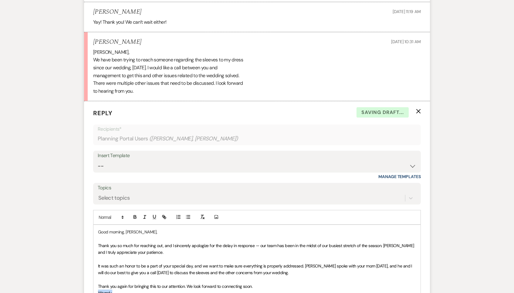
drag, startPoint x: 132, startPoint y: 189, endPoint x: 80, endPoint y: 188, distance: 52.5
drag, startPoint x: 130, startPoint y: 191, endPoint x: 86, endPoint y: 189, distance: 44.0
click at [86, 189] on form "Reply X Saving draft... Recipients* Planning Portal Users ( [PERSON_NAME], [PER…" at bounding box center [257, 225] width 346 height 248
click at [112, 289] on p at bounding box center [257, 292] width 318 height 7
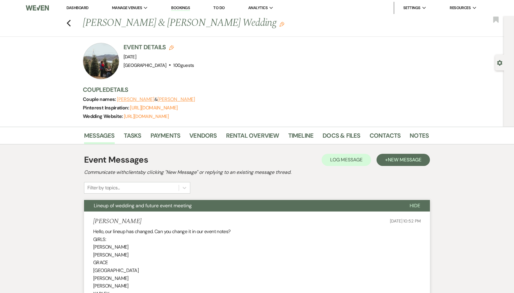
scroll to position [0, 0]
click at [70, 23] on div "Previous [PERSON_NAME] & [PERSON_NAME] Wedding Edit Bookmark" at bounding box center [250, 26] width 507 height 21
click at [69, 24] on use "button" at bounding box center [69, 23] width 4 height 7
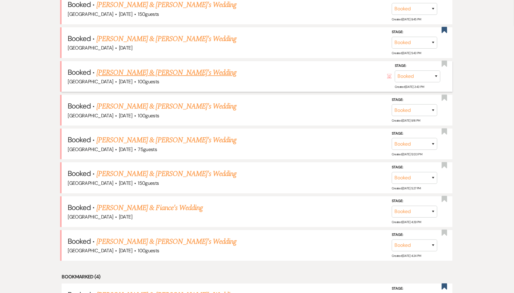
scroll to position [283, 0]
click at [166, 67] on link "[PERSON_NAME] & [PERSON_NAME]'s Wedding" at bounding box center [167, 72] width 140 height 11
select select "4"
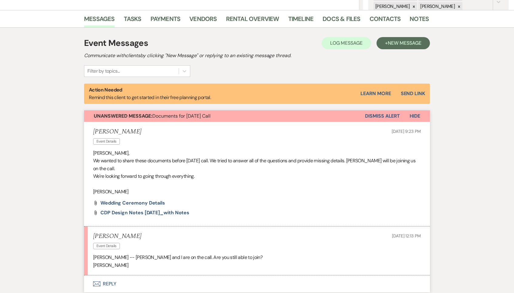
scroll to position [137, 0]
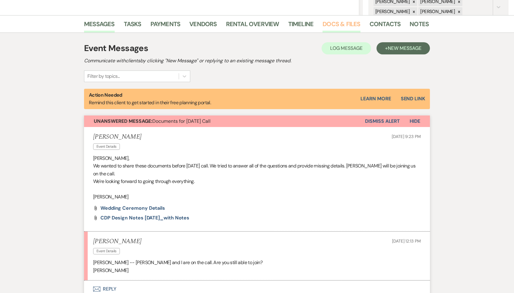
click at [346, 29] on link "Docs & Files" at bounding box center [342, 25] width 38 height 13
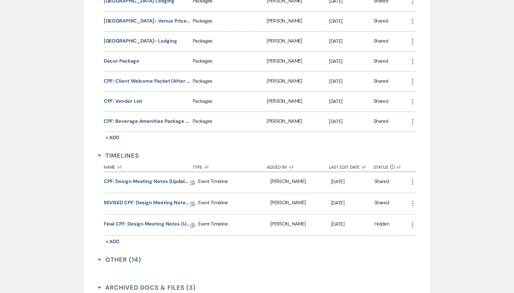
scroll to position [727, 0]
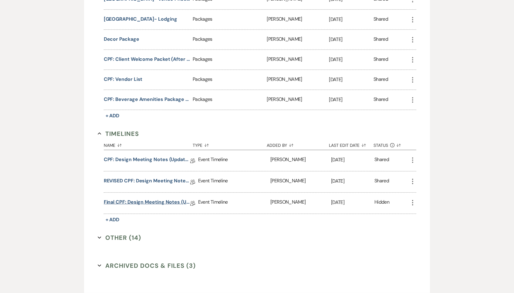
click at [155, 198] on link "Final CPF: Design Meeting Notes (Updated: [DATE])" at bounding box center [147, 202] width 87 height 9
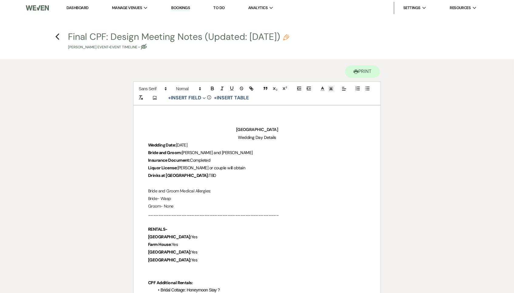
click at [219, 140] on p "Wedding Day Details" at bounding box center [257, 138] width 218 height 8
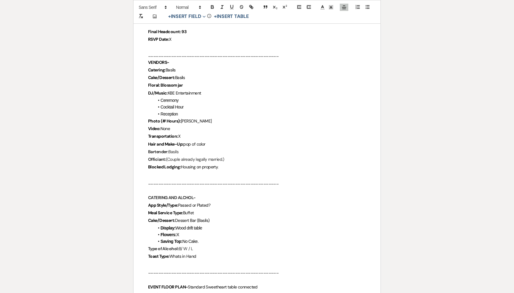
scroll to position [369, 0]
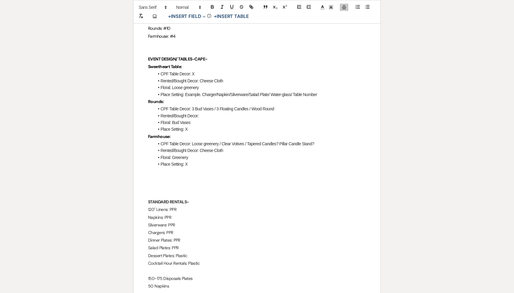
click at [240, 168] on p at bounding box center [257, 172] width 218 height 8
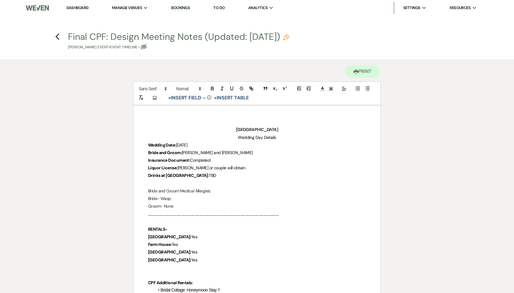
scroll to position [0, 0]
click at [56, 36] on icon "Previous" at bounding box center [57, 36] width 5 height 7
select select "4"
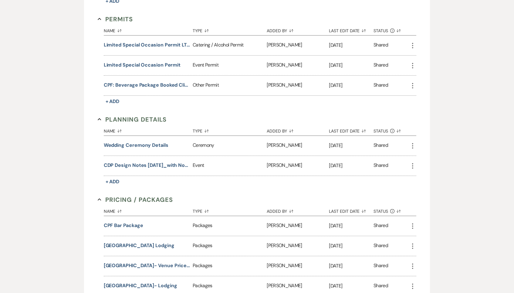
scroll to position [450, 0]
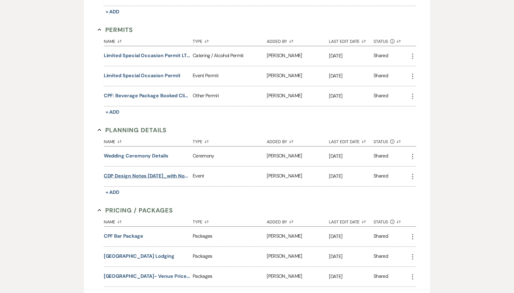
click at [157, 173] on button "CDP Design Notes [DATE]_with notes" at bounding box center [147, 175] width 87 height 7
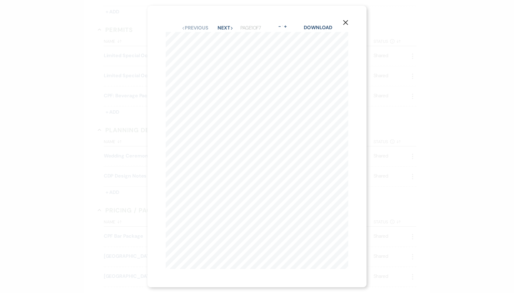
click at [122, 128] on div "X Previous Previous Next Next Page 1 of 7 - Zoom + Download Chimney Pond Farm W…" at bounding box center [257, 146] width 514 height 293
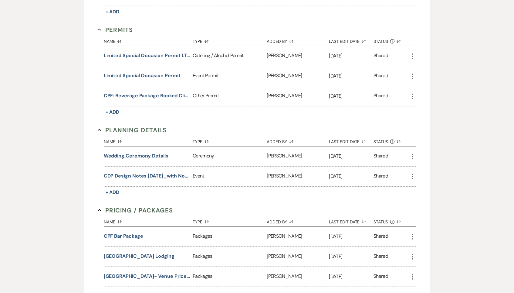
click at [148, 152] on button "Wedding Ceremony Details" at bounding box center [136, 155] width 65 height 7
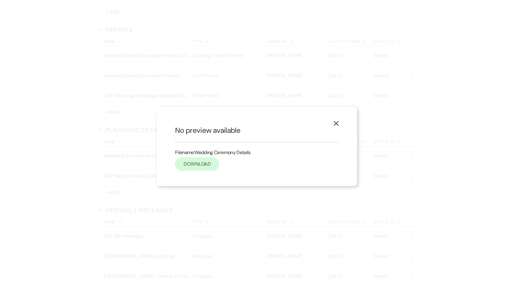
click at [212, 161] on link "Download" at bounding box center [197, 164] width 44 height 14
click at [338, 124] on icon "X" at bounding box center [336, 123] width 5 height 5
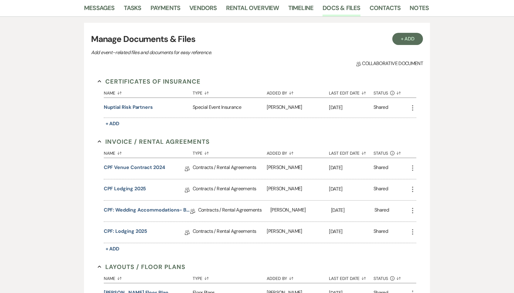
scroll to position [110, 0]
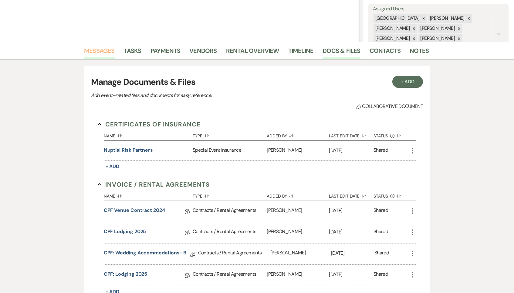
click at [93, 47] on link "Messages" at bounding box center [99, 52] width 31 height 13
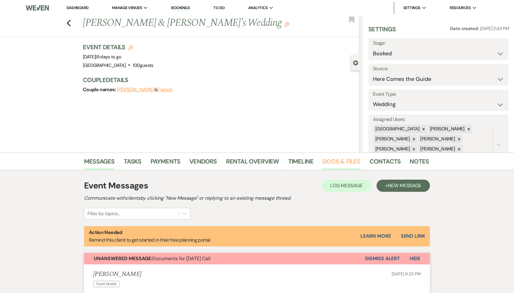
click at [339, 158] on link "Docs & Files" at bounding box center [342, 162] width 38 height 13
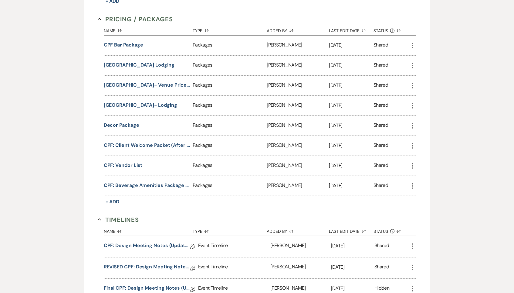
scroll to position [682, 0]
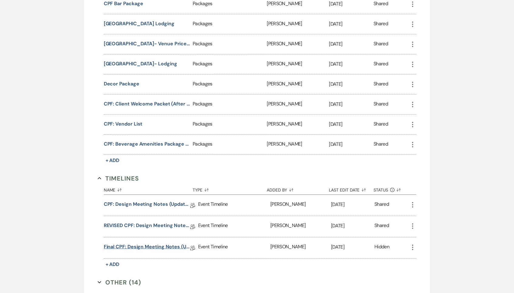
click at [159, 243] on link "Final CPF: Design Meeting Notes (Updated: [DATE])" at bounding box center [147, 247] width 87 height 9
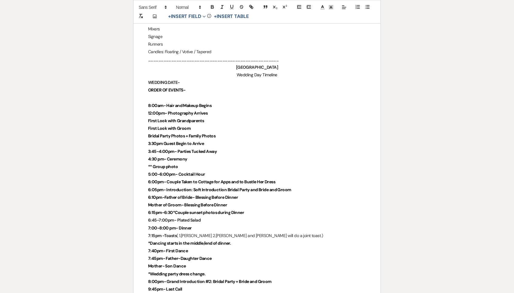
scroll to position [1429, 0]
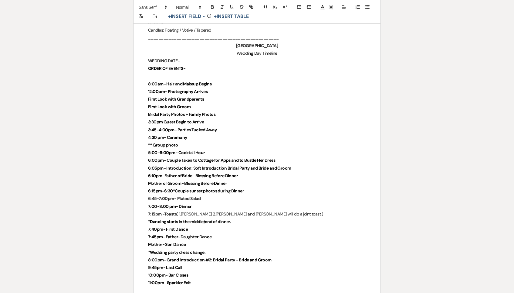
click at [236, 179] on p "Mother of Groom- Blessing Before Dinner" at bounding box center [257, 183] width 218 height 8
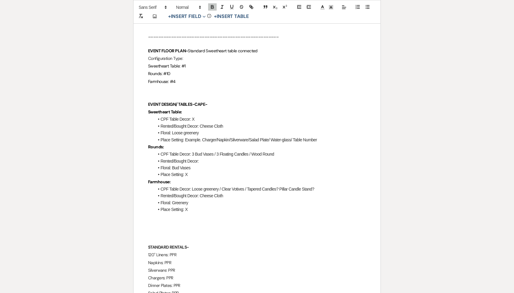
scroll to position [554, 0]
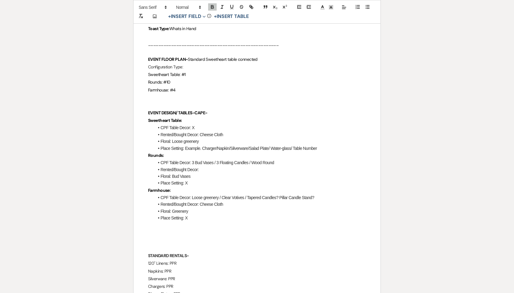
click at [253, 131] on li "Rented/Bought Decor: Cheese Cloth" at bounding box center [260, 134] width 212 height 7
click at [284, 159] on li "CPF Table Decor: 3 Bud Vases / 3 Floating Candles / Wood Round" at bounding box center [260, 162] width 212 height 7
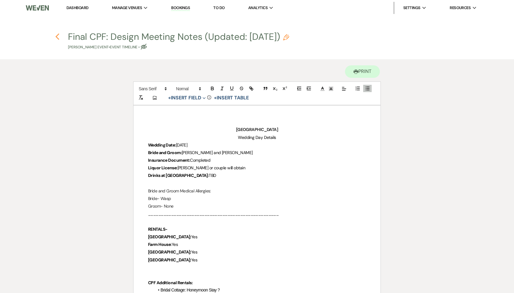
scroll to position [0, 0]
click at [57, 36] on use "button" at bounding box center [57, 36] width 4 height 7
select select "4"
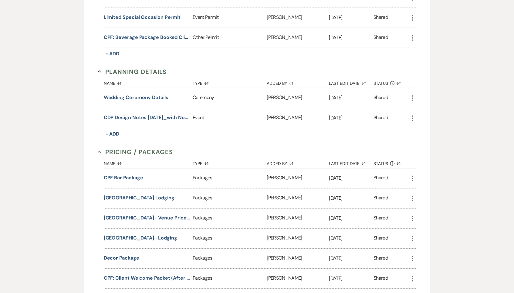
scroll to position [507, 0]
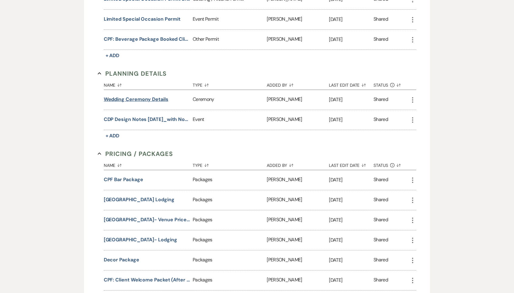
click at [162, 96] on button "Wedding Ceremony Details" at bounding box center [136, 99] width 65 height 7
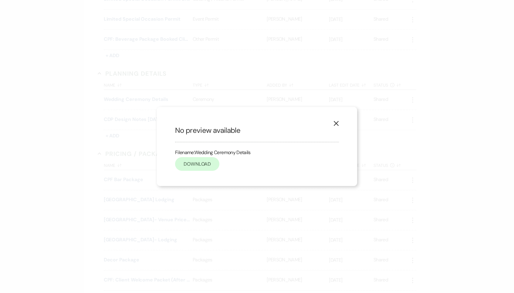
click at [203, 166] on link "Download" at bounding box center [197, 164] width 44 height 14
click at [205, 161] on link "Download" at bounding box center [197, 164] width 44 height 14
click at [334, 123] on icon "X" at bounding box center [336, 123] width 5 height 5
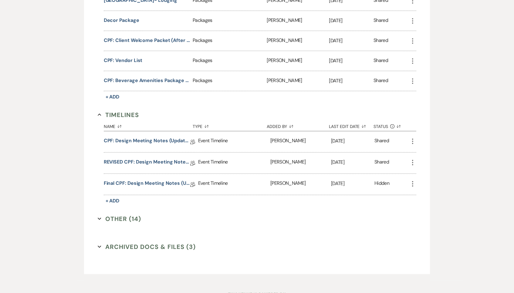
scroll to position [754, 0]
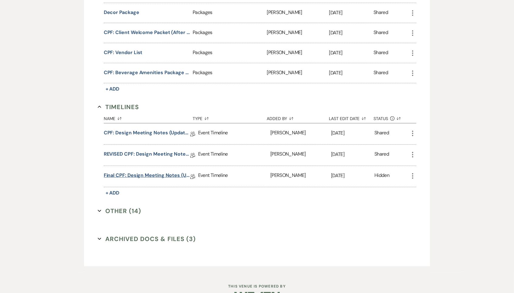
click at [157, 171] on link "Final CPF: Design Meeting Notes (Updated: [DATE])" at bounding box center [147, 175] width 87 height 9
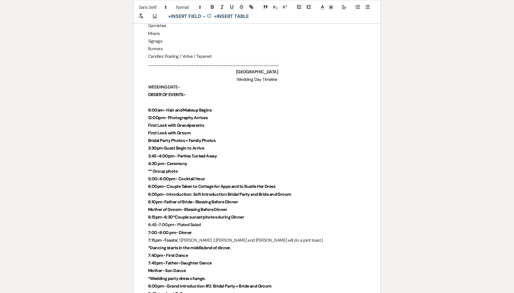
scroll to position [1403, 0]
click at [178, 167] on p "** Group photo" at bounding box center [257, 171] width 218 height 8
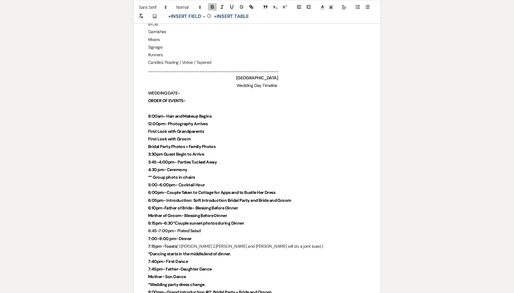
scroll to position [1396, 0]
click at [303, 197] on p "6:05pm- Introduction: Soft Introduction Bridal Party and Bride and Groom" at bounding box center [257, 201] width 218 height 8
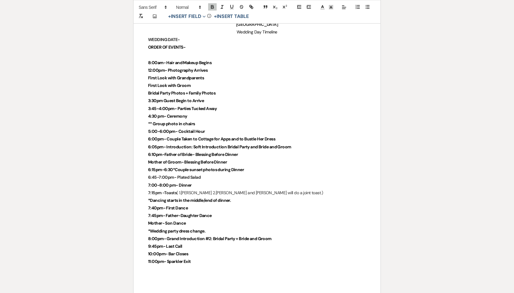
scroll to position [1436, 0]
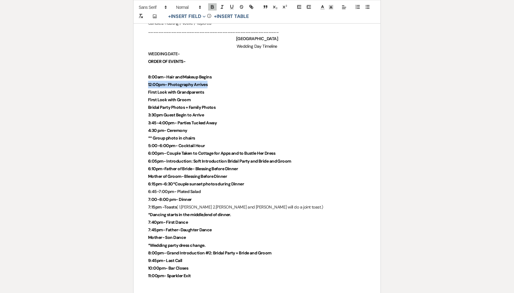
drag, startPoint x: 144, startPoint y: 57, endPoint x: 215, endPoint y: 58, distance: 71.3
click at [215, 81] on p "12:00pm- Photography Arrives" at bounding box center [257, 85] width 218 height 8
drag, startPoint x: 196, startPoint y: 75, endPoint x: 146, endPoint y: 73, distance: 50.4
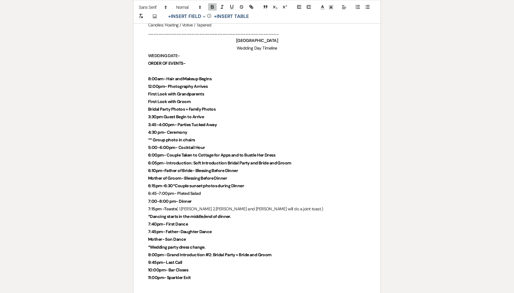
drag, startPoint x: 205, startPoint y: 112, endPoint x: 144, endPoint y: 112, distance: 61.0
click at [202, 137] on p "** Group photo in chairs" at bounding box center [257, 141] width 218 height 8
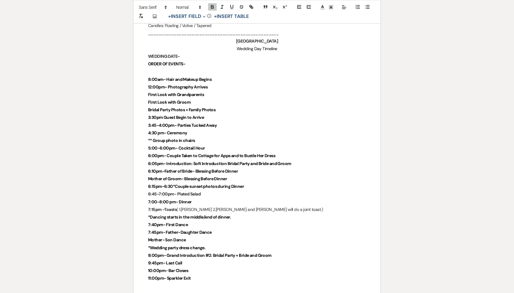
scroll to position [1433, 0]
click at [198, 129] on p "4:30 pm- Ceremony" at bounding box center [257, 133] width 218 height 8
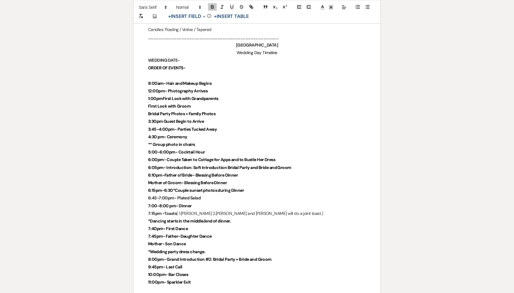
scroll to position [1429, 0]
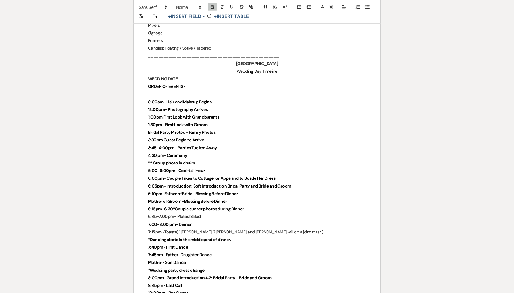
scroll to position [1410, 0]
click at [164, 114] on strong "1:00pm First Look with Grandparents" at bounding box center [183, 116] width 71 height 5
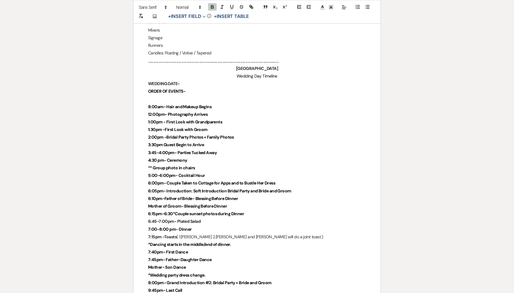
scroll to position [1406, 0]
click at [208, 134] on p "2:00pm - Bridal Party Photos + Family Photos" at bounding box center [257, 138] width 218 height 8
click at [216, 126] on p "1:30pm -First Look with Groom" at bounding box center [257, 130] width 218 height 8
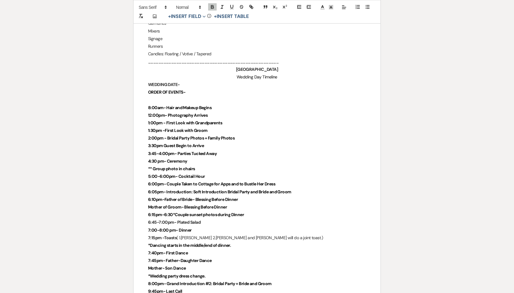
click at [224, 119] on p "1:00pm - First Look with Grandparents" at bounding box center [257, 123] width 218 height 8
click at [156, 128] on strong "1:30pm -First Look with Groom" at bounding box center [177, 130] width 59 height 5
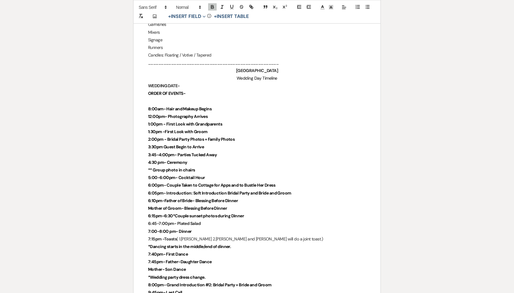
click at [225, 128] on p "1:30pm -First Look with Groom" at bounding box center [257, 132] width 218 height 8
click at [156, 129] on strong "1:30pm -First Look with Groom" at bounding box center [177, 131] width 59 height 5
click at [231, 121] on p "1:00pm - First Look with Grandparents" at bounding box center [257, 125] width 218 height 8
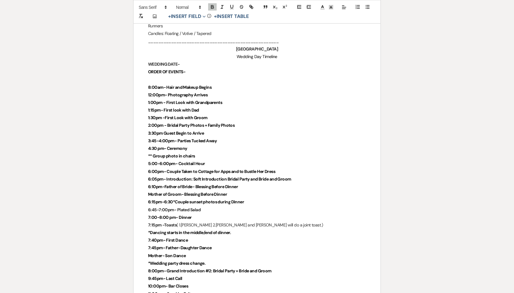
scroll to position [1440, 0]
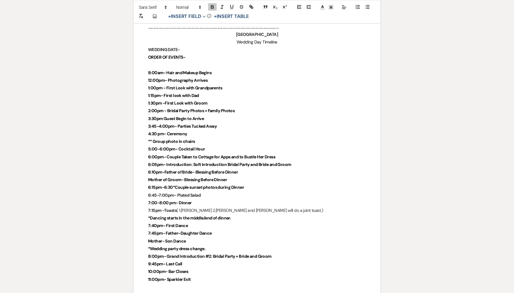
click at [212, 115] on p "3:30pm Guest Begin to Arrive" at bounding box center [257, 119] width 218 height 8
click at [222, 123] on p "3:45-4:00pm- Parties Tucked Away" at bounding box center [257, 127] width 218 height 8
click at [217, 115] on p "3:30pm Guest Begin to Arrive" at bounding box center [257, 119] width 218 height 8
click at [155, 124] on strong "3:45-4:00pm- Parties Tucked Away" at bounding box center [182, 126] width 69 height 5
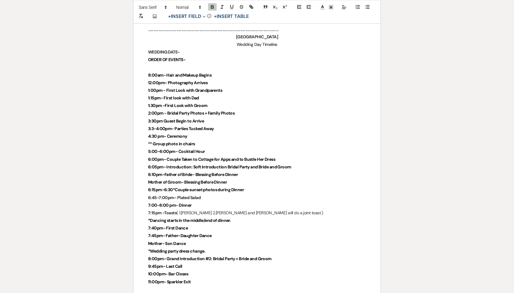
scroll to position [1437, 0]
click at [167, 126] on strong "3:30-4:00pm- Parties Tucked Away" at bounding box center [182, 128] width 69 height 5
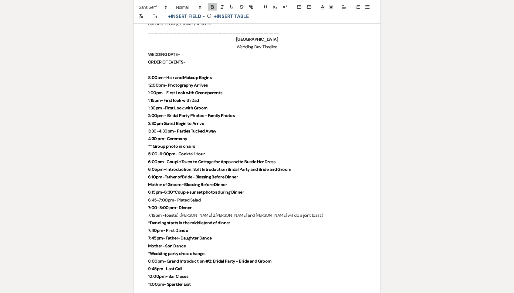
scroll to position [1435, 0]
drag, startPoint x: 142, startPoint y: 120, endPoint x: 219, endPoint y: 124, distance: 77.8
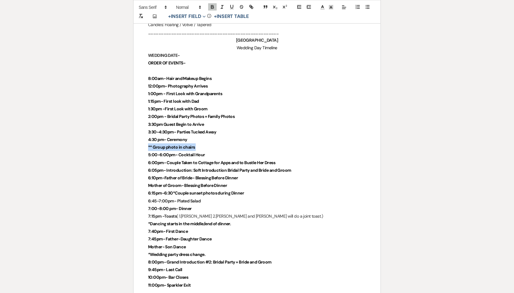
click at [219, 143] on p "** Group photo in chairs" at bounding box center [257, 147] width 218 height 8
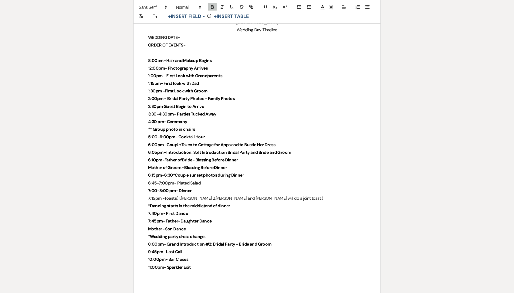
scroll to position [1450, 0]
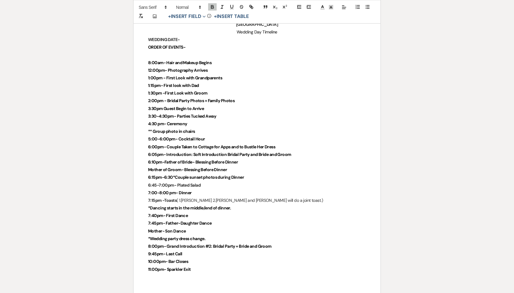
click at [217, 135] on p "5:00-6:00pm- Cocktail Hour" at bounding box center [257, 139] width 218 height 8
drag, startPoint x: 146, startPoint y: 106, endPoint x: 195, endPoint y: 106, distance: 49.2
click at [205, 128] on p "** Group photo in chairs" at bounding box center [257, 132] width 218 height 8
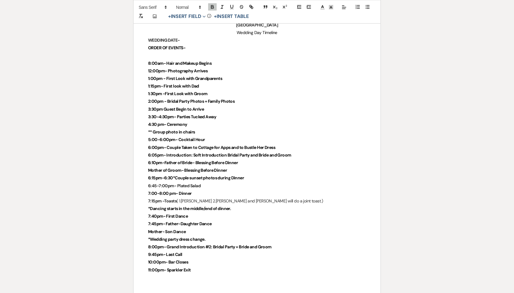
scroll to position [1449, 0]
click at [208, 136] on p "5:00-6:00pm- Cocktail Hour" at bounding box center [257, 140] width 218 height 8
click at [285, 137] on p "5:00-6:00pm- Cocktail Hour" at bounding box center [257, 141] width 218 height 8
click at [292, 144] on p "6:00pm- Couple Taken to Cottage for Apps and to Bustle Her Dress" at bounding box center [257, 148] width 218 height 8
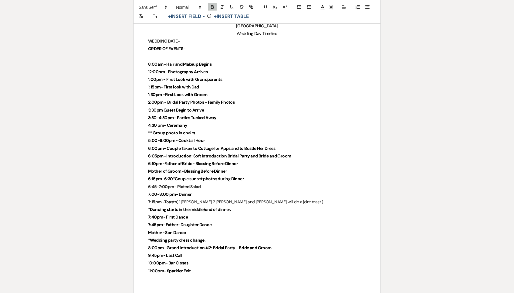
scroll to position [1448, 0]
click at [157, 153] on strong "6:05pm- Introduction: Soft Introduction Bridal Party and Bride and Groom" at bounding box center [219, 155] width 143 height 5
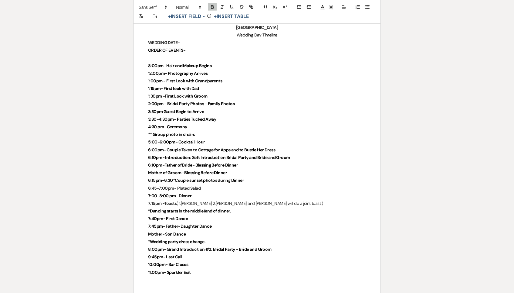
scroll to position [1446, 0]
click at [167, 140] on strong "5:00-6:00pm- Cocktail Hour" at bounding box center [176, 142] width 57 height 5
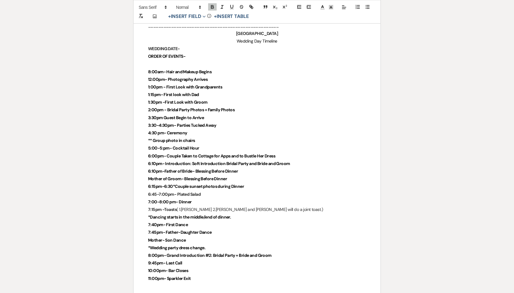
scroll to position [1440, 0]
click at [157, 154] on strong "6:00pm- Couple Taken to Cottage for Apps and to Bustle Her Dress" at bounding box center [211, 156] width 127 height 5
click at [219, 145] on p "5:00-5:45pm- Cocktail Hour" at bounding box center [257, 149] width 218 height 8
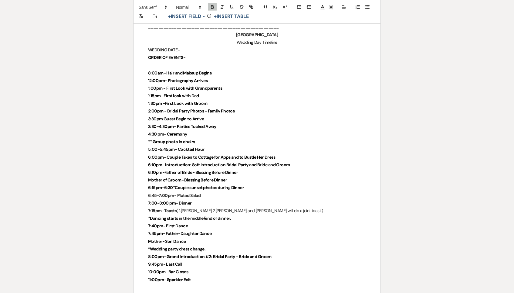
click at [156, 154] on strong "6:00pm- Couple Taken to Cottage for Apps and to Bustle Her Dress" at bounding box center [211, 156] width 127 height 5
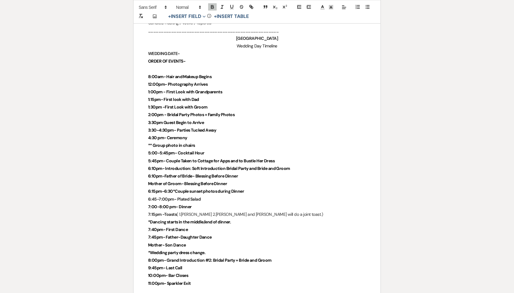
scroll to position [1436, 0]
click at [155, 166] on strong "6:10pm- Introduction: Soft Introduction Bridal Party and Bride and Groom" at bounding box center [219, 168] width 142 height 5
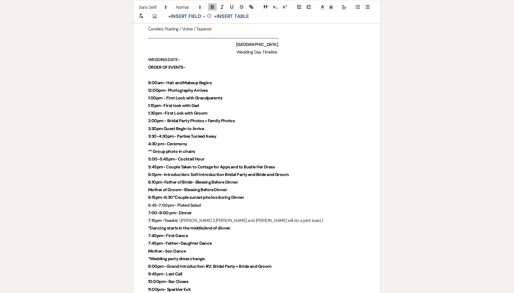
scroll to position [1430, 0]
click at [247, 172] on strong "6:05pm- Introduction: Soft Introduction Bridal Party and Bride and Groom" at bounding box center [219, 174] width 143 height 5
drag, startPoint x: 247, startPoint y: 148, endPoint x: 228, endPoint y: 148, distance: 19.1
click at [228, 172] on strong "6:05pm- Introduction: Soft Introduction Bridal Party and Bride and Groom" at bounding box center [219, 174] width 143 height 5
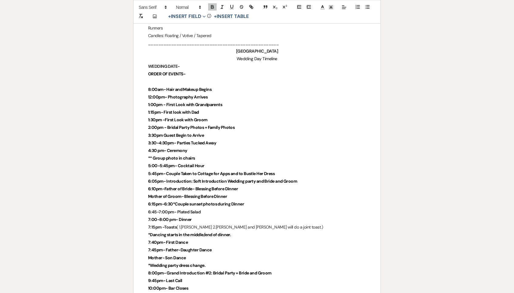
scroll to position [1423, 0]
click at [156, 178] on strong "6:05pm- Introduction: Soft Introduction Wedding party and Bride and Groom" at bounding box center [222, 180] width 149 height 5
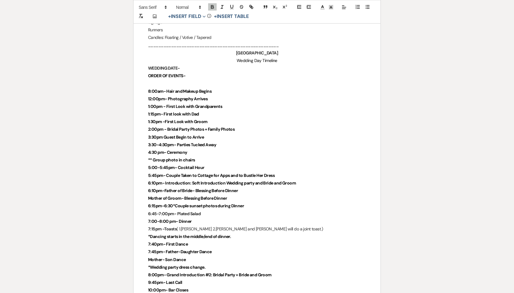
scroll to position [1421, 0]
click at [155, 188] on strong "6:10pm-Father of Bride- Blessing Before Dinner" at bounding box center [193, 190] width 90 height 5
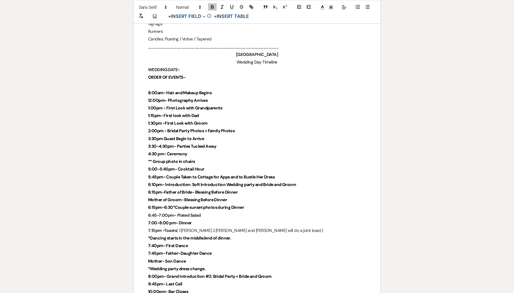
click at [250, 196] on p "Mother of Groom- Blessing Before Dinner" at bounding box center [257, 200] width 218 height 8
click at [249, 188] on p "6:15pm-Father of Bride- Blessing Before Dinner" at bounding box center [257, 192] width 218 height 8
drag, startPoint x: 191, startPoint y: 158, endPoint x: 316, endPoint y: 157, distance: 125.4
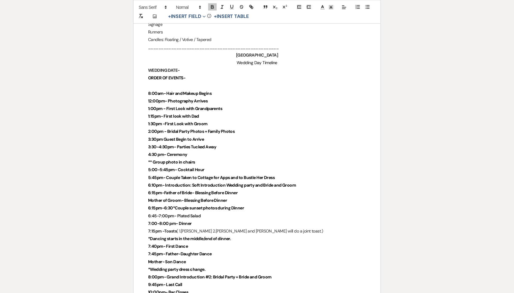
click at [316, 181] on p "6:10pm- Introduction: Soft Introduction Wedding party and Bride and Groom" at bounding box center [257, 185] width 218 height 8
click at [316, 182] on p "6:10pm- Introduction: Soft Introduction Wedding party and Bride and Groom" at bounding box center [257, 186] width 218 height 8
click at [252, 183] on strong "6:10pm- Introduction: Soft Introduction Wedding party and Bride and Groom" at bounding box center [222, 185] width 148 height 5
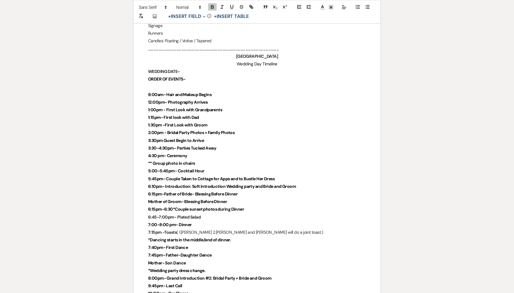
click at [245, 183] on strong "6:10pm- Introduction: Soft Introduction Wedding party and Bride and Groom" at bounding box center [222, 185] width 148 height 5
click at [260, 199] on p "Mother of Groom- Blessing Before Dinner" at bounding box center [257, 203] width 218 height 8
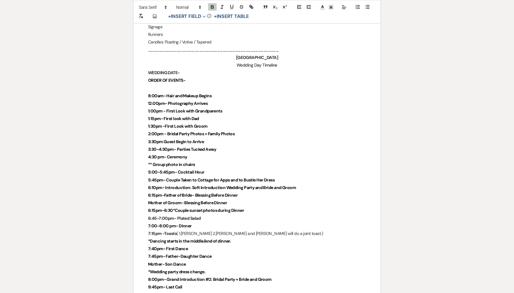
click at [253, 185] on strong "6:10pm- Introduction: Soft Introduction Wedding Party and Bride and Groom" at bounding box center [222, 187] width 148 height 5
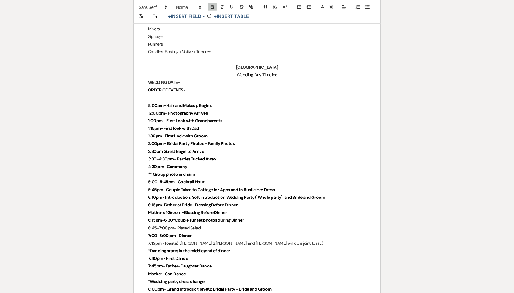
scroll to position [1407, 0]
click at [272, 195] on span "6:10pm- Introduction: Soft Introduction Wedding Party ( Whole party) and Bride …" at bounding box center [236, 197] width 177 height 5
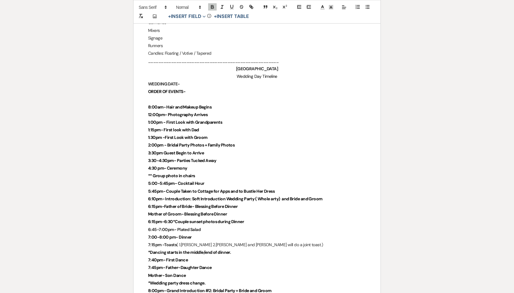
scroll to position [1405, 0]
click at [269, 196] on span "6:10pm- Introduction: Soft Introduction Wedding Party ( Whole arty) and Bride a…" at bounding box center [235, 198] width 175 height 5
click at [270, 197] on span "6:10pm- Introduction: Soft Introduction Wedding Party ( Whole arty) and Bride a…" at bounding box center [235, 199] width 175 height 5
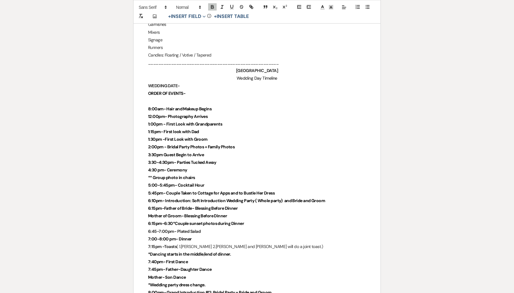
click at [271, 204] on p "6:15pm-Father of Bride- Blessing Before Dinner" at bounding box center [257, 208] width 218 height 8
click at [338, 197] on p "6:10pm- Introduction: Soft Introduction Wedding Party ( Whole party) and Bride …" at bounding box center [257, 201] width 218 height 8
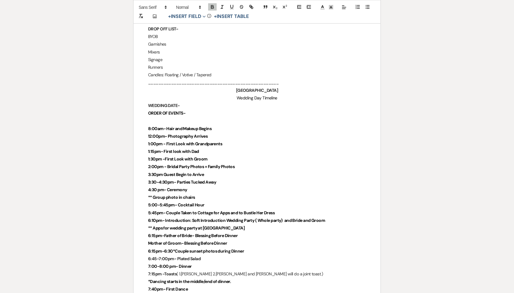
scroll to position [1383, 0]
drag, startPoint x: 239, startPoint y: 202, endPoint x: 143, endPoint y: 202, distance: 95.6
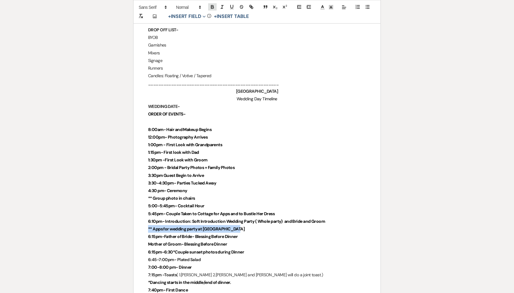
click at [212, 7] on icon "button" at bounding box center [212, 8] width 2 height 2
click at [213, 219] on span "6:10pm- Introduction: Soft Introduction Wedding Party ( Whole party) and Bride …" at bounding box center [236, 221] width 177 height 5
click at [238, 226] on p "** Apps for wedding party at [GEOGRAPHIC_DATA]" at bounding box center [257, 230] width 218 height 8
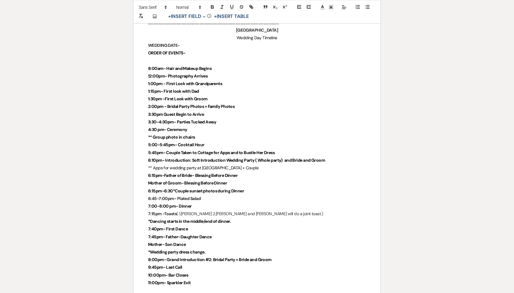
scroll to position [1445, 0]
click at [202, 164] on span "** Apps for wedding party at [GEOGRAPHIC_DATA] + Couple" at bounding box center [203, 166] width 110 height 5
click at [253, 164] on p "** Apps for wedding party at [GEOGRAPHIC_DATA] + Couple" at bounding box center [257, 168] width 218 height 8
click at [175, 188] on strong "6:15pm-6:30*Couple sunset photos during Dinner" at bounding box center [196, 190] width 96 height 5
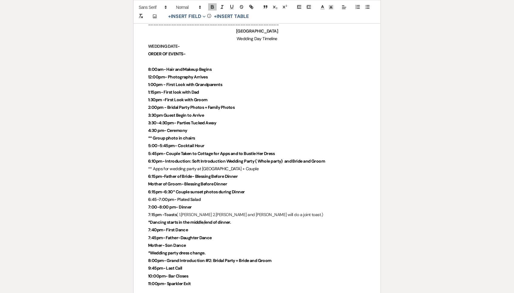
click at [192, 203] on p "7:00-8:00 pm- Dinner" at bounding box center [257, 207] width 218 height 8
click at [221, 196] on p "6:45-7:00pm- Plated Salad" at bounding box center [257, 200] width 218 height 8
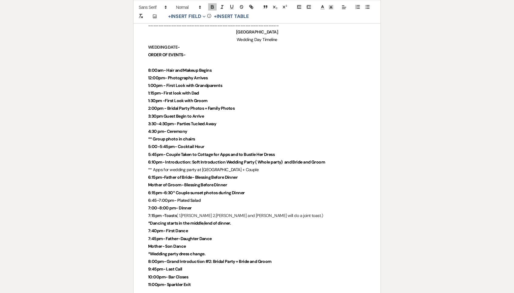
click at [254, 196] on p "6:45-7:00pm- Plated Salad" at bounding box center [257, 200] width 218 height 8
click at [148, 182] on strong "Mother of Groom- Blessing Before Dinner" at bounding box center [187, 184] width 79 height 5
click at [195, 175] on strong "6:15pm-Father of Bride- Blessing Before Dinner" at bounding box center [193, 177] width 90 height 5
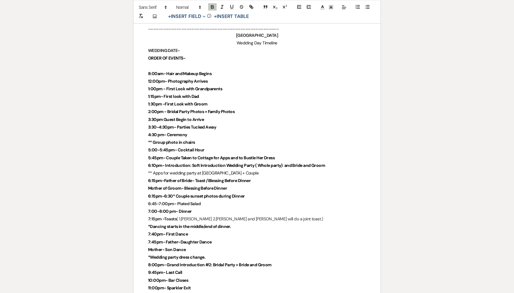
scroll to position [1439, 0]
drag, startPoint x: 240, startPoint y: 161, endPoint x: 149, endPoint y: 164, distance: 90.8
click at [149, 185] on p "Mother of Groom- Blessing Before Dinner" at bounding box center [257, 189] width 218 height 8
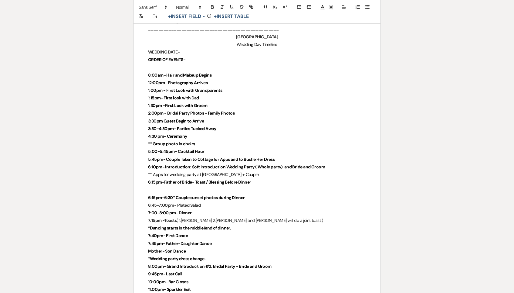
scroll to position [1437, 0]
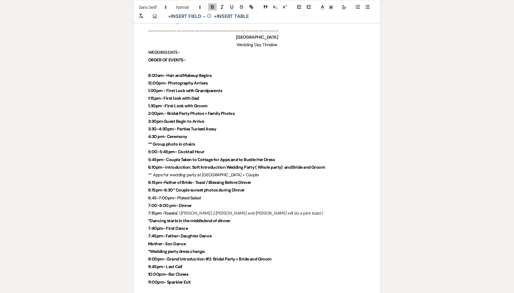
click at [253, 186] on p "6:15pm-6:30* Couple sunset photos during Dinner" at bounding box center [257, 190] width 218 height 8
click at [171, 187] on strong "6:15pm-6:30* Couple sunset photos during Dinner" at bounding box center [196, 189] width 97 height 5
click at [172, 188] on strong "6:15pm-6:30* Couple sunset photos during Dinner" at bounding box center [196, 190] width 97 height 5
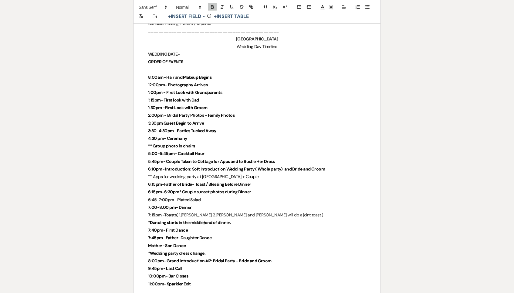
click at [217, 203] on p "7:00-8:00 pm- Dinner" at bounding box center [257, 207] width 218 height 8
click at [212, 196] on p "6:45-7:00pm- Plated Salad" at bounding box center [257, 200] width 218 height 8
drag, startPoint x: 212, startPoint y: 172, endPoint x: 146, endPoint y: 171, distance: 65.6
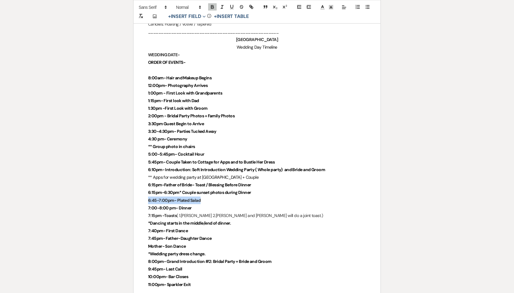
scroll to position [1434, 0]
click at [171, 198] on strong "6:45-7:00pm- Plated Salad" at bounding box center [174, 200] width 53 height 5
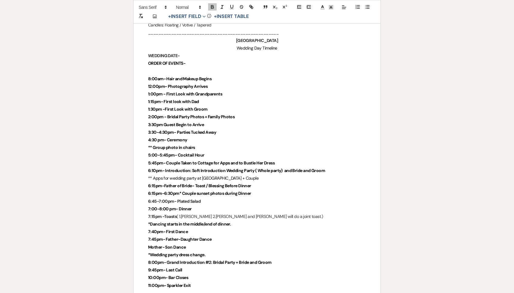
drag, startPoint x: 209, startPoint y: 172, endPoint x: 142, endPoint y: 172, distance: 67.1
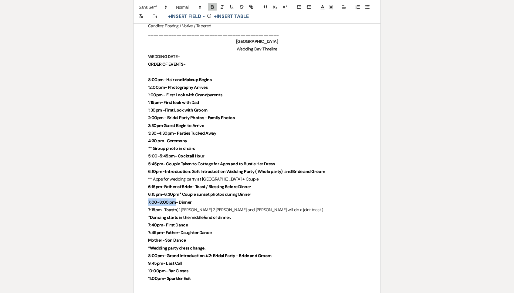
drag, startPoint x: 175, startPoint y: 175, endPoint x: 144, endPoint y: 175, distance: 30.7
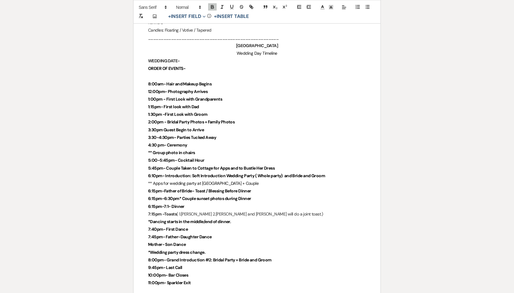
scroll to position [1428, 0]
click at [192, 203] on p "6:15pm-7:15- Dinner" at bounding box center [257, 207] width 218 height 8
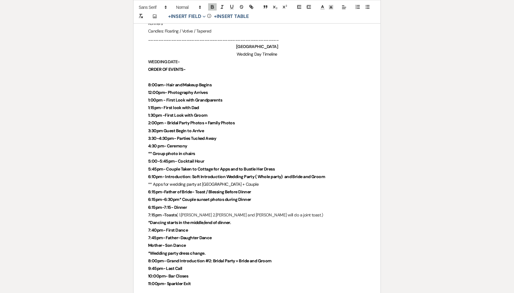
click at [154, 212] on strong "7:15pm -Toasts" at bounding box center [162, 214] width 29 height 5
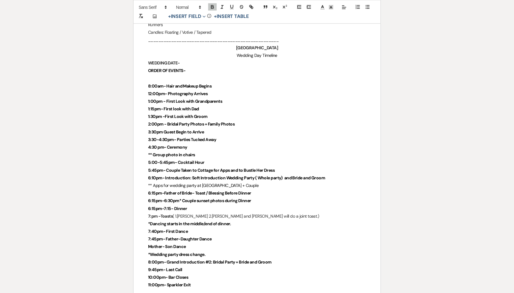
scroll to position [1426, 0]
drag, startPoint x: 139, startPoint y: 187, endPoint x: 217, endPoint y: 187, distance: 78.0
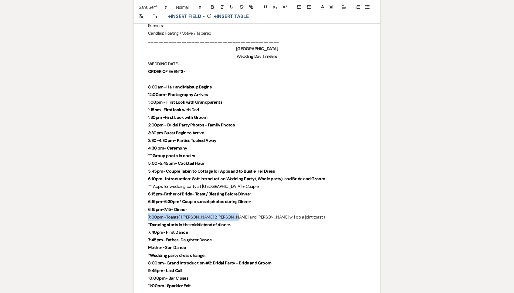
click at [218, 214] on span "[PERSON_NAME] and [PERSON_NAME] will do a joint toast.)" at bounding box center [271, 216] width 107 height 5
click at [157, 214] on strong "7:00pm -Toasts" at bounding box center [163, 216] width 30 height 5
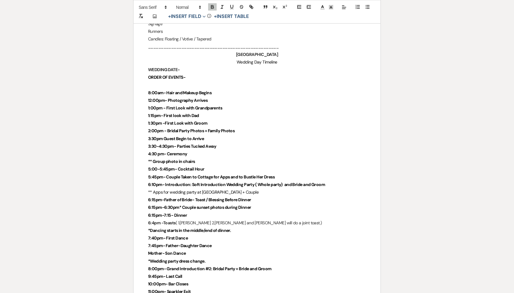
scroll to position [1419, 0]
drag, startPoint x: 145, startPoint y: 193, endPoint x: 295, endPoint y: 193, distance: 149.6
click at [321, 227] on p "*Dancing starts in the middle/end of dinner." at bounding box center [257, 231] width 218 height 8
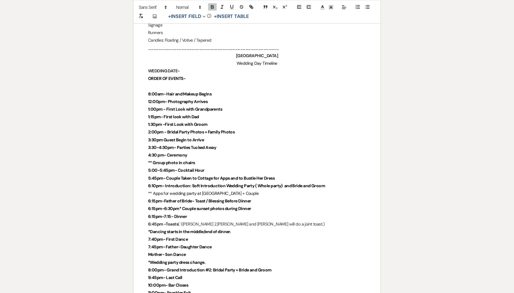
drag, startPoint x: 319, startPoint y: 195, endPoint x: 147, endPoint y: 197, distance: 172.4
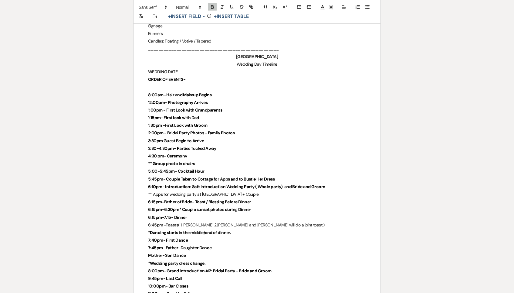
click at [155, 222] on strong "6:45pm -Toasts" at bounding box center [163, 224] width 30 height 5
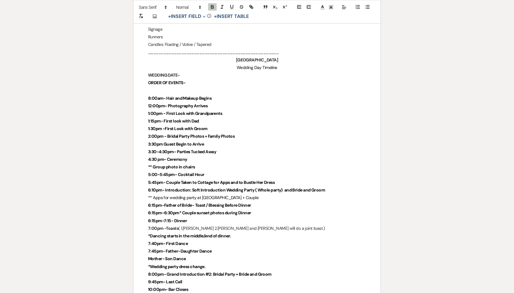
scroll to position [1414, 0]
click at [171, 218] on strong "6:15pm-7:15- Dinner" at bounding box center [167, 220] width 39 height 5
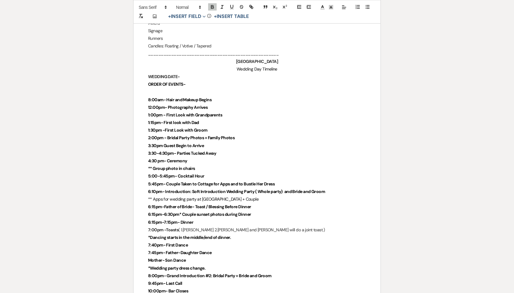
click at [166, 227] on strong "7:00pm -Toasts" at bounding box center [163, 229] width 30 height 5
click at [164, 227] on strong "7:00pm -Toasts" at bounding box center [163, 229] width 30 height 5
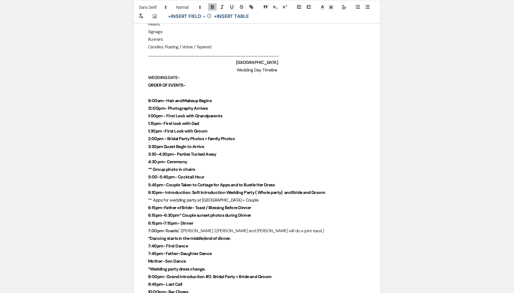
scroll to position [1412, 0]
drag, startPoint x: 142, startPoint y: 209, endPoint x: 236, endPoint y: 209, distance: 93.8
click at [236, 235] on p "*Dancing starts in the middle/end of dinner." at bounding box center [257, 239] width 218 height 8
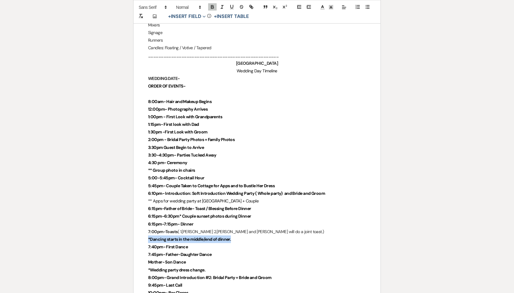
drag, startPoint x: 236, startPoint y: 209, endPoint x: 132, endPoint y: 213, distance: 103.9
click at [242, 236] on p "*Dancing starts in the middle/end of dinner." at bounding box center [257, 240] width 218 height 8
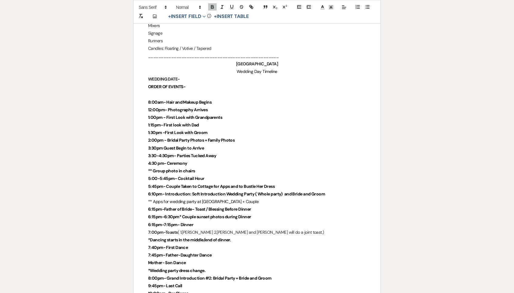
click at [211, 237] on strong "*Dancing starts in the middle/end of dinner." at bounding box center [189, 239] width 83 height 5
click at [212, 253] on strong "7:45pm- Father-Daughter Dance" at bounding box center [180, 255] width 64 height 5
click at [214, 244] on p "7:40pm- First Dance" at bounding box center [257, 248] width 218 height 8
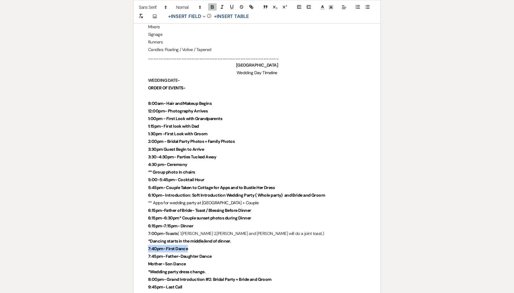
drag, startPoint x: 143, startPoint y: 221, endPoint x: 197, endPoint y: 221, distance: 53.4
click at [197, 245] on p "7:40pm- First Dance" at bounding box center [257, 249] width 218 height 8
click at [193, 223] on strong "6:15pm-7:15pm- Dinner" at bounding box center [170, 225] width 45 height 5
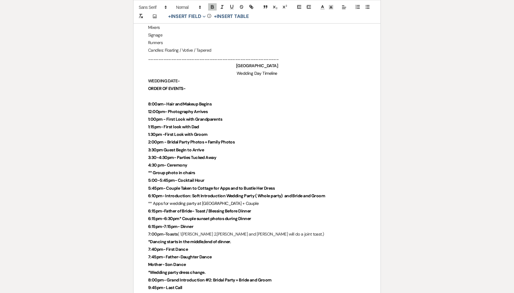
scroll to position [1408, 0]
click at [154, 246] on strong "7:40pm- First Dance" at bounding box center [168, 248] width 40 height 5
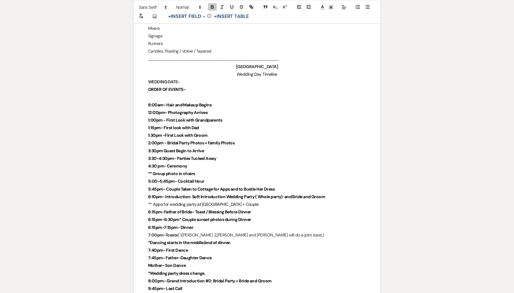
click at [156, 247] on strong "7:40pm- First Dance" at bounding box center [168, 249] width 40 height 5
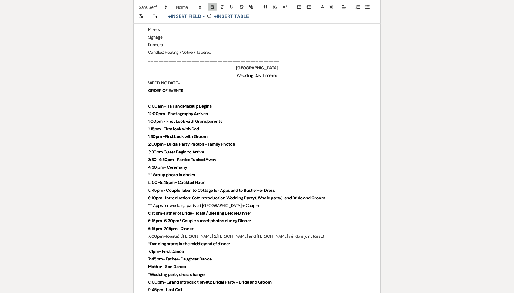
scroll to position [1406, 0]
drag, startPoint x: 220, startPoint y: 222, endPoint x: 139, endPoint y: 220, distance: 80.8
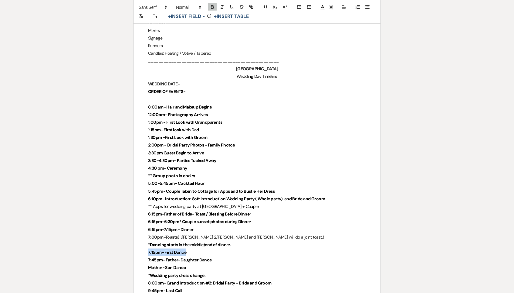
click at [195, 233] on p "7:00pm-Toasts ( 1.[PERSON_NAME] 2. [PERSON_NAME] and [PERSON_NAME] will do a jo…" at bounding box center [257, 237] width 218 height 8
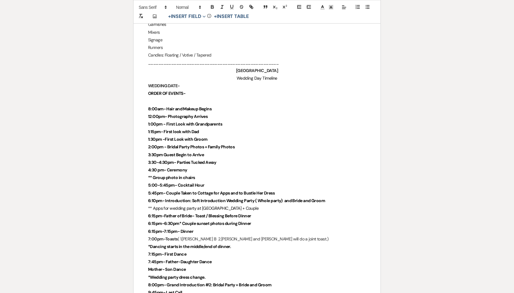
click at [258, 243] on p "*Dancing starts in the middle/end of dinner." at bounding box center [257, 247] width 218 height 8
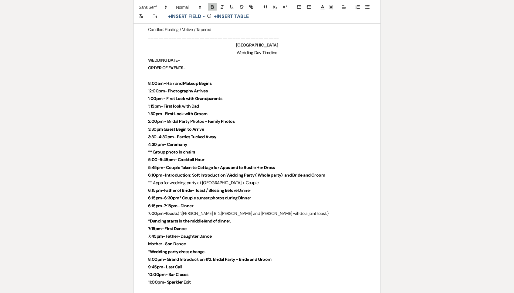
scroll to position [1432, 0]
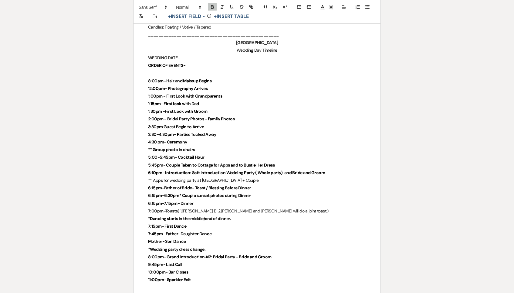
drag, startPoint x: 142, startPoint y: 187, endPoint x: 244, endPoint y: 185, distance: 102.0
click at [241, 222] on p "7:15pm- First Dance" at bounding box center [257, 226] width 218 height 8
drag, startPoint x: 242, startPoint y: 191, endPoint x: 135, endPoint y: 191, distance: 106.8
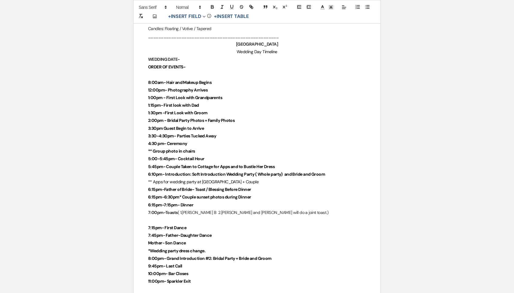
scroll to position [1430, 0]
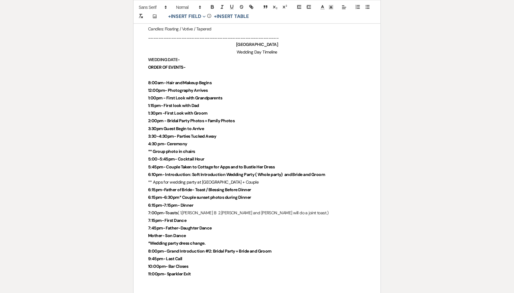
click at [159, 233] on strong "Mother- Son Dance" at bounding box center [167, 235] width 38 height 5
click at [161, 233] on strong "Mother- Son Dance" at bounding box center [167, 235] width 38 height 5
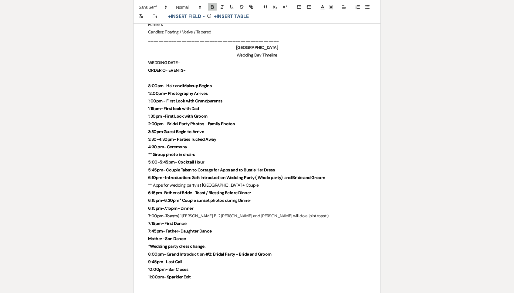
scroll to position [1427, 0]
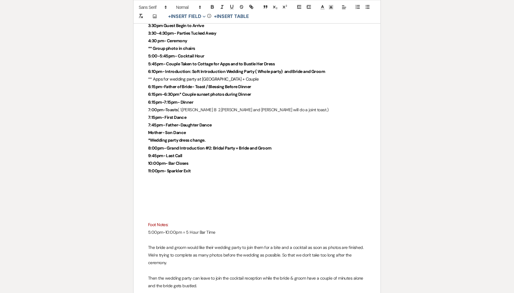
scroll to position [1533, 0]
click at [156, 122] on strong "7:45pm- Father-Daughter Dance" at bounding box center [180, 124] width 64 height 5
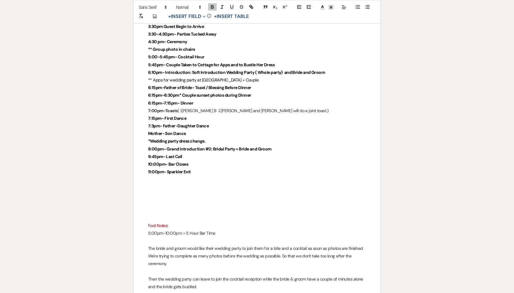
scroll to position [1531, 0]
drag, startPoint x: 218, startPoint y: 112, endPoint x: 145, endPoint y: 113, distance: 72.5
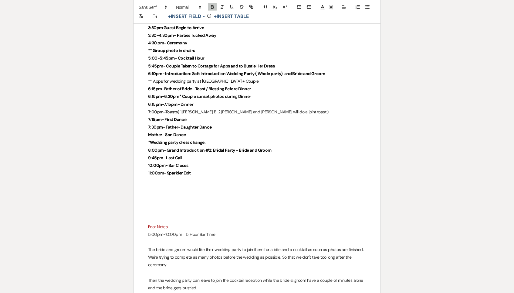
click at [224, 131] on p "Mother- Son Dance" at bounding box center [257, 135] width 218 height 8
click at [224, 139] on p "*Wedding party dress change." at bounding box center [257, 143] width 218 height 8
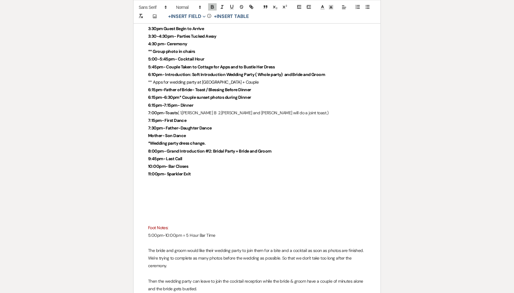
click at [155, 117] on strong "7:15pm- First Dance" at bounding box center [167, 119] width 38 height 5
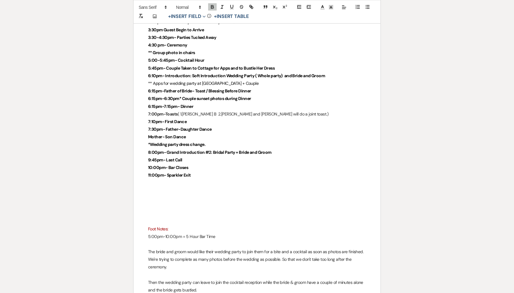
click at [156, 126] on strong "7:30pm- Father-Daughter Dance" at bounding box center [180, 128] width 64 height 5
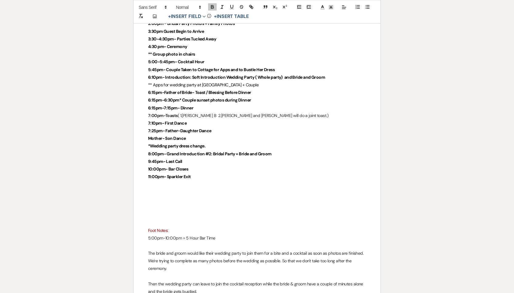
scroll to position [1527, 0]
click at [177, 121] on strong "7:10pm- First Dance" at bounding box center [167, 123] width 39 height 5
drag, startPoint x: 145, startPoint y: 86, endPoint x: 322, endPoint y: 84, distance: 177.0
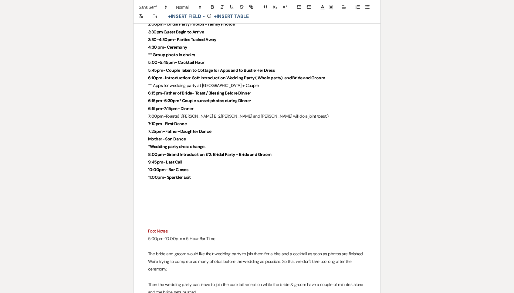
scroll to position [1526, 0]
drag, startPoint x: 144, startPoint y: 87, endPoint x: 254, endPoint y: 88, distance: 109.6
click at [192, 121] on p "7:10pm- First Dance" at bounding box center [257, 125] width 218 height 8
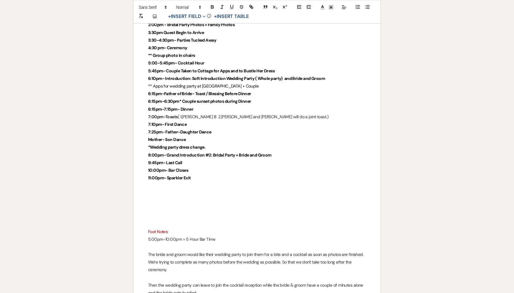
scroll to position [1525, 0]
drag, startPoint x: 145, startPoint y: 96, endPoint x: 197, endPoint y: 96, distance: 52.2
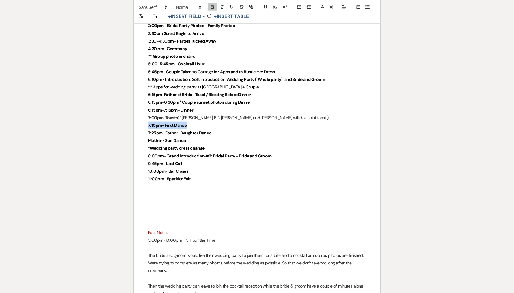
click at [197, 121] on p "7:10pm- First Dance" at bounding box center [257, 125] width 218 height 8
drag, startPoint x: 144, startPoint y: 98, endPoint x: 202, endPoint y: 100, distance: 57.7
click at [202, 122] on p "7:10pm- First Dance" at bounding box center [257, 126] width 218 height 8
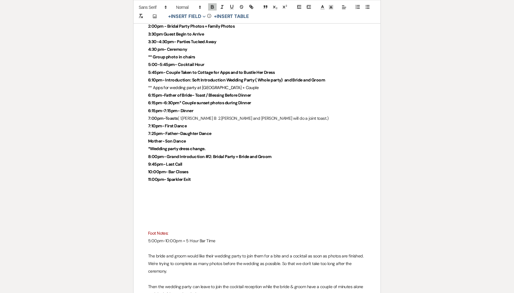
scroll to position [1524, 0]
drag, startPoint x: 157, startPoint y: 130, endPoint x: 148, endPoint y: 130, distance: 8.2
click at [148, 154] on strong "8:00pm- Grand Introduction #2: Bridal Party + Bride and Groom" at bounding box center [210, 156] width 124 height 5
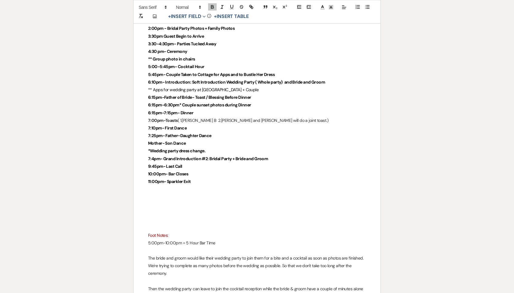
scroll to position [1522, 0]
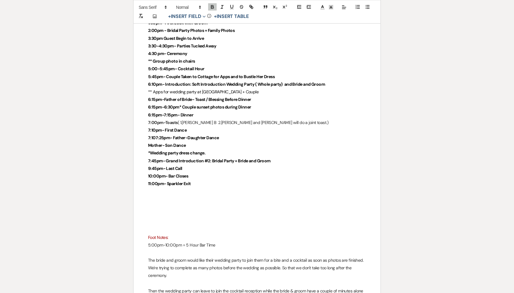
scroll to position [1520, 0]
drag, startPoint x: 221, startPoint y: 124, endPoint x: 146, endPoint y: 124, distance: 75.0
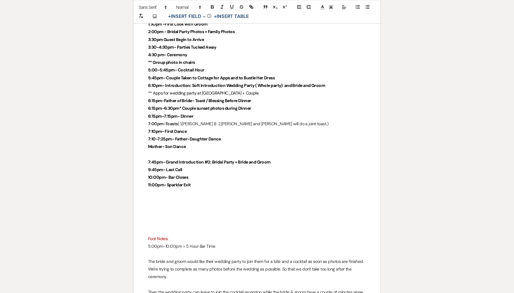
scroll to position [1519, 0]
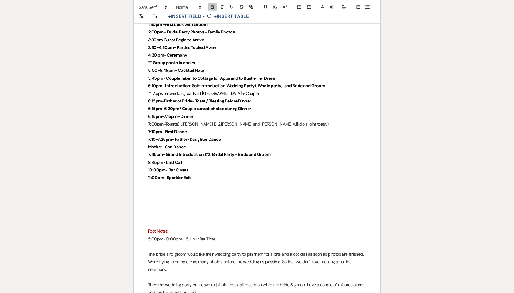
drag, startPoint x: 289, startPoint y: 129, endPoint x: 166, endPoint y: 126, distance: 122.7
click at [166, 151] on p "7:45pm- Grand Introduction #2: Bridal Party + Bride and Groom" at bounding box center [257, 155] width 218 height 8
click at [224, 151] on p "7:45pm- Grand Introduction #2: Bridal Party + Bride and Groom" at bounding box center [257, 155] width 218 height 8
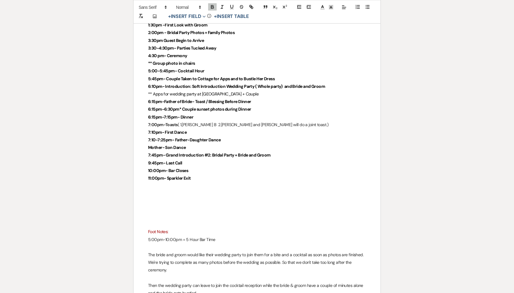
click at [189, 128] on p "7:10pm- First Dance" at bounding box center [257, 132] width 218 height 8
click at [318, 121] on p "7:00pm-Toasts ( 1.[PERSON_NAME] B 2. [PERSON_NAME] and [PERSON_NAME] will do a …" at bounding box center [257, 125] width 218 height 8
drag, startPoint x: 165, startPoint y: 129, endPoint x: 319, endPoint y: 130, distance: 153.3
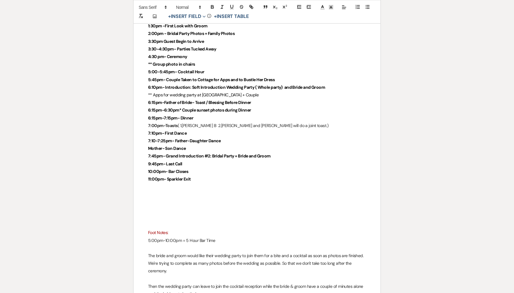
click at [319, 152] on p "7:45pm- Grand Introduction #2: Bridal Party + Bride and Groom" at bounding box center [257, 156] width 218 height 8
drag, startPoint x: 279, startPoint y: 127, endPoint x: 145, endPoint y: 128, distance: 133.9
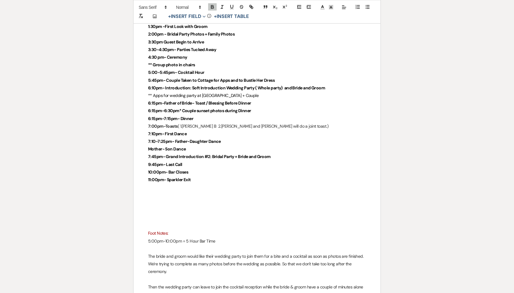
scroll to position [1516, 0]
click at [264, 154] on strong "7:45pm- Grand Introduction #2: Bridal Party + Bride and Groom" at bounding box center [209, 156] width 123 height 5
drag, startPoint x: 275, startPoint y: 127, endPoint x: 167, endPoint y: 128, distance: 108.7
click at [167, 153] on p "7:45pm- Grand Introduction #2: Bridal Party + Bride and Groom" at bounding box center [257, 157] width 218 height 8
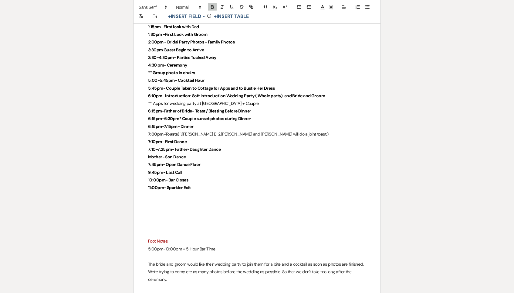
scroll to position [1508, 0]
drag, startPoint x: 144, startPoint y: 137, endPoint x: 216, endPoint y: 137, distance: 71.3
click at [216, 161] on p "7:45pm- Open Dance Floor" at bounding box center [257, 165] width 218 height 8
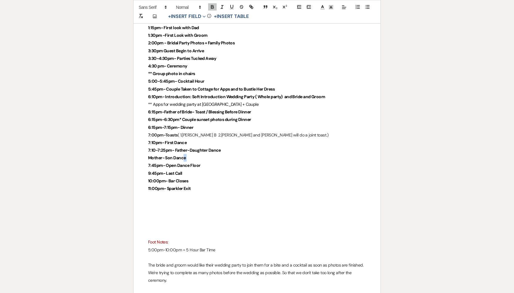
drag, startPoint x: 161, startPoint y: 127, endPoint x: 203, endPoint y: 133, distance: 42.3
click at [203, 154] on p "Mother- Son Dance" at bounding box center [257, 158] width 218 height 8
click at [155, 163] on strong "7:45pm- Open Dance Floor" at bounding box center [174, 165] width 53 height 5
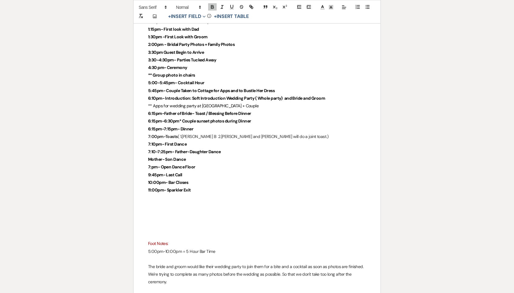
scroll to position [1506, 0]
click at [164, 157] on strong "Mother- Son Dance" at bounding box center [167, 159] width 38 height 5
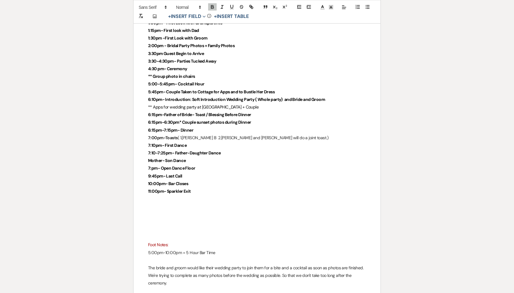
click at [151, 165] on strong "7:pm- Open Dance Floor" at bounding box center [171, 167] width 47 height 5
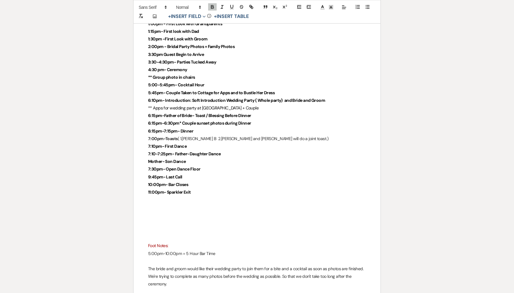
drag, startPoint x: 226, startPoint y: 141, endPoint x: 142, endPoint y: 141, distance: 83.8
click at [157, 175] on strong "9:45pm- Last Call" at bounding box center [165, 177] width 34 height 5
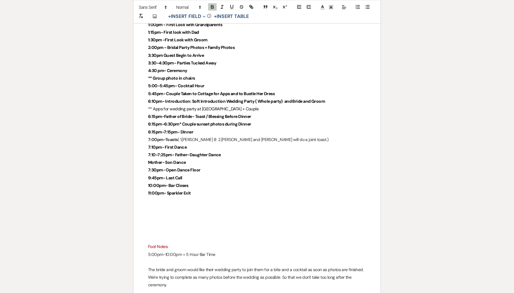
scroll to position [1503, 0]
click at [201, 182] on p "10:00pm- Bar Closes" at bounding box center [257, 186] width 218 height 8
drag, startPoint x: 207, startPoint y: 165, endPoint x: 146, endPoint y: 165, distance: 61.3
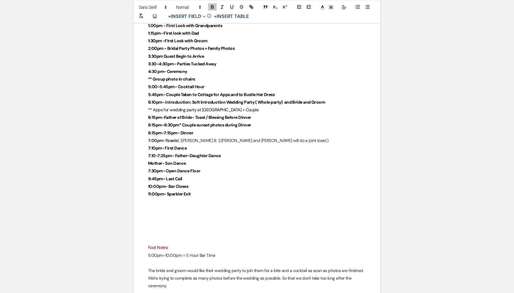
click at [200, 190] on p "11:00pm- Sparkler Exit" at bounding box center [257, 194] width 218 height 8
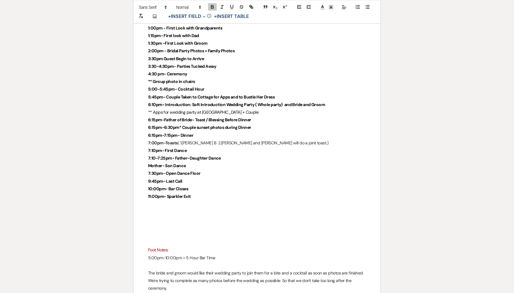
scroll to position [1500, 0]
click at [201, 185] on p "10:00pm- Bar Closes" at bounding box center [257, 189] width 218 height 8
click at [201, 192] on p "11:00pm- Sparkler Exit" at bounding box center [257, 196] width 218 height 8
click at [192, 178] on p "9:45pm- Last Call" at bounding box center [257, 182] width 218 height 8
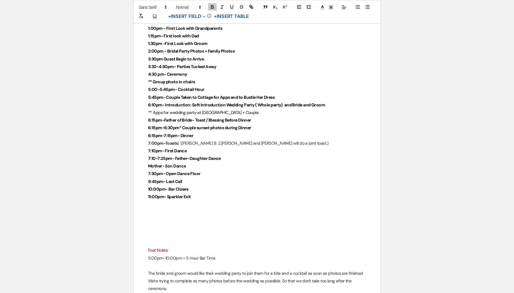
scroll to position [1499, 0]
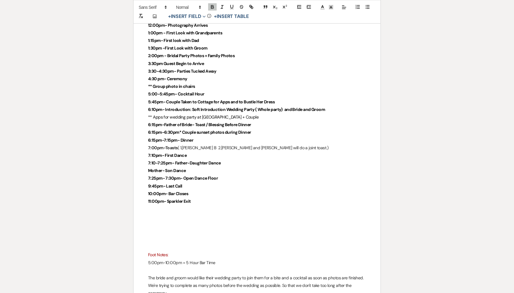
click at [201, 190] on p "10:00pm- Bar Closes" at bounding box center [257, 194] width 218 height 8
click at [199, 182] on p "9:45pm- Last Call" at bounding box center [257, 186] width 218 height 8
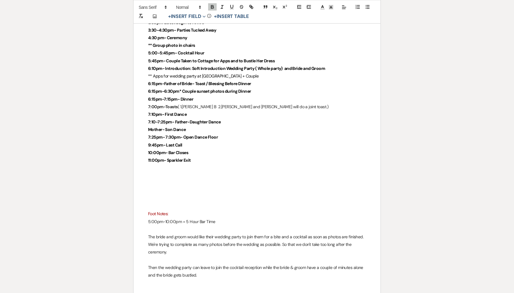
scroll to position [1539, 0]
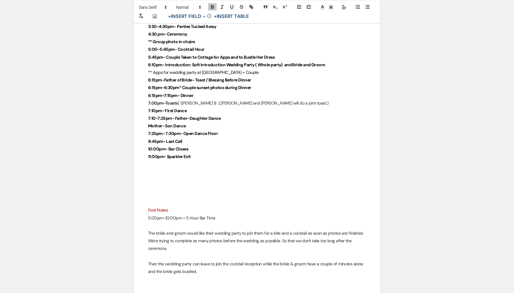
click at [246, 122] on p "Mother- Son Dance" at bounding box center [257, 126] width 218 height 8
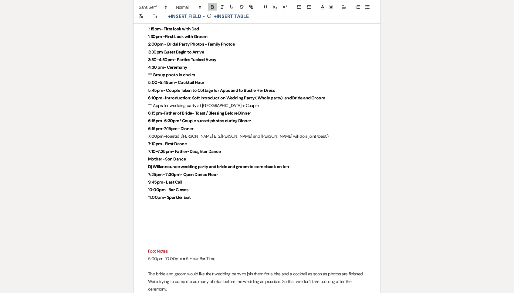
scroll to position [1506, 0]
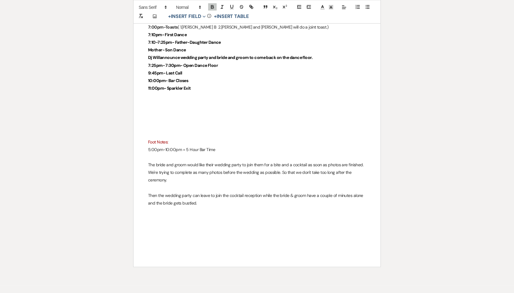
click at [201, 192] on p "Then the wedding party can leave to join the cocktail reception while the bride…" at bounding box center [257, 199] width 218 height 15
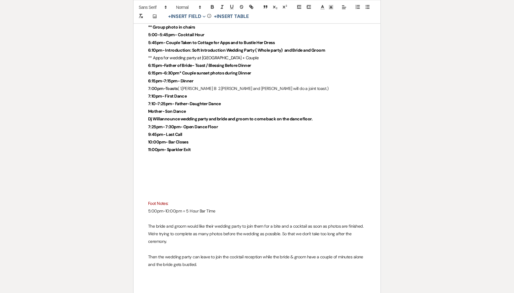
scroll to position [1553, 0]
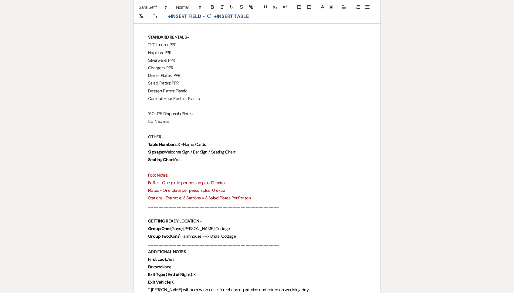
click at [222, 141] on p "Table Numbers: X +Name Cards" at bounding box center [257, 145] width 218 height 8
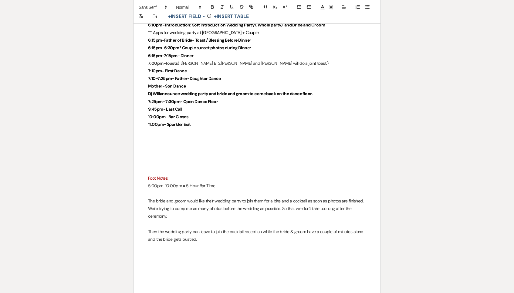
scroll to position [1579, 0]
drag, startPoint x: 200, startPoint y: 96, endPoint x: 147, endPoint y: 96, distance: 52.5
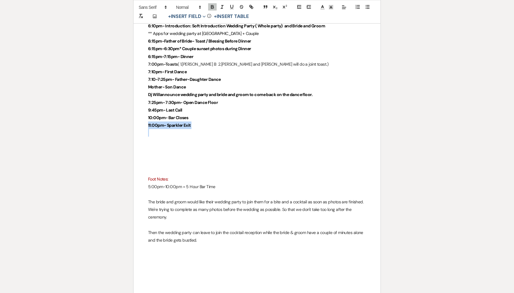
drag, startPoint x: 147, startPoint y: 96, endPoint x: 201, endPoint y: 96, distance: 53.7
click at [202, 122] on p "11:00pm- Sparkler Exit" at bounding box center [257, 126] width 218 height 8
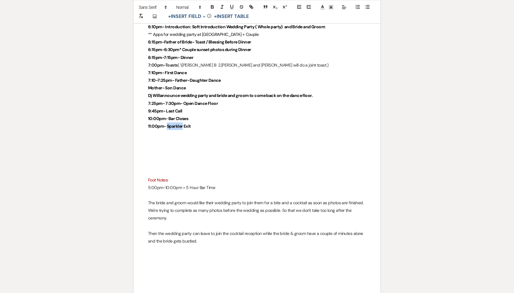
drag, startPoint x: 182, startPoint y: 98, endPoint x: 167, endPoint y: 98, distance: 15.5
click at [167, 123] on strong "11:00pm- Sparkler Exit" at bounding box center [169, 125] width 43 height 5
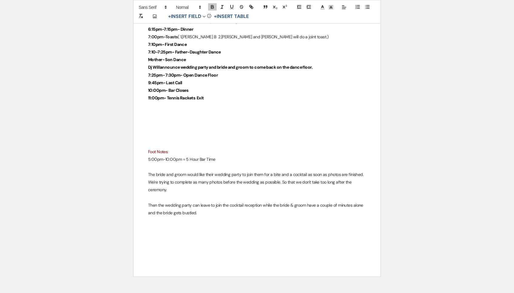
scroll to position [1605, 0]
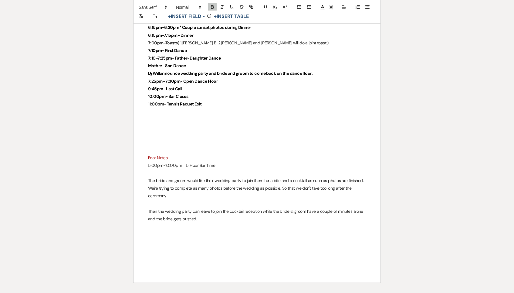
click at [249, 116] on p at bounding box center [257, 120] width 218 height 8
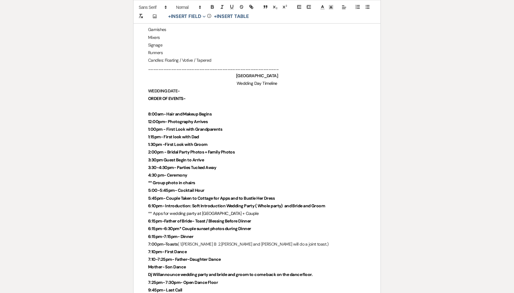
scroll to position [1397, 0]
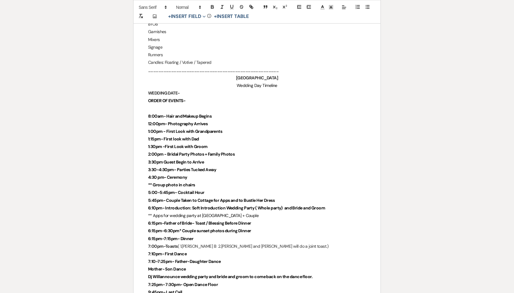
click at [148, 128] on strong "1:00pm - First Look with Grandparents" at bounding box center [185, 130] width 74 height 5
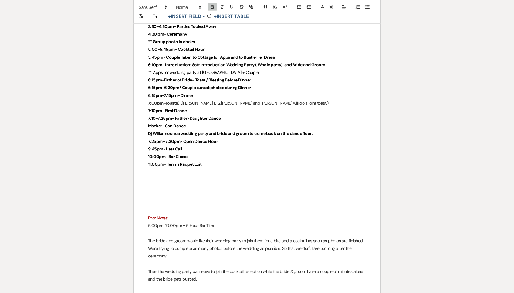
scroll to position [1541, 0]
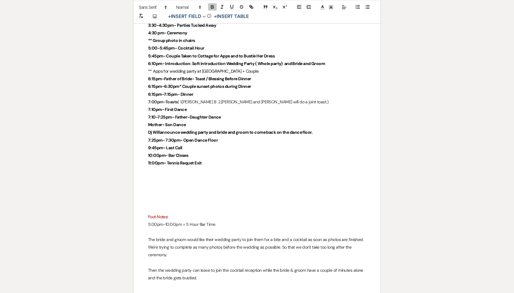
click at [169, 205] on p at bounding box center [257, 209] width 218 height 8
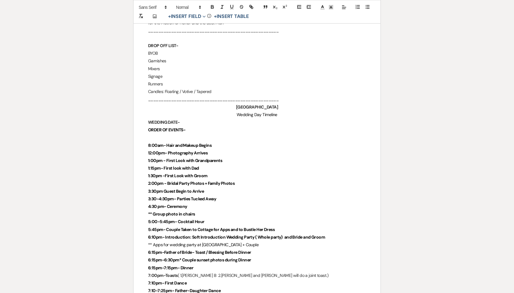
scroll to position [1356, 0]
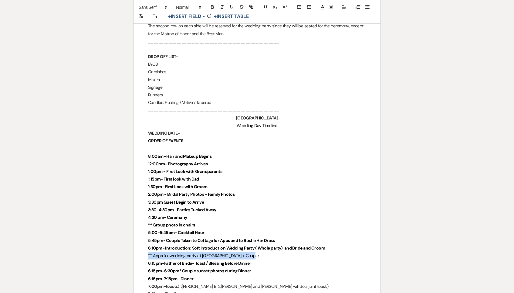
drag, startPoint x: 147, startPoint y: 227, endPoint x: 260, endPoint y: 226, distance: 113.2
click at [262, 252] on p "** Apps for wedding party at [GEOGRAPHIC_DATA] + Couple" at bounding box center [257, 256] width 218 height 8
drag, startPoint x: 262, startPoint y: 229, endPoint x: 151, endPoint y: 229, distance: 110.8
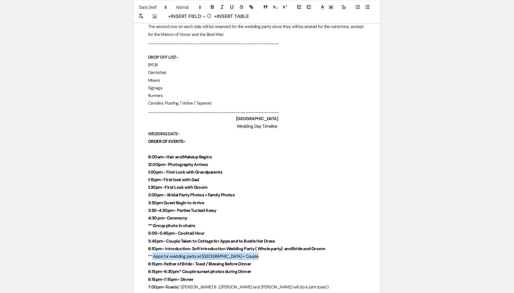
click at [151, 252] on p "** Apps for wedding party at [GEOGRAPHIC_DATA] + Couple" at bounding box center [257, 256] width 218 height 8
click at [151, 254] on span "** Apps for wedding party at [GEOGRAPHIC_DATA] + Couple" at bounding box center [203, 256] width 110 height 5
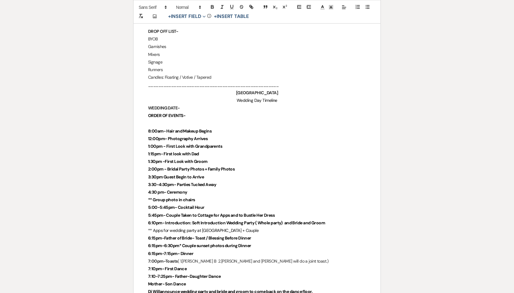
drag, startPoint x: 193, startPoint y: 89, endPoint x: 186, endPoint y: 89, distance: 7.6
click at [186, 112] on p "ORDER OF EVENTS-" at bounding box center [257, 116] width 218 height 8
click at [187, 120] on p at bounding box center [257, 124] width 218 height 8
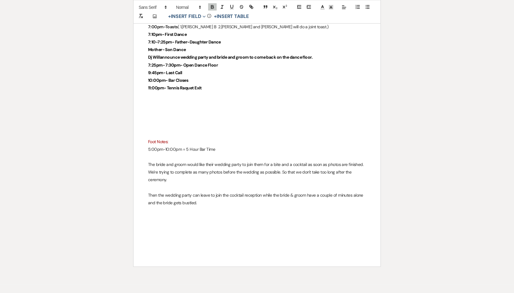
scroll to position [1615, 0]
click at [183, 123] on p at bounding box center [257, 127] width 218 height 8
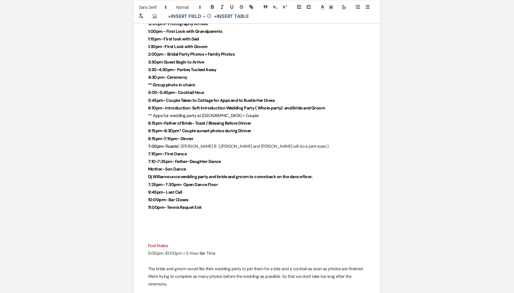
scroll to position [1496, 0]
